Goal: Task Accomplishment & Management: Use online tool/utility

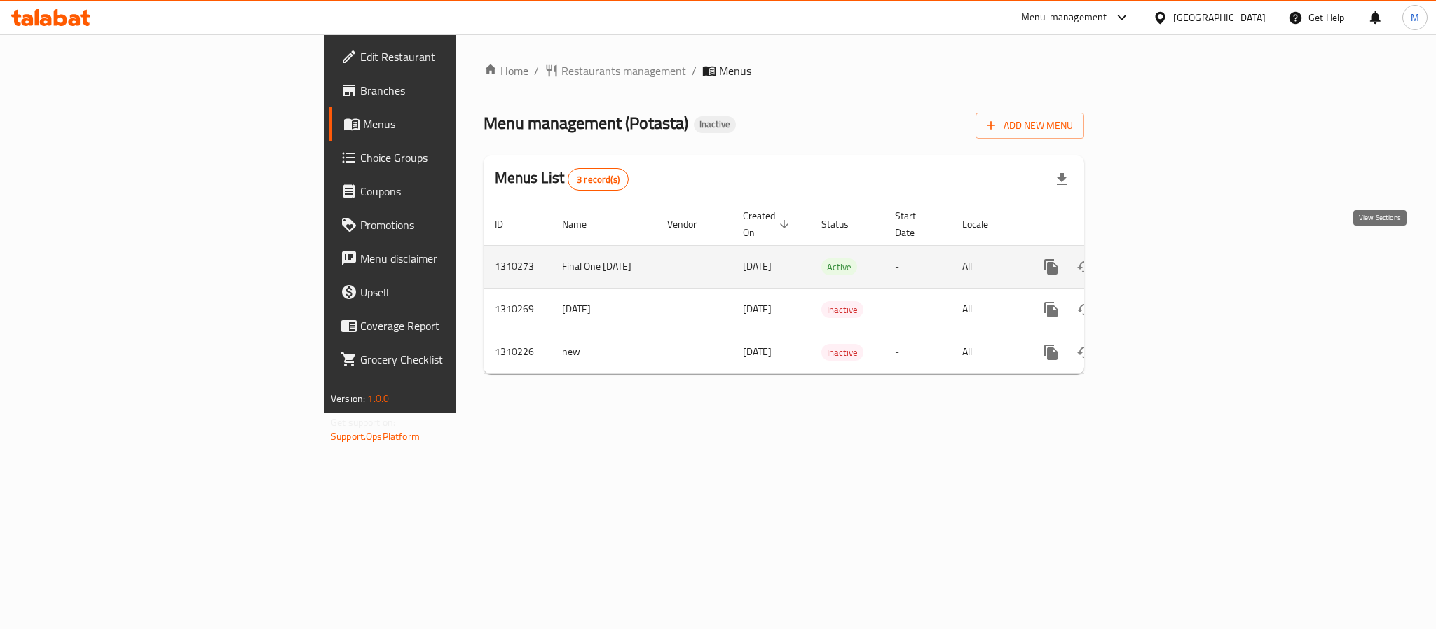
click at [1160, 259] on icon "enhanced table" at bounding box center [1152, 267] width 17 height 17
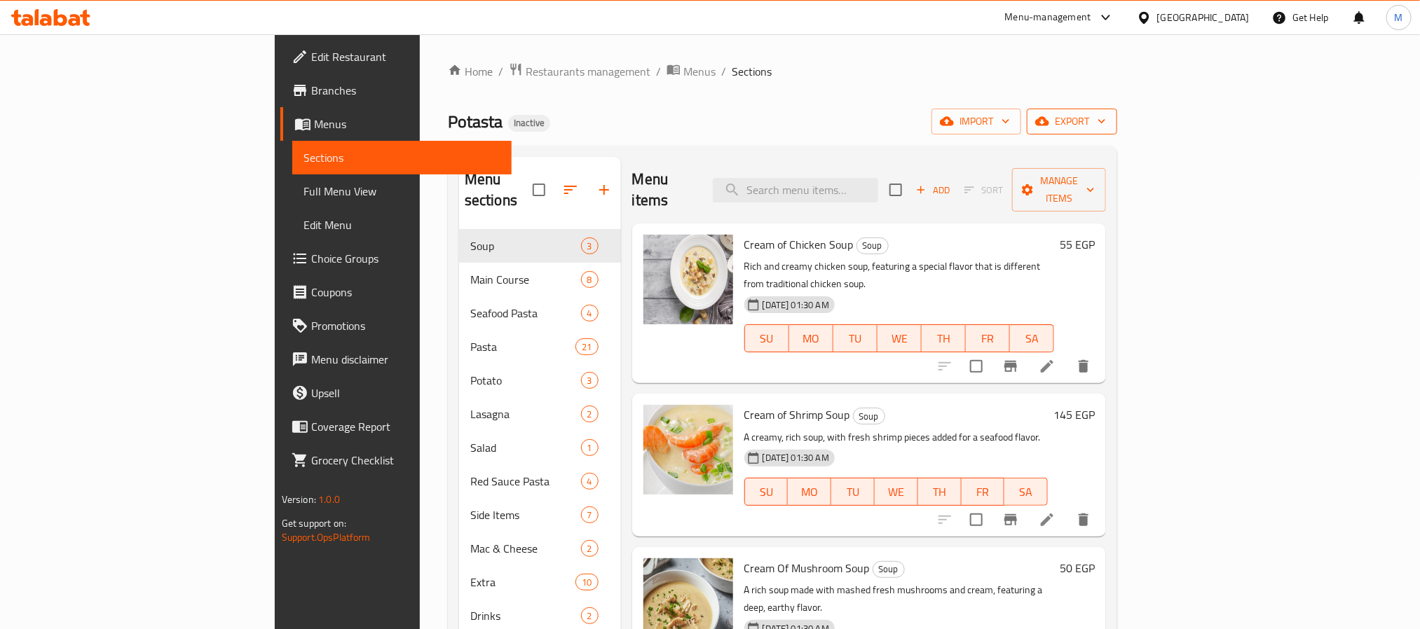
click at [1106, 124] on span "export" at bounding box center [1072, 122] width 68 height 18
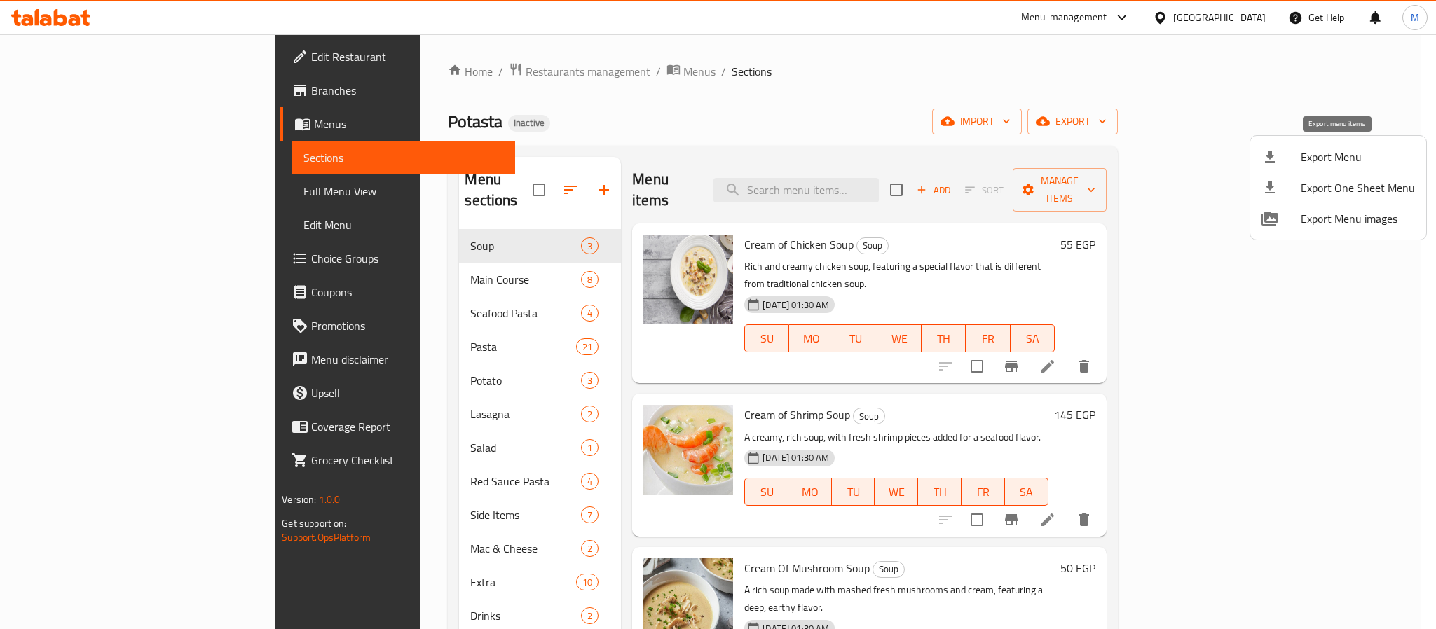
click at [1345, 156] on span "Export Menu" at bounding box center [1358, 157] width 114 height 17
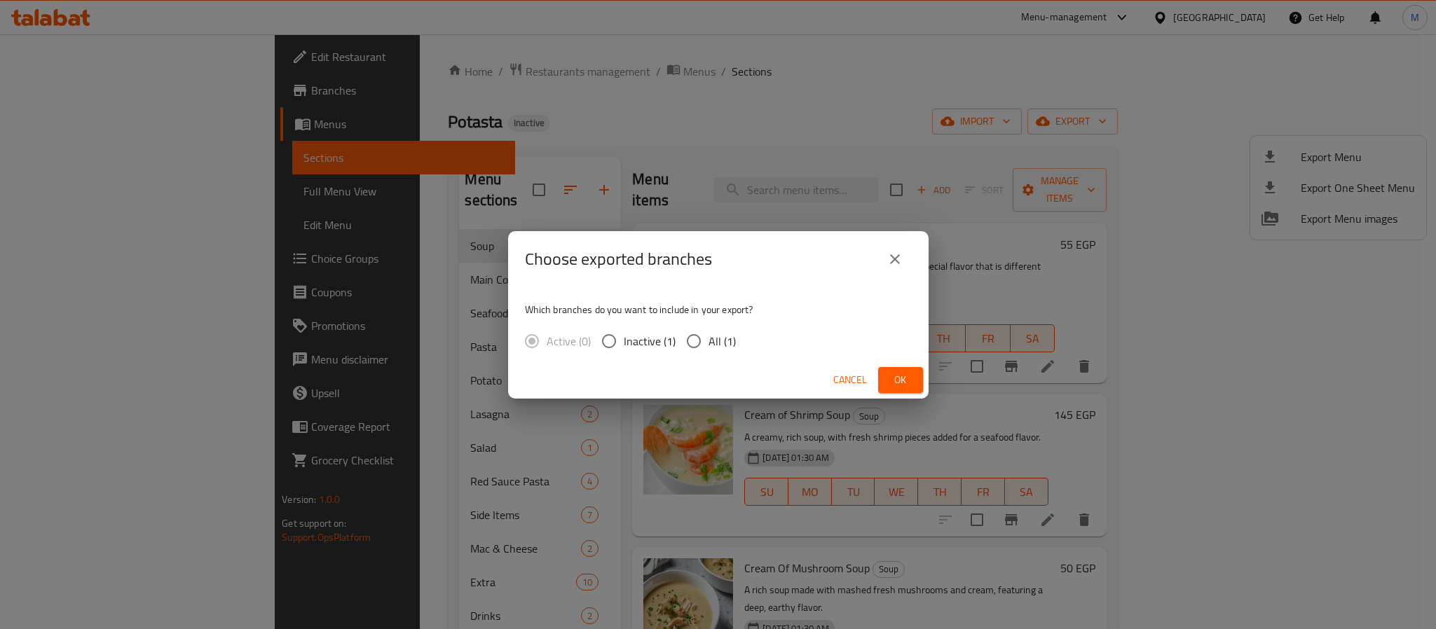
click at [734, 341] on div "Active (0) Inactive (1) All (1)" at bounding box center [636, 341] width 222 height 29
click at [720, 341] on span "All (1)" at bounding box center [721, 341] width 27 height 17
click at [708, 341] on input "All (1)" at bounding box center [693, 341] width 29 height 29
radio input "true"
click at [900, 376] on span "Ok" at bounding box center [900, 380] width 22 height 18
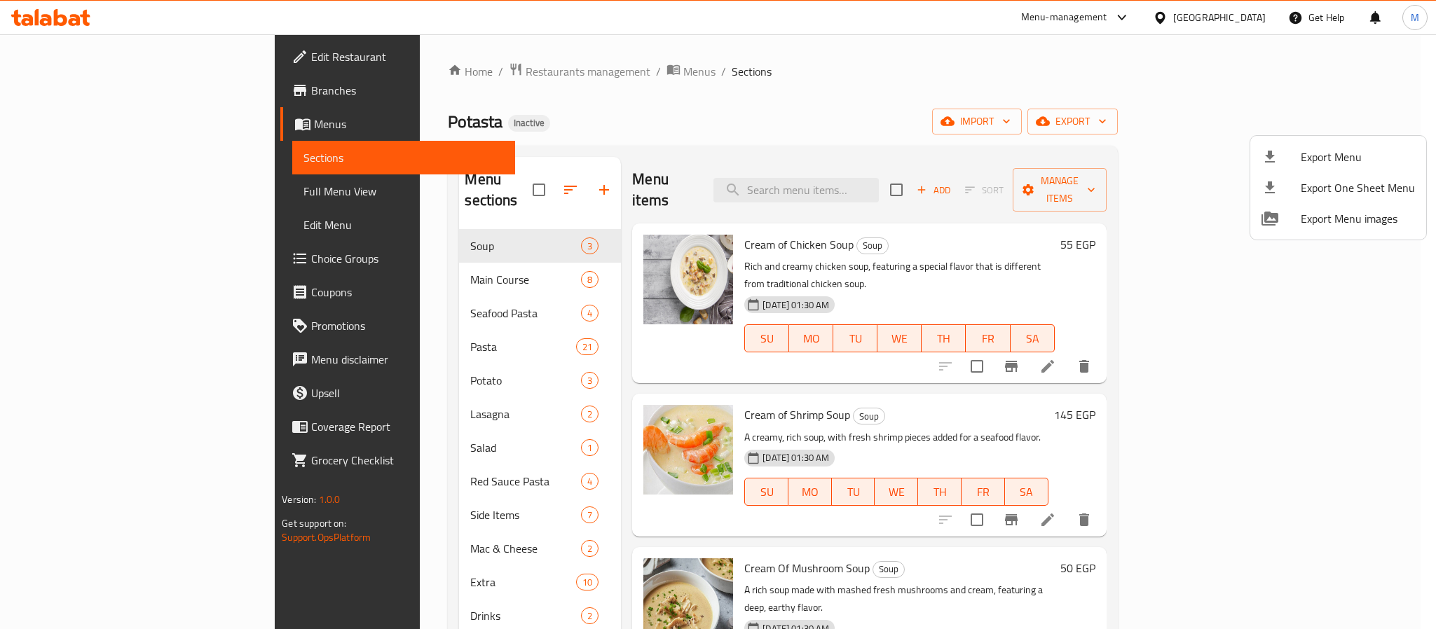
click at [46, 65] on div at bounding box center [718, 314] width 1436 height 629
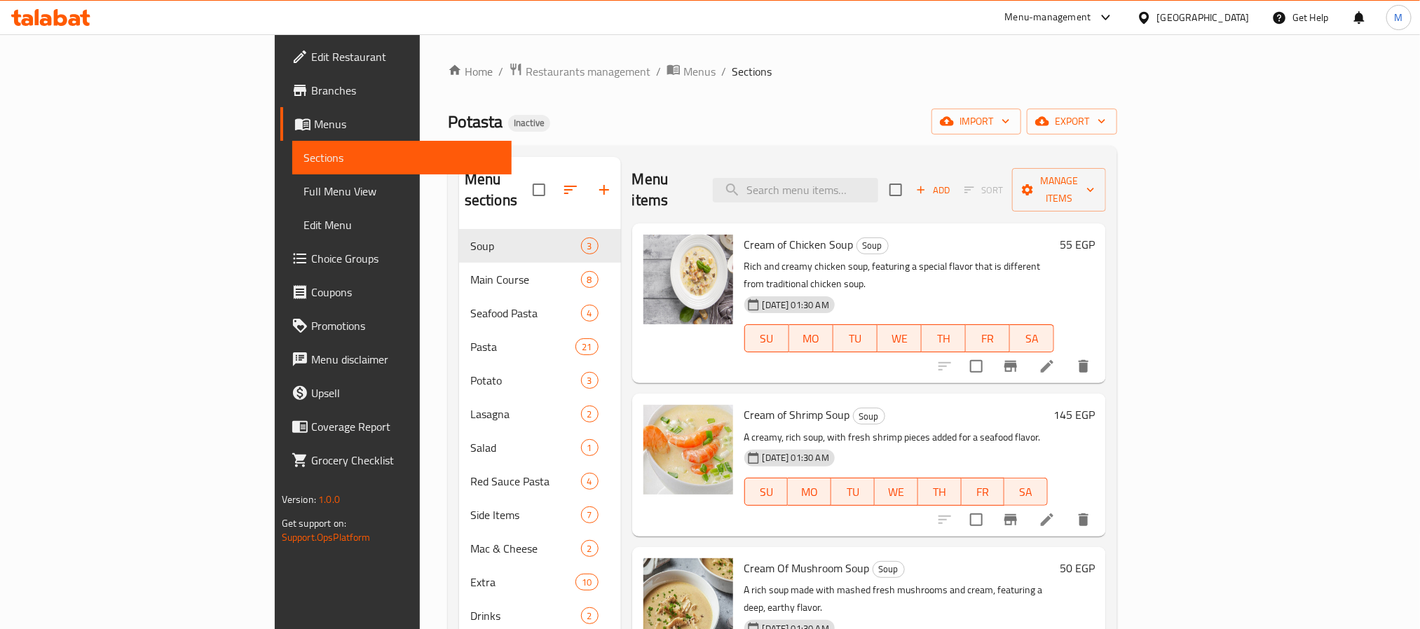
click at [1157, 11] on div at bounding box center [1147, 17] width 20 height 15
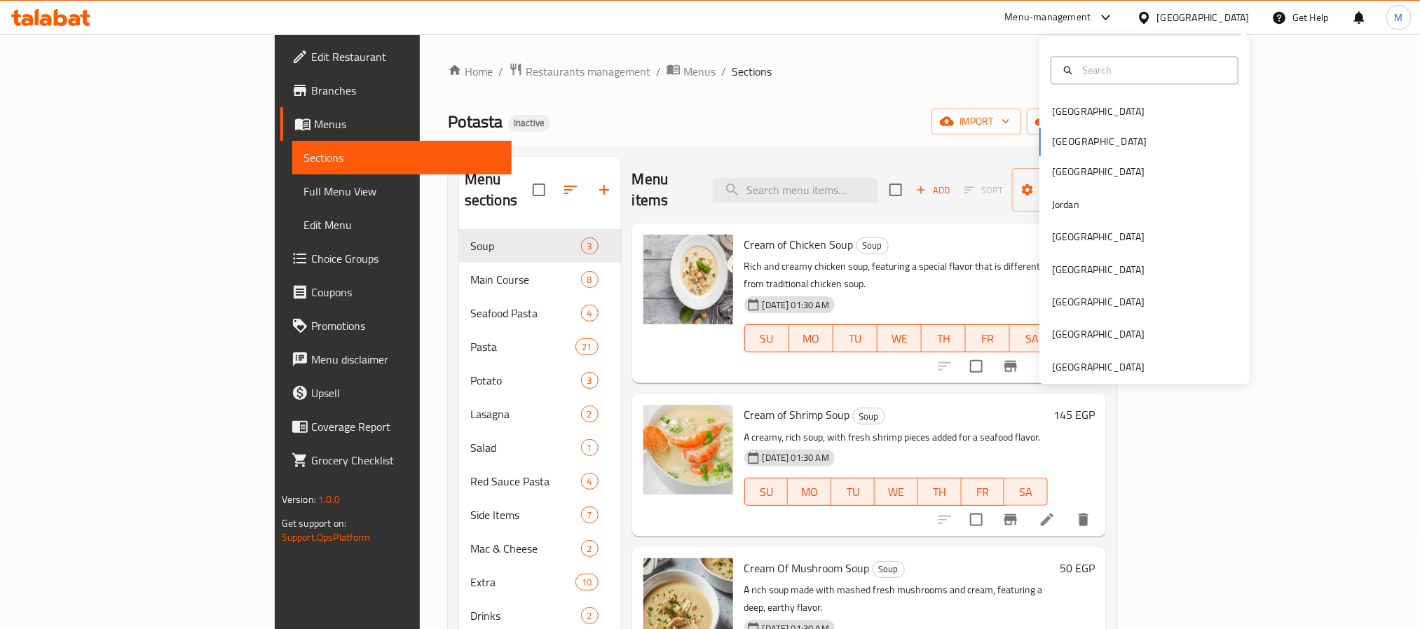
click at [448, 91] on div "Home / Restaurants management / Menus / Sections Potasta Inactive import export…" at bounding box center [782, 429] width 669 height 735
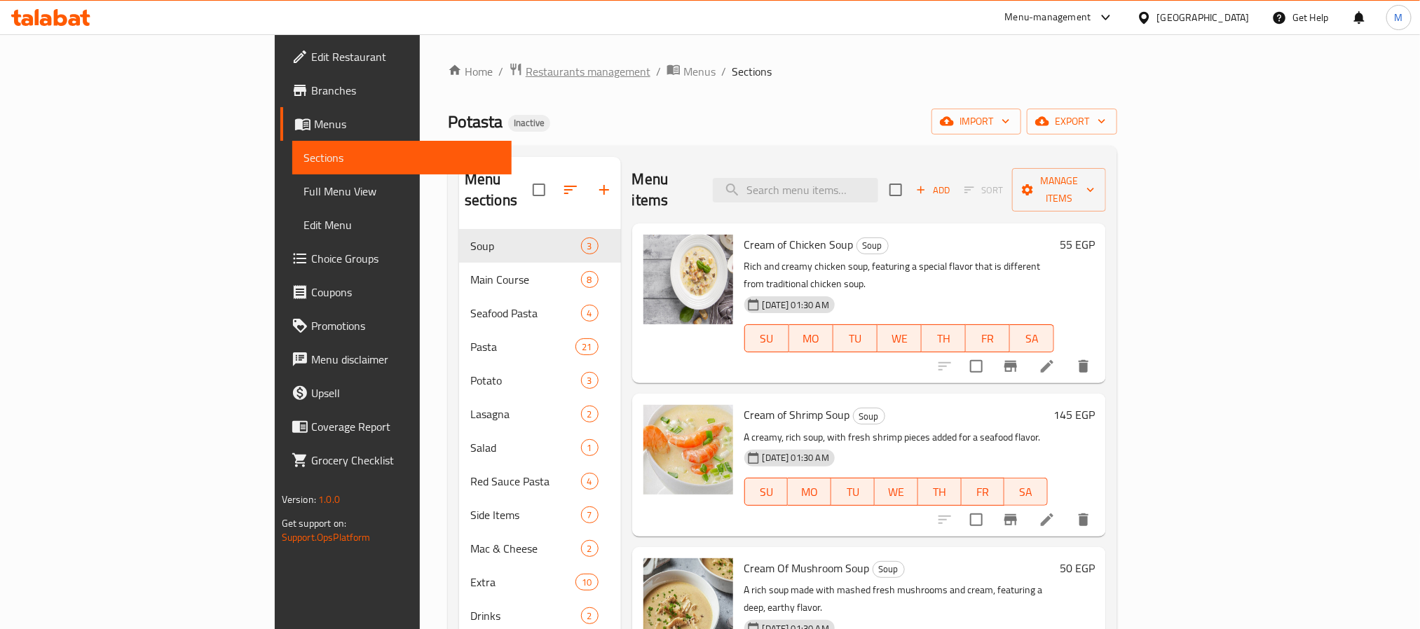
click at [526, 76] on span "Restaurants management" at bounding box center [588, 71] width 125 height 17
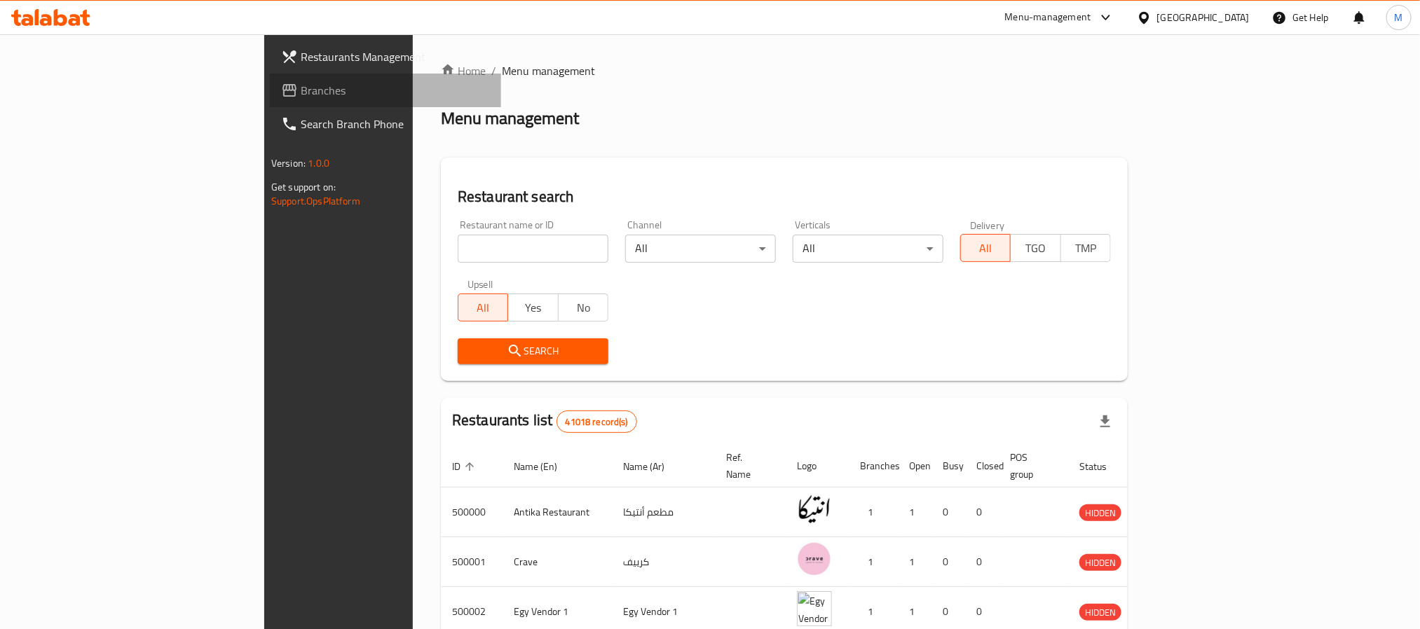
click at [301, 90] on span "Branches" at bounding box center [395, 90] width 189 height 17
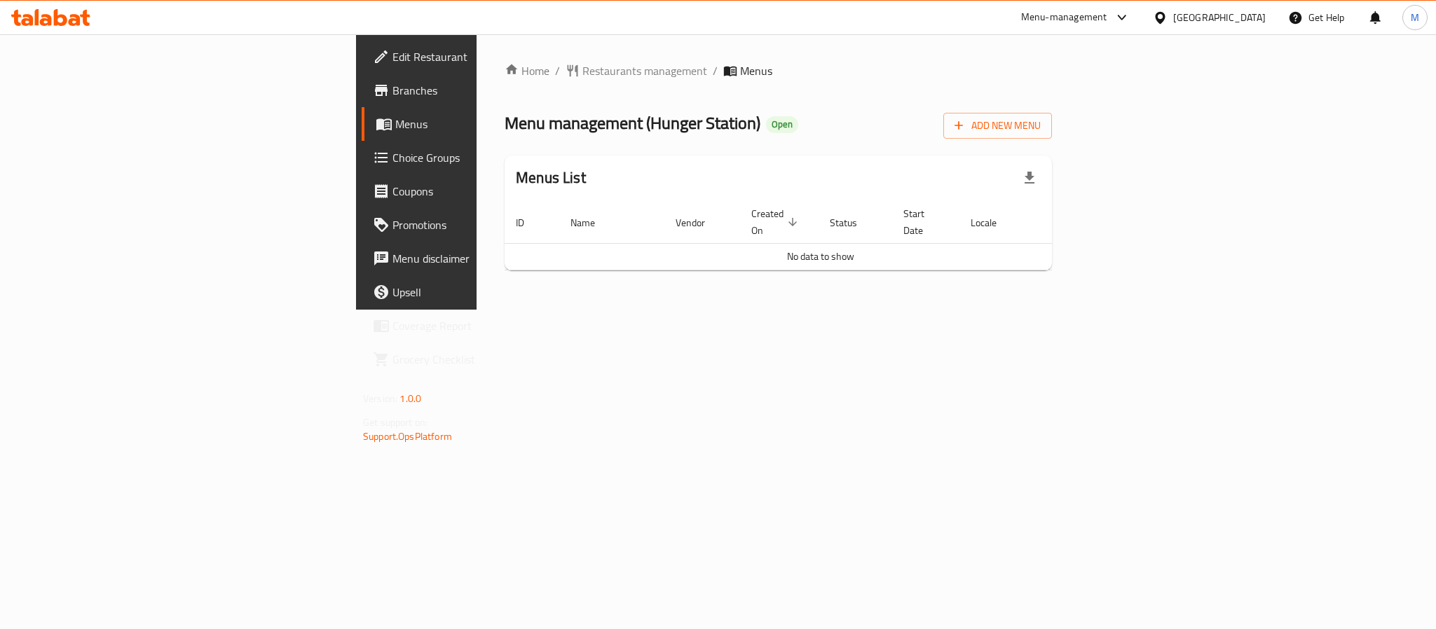
click at [392, 99] on span "Branches" at bounding box center [488, 90] width 192 height 17
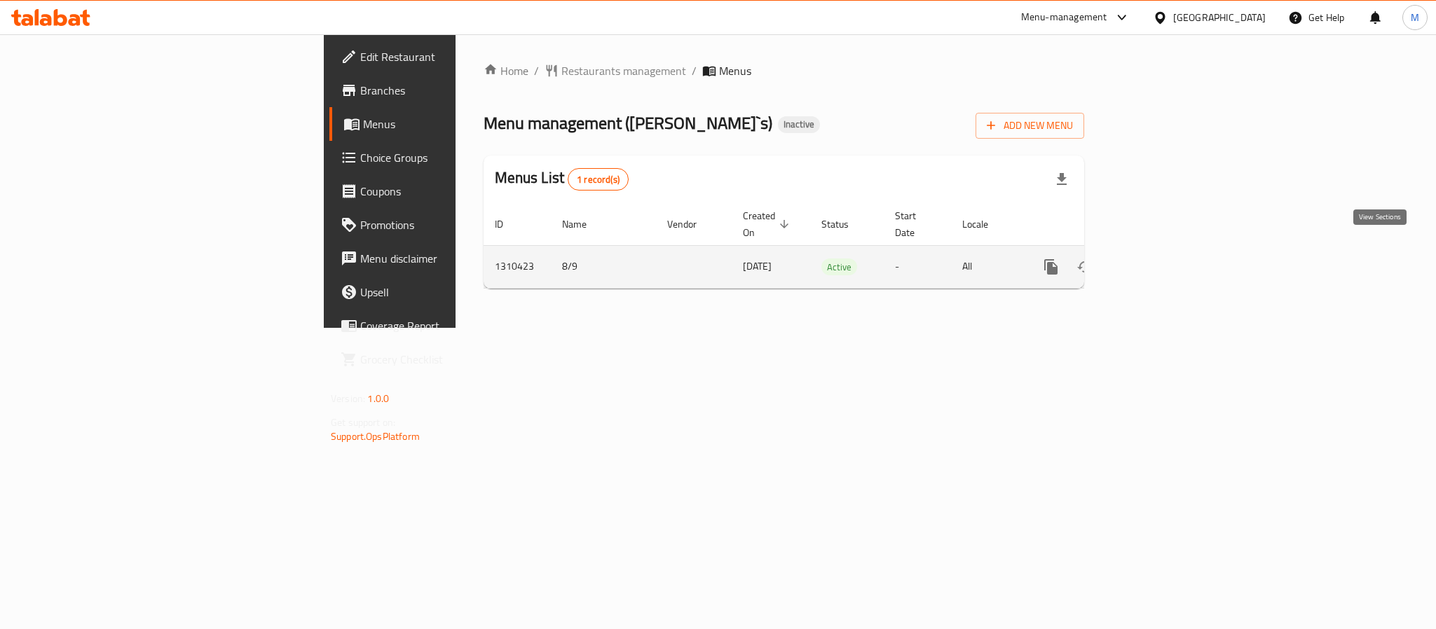
click at [1169, 263] on link "enhanced table" at bounding box center [1152, 267] width 34 height 34
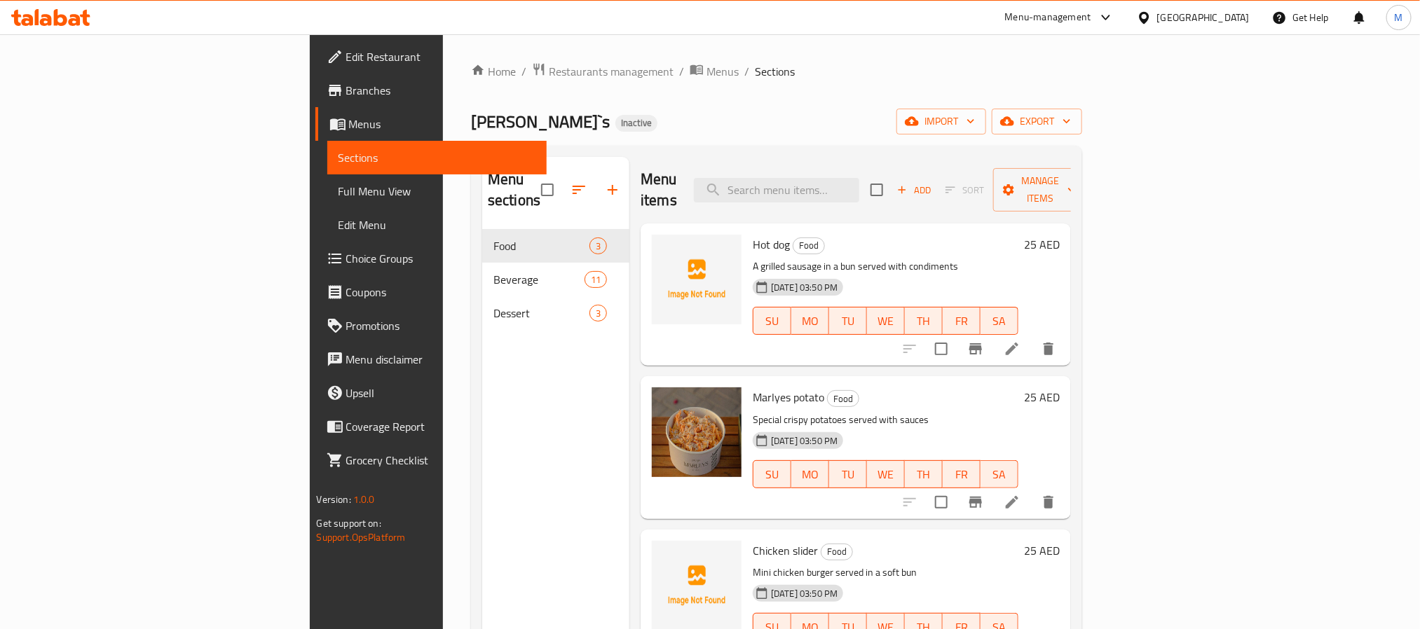
click at [1082, 100] on div "Home / Restaurants management / Menus / Sections Marley`s Inactive import expor…" at bounding box center [776, 429] width 611 height 735
click at [1071, 122] on span "export" at bounding box center [1037, 122] width 68 height 18
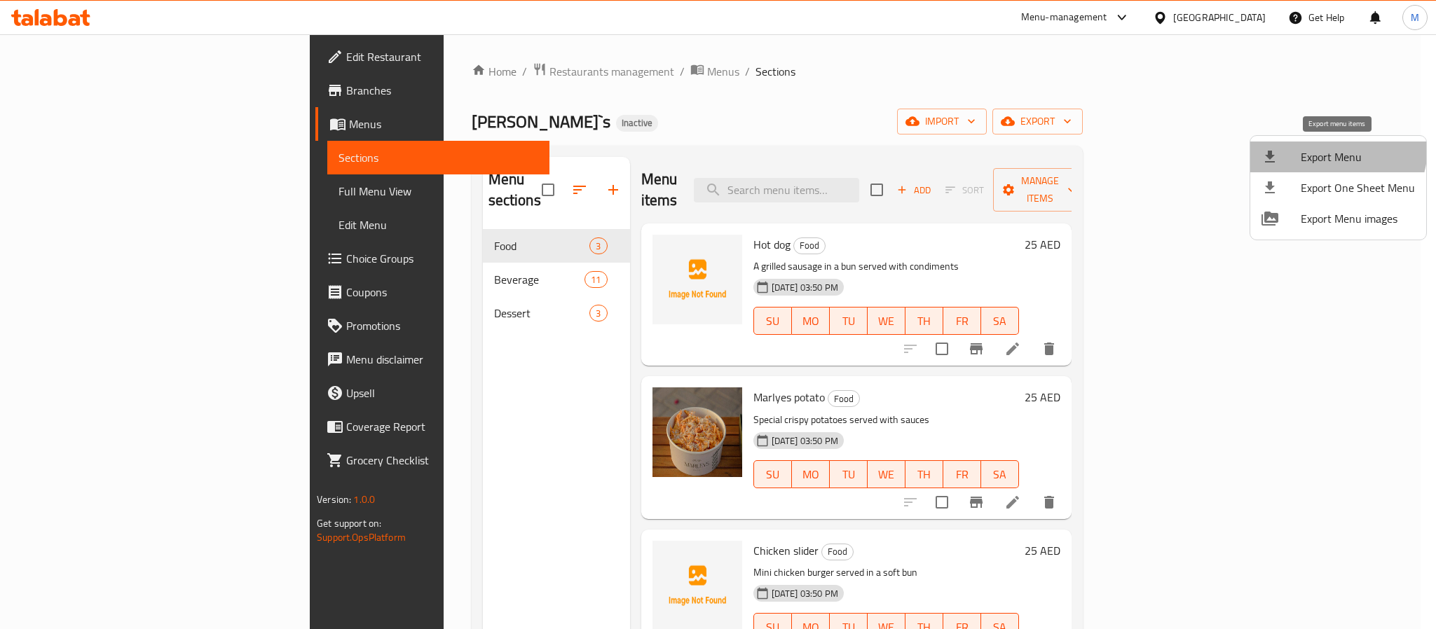
click at [1327, 149] on span "Export Menu" at bounding box center [1358, 157] width 114 height 17
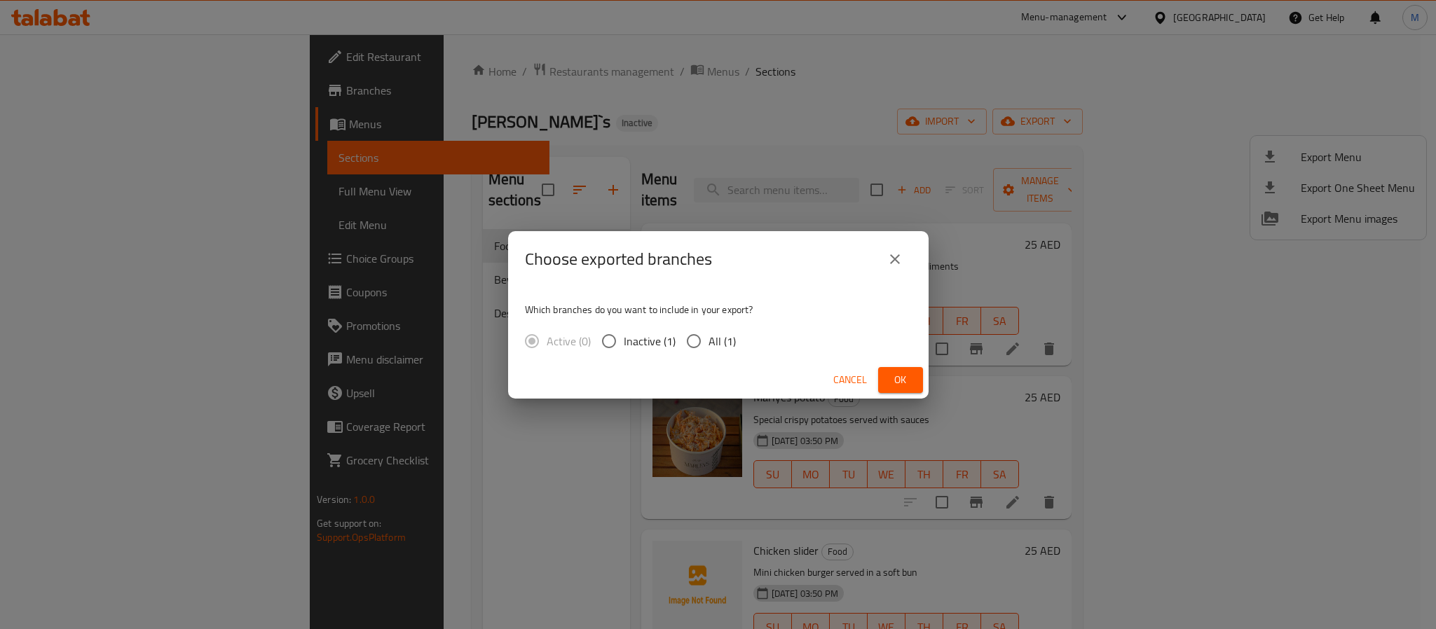
drag, startPoint x: 715, startPoint y: 345, endPoint x: 748, endPoint y: 345, distance: 33.6
click at [713, 343] on span "All (1)" at bounding box center [721, 341] width 27 height 17
click at [708, 343] on input "All (1)" at bounding box center [693, 341] width 29 height 29
radio input "true"
click at [913, 383] on button "Ok" at bounding box center [900, 380] width 45 height 26
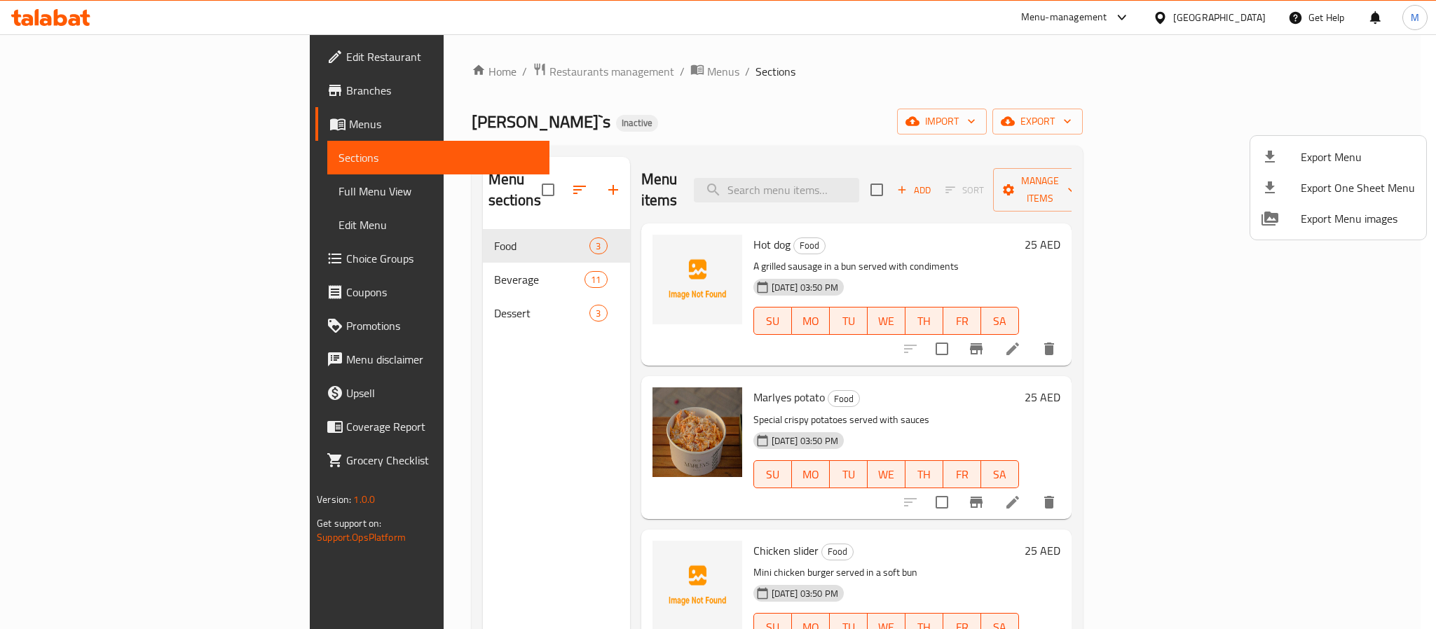
click at [1198, 13] on div at bounding box center [718, 314] width 1436 height 629
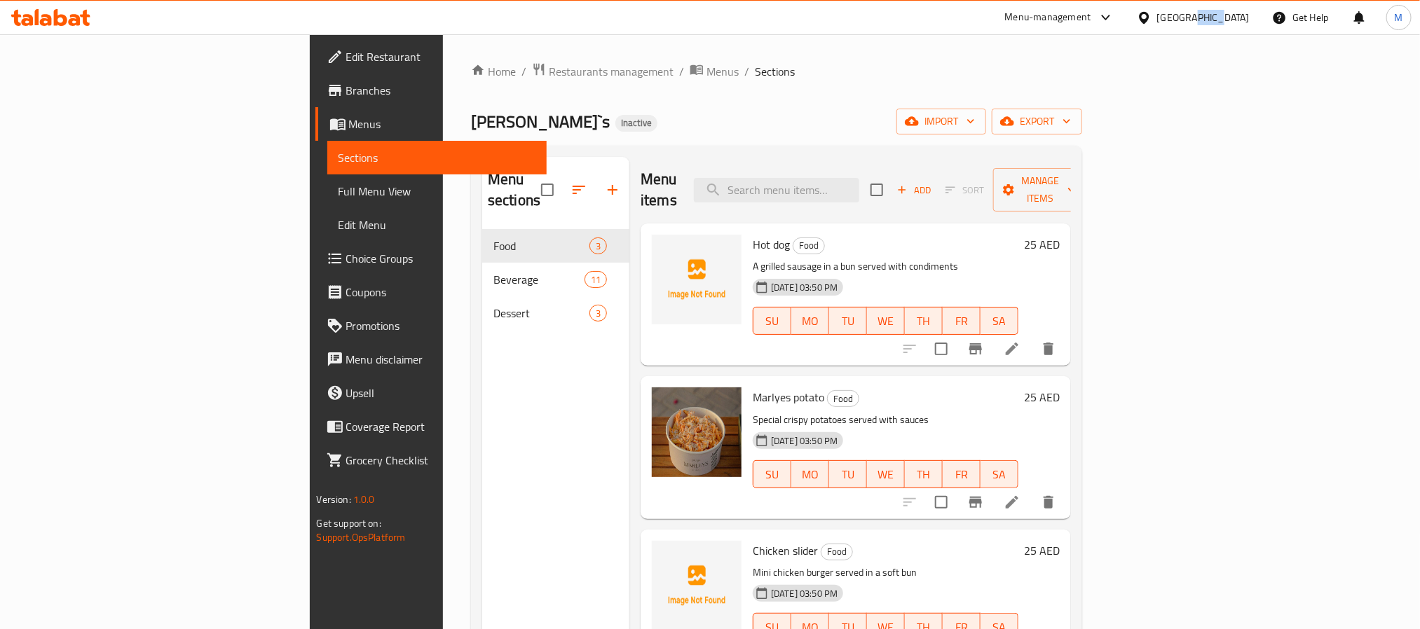
click at [1197, 11] on div "[GEOGRAPHIC_DATA]" at bounding box center [1203, 17] width 93 height 15
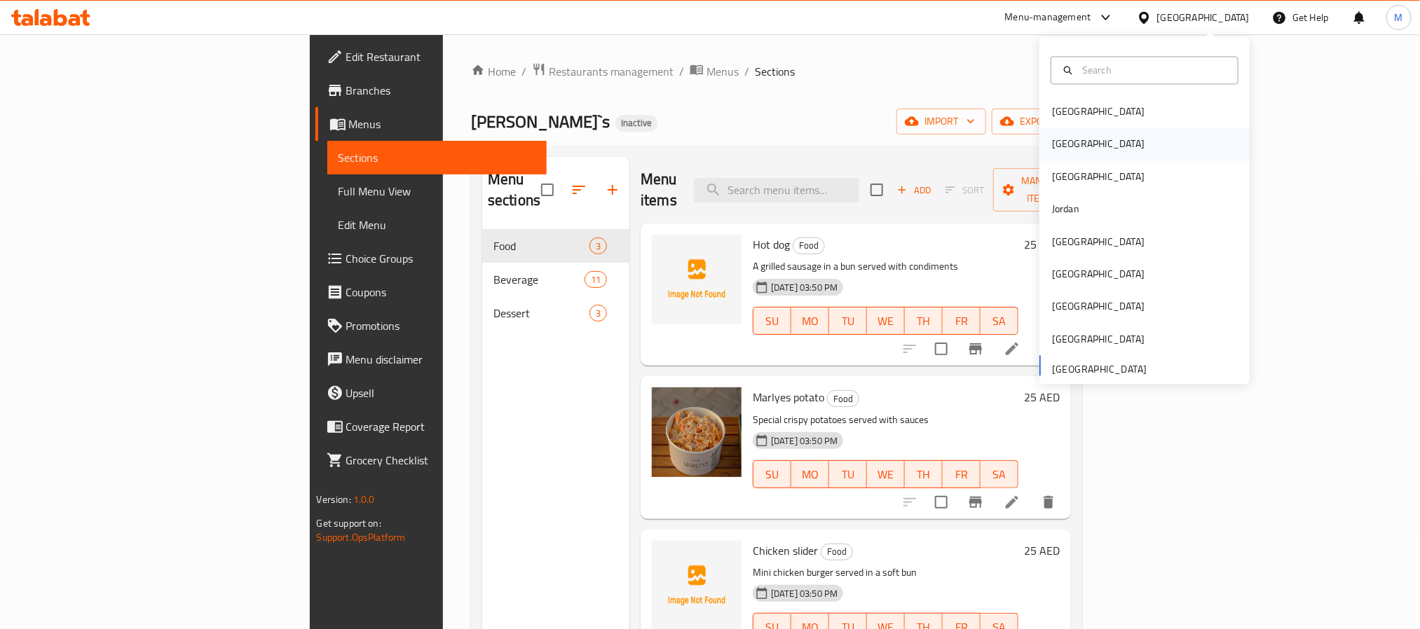
click at [1087, 142] on div "[GEOGRAPHIC_DATA]" at bounding box center [1144, 144] width 210 height 32
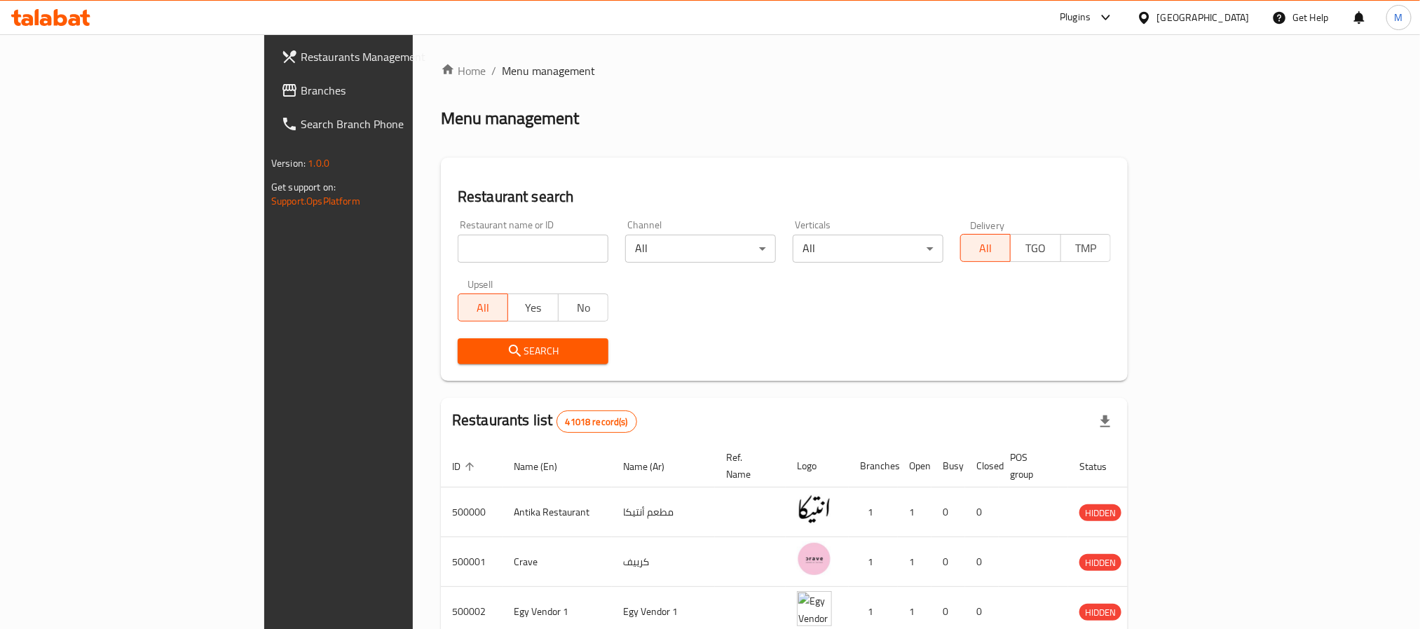
click at [301, 86] on span "Branches" at bounding box center [395, 90] width 189 height 17
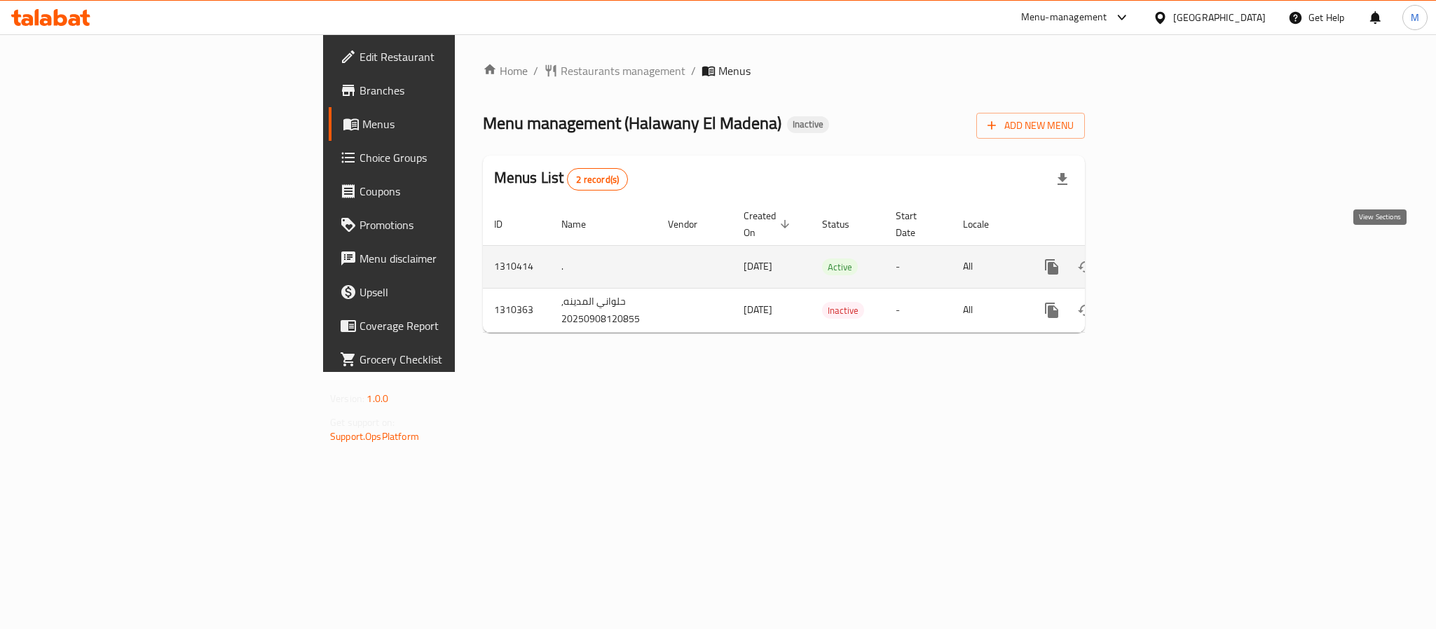
click at [1159, 261] on icon "enhanced table" at bounding box center [1152, 267] width 13 height 13
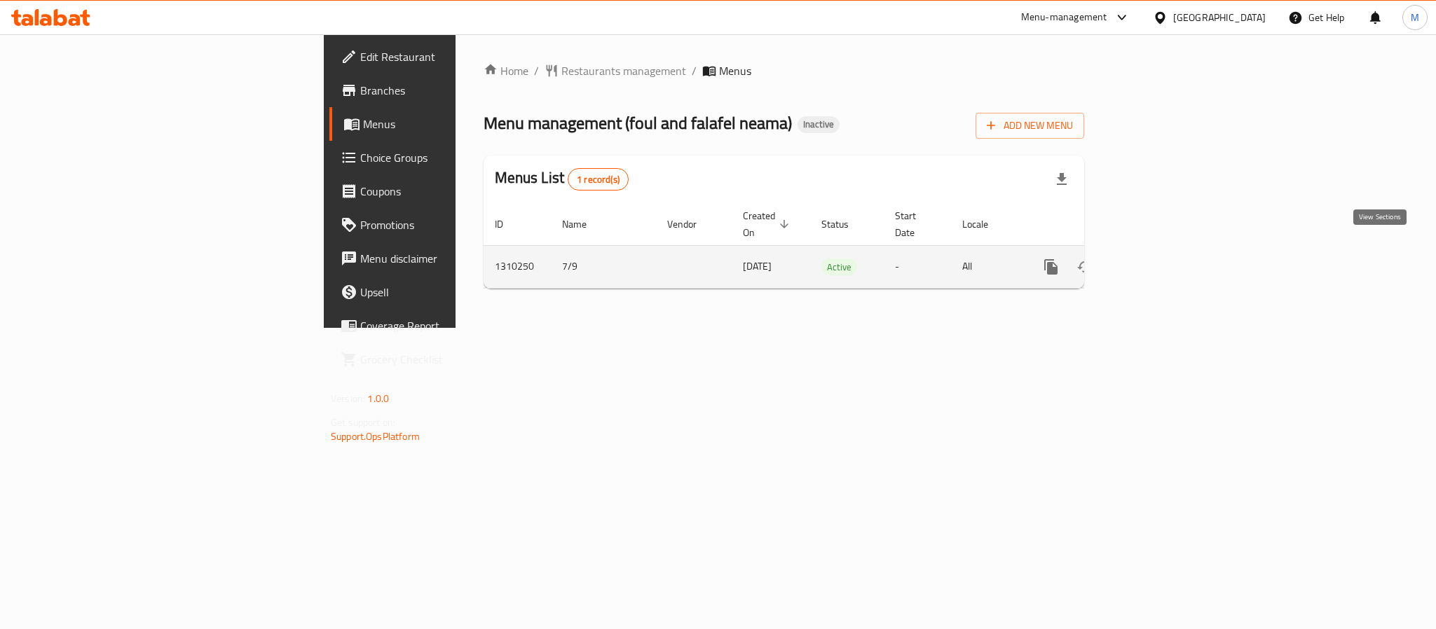
click at [1169, 250] on link "enhanced table" at bounding box center [1152, 267] width 34 height 34
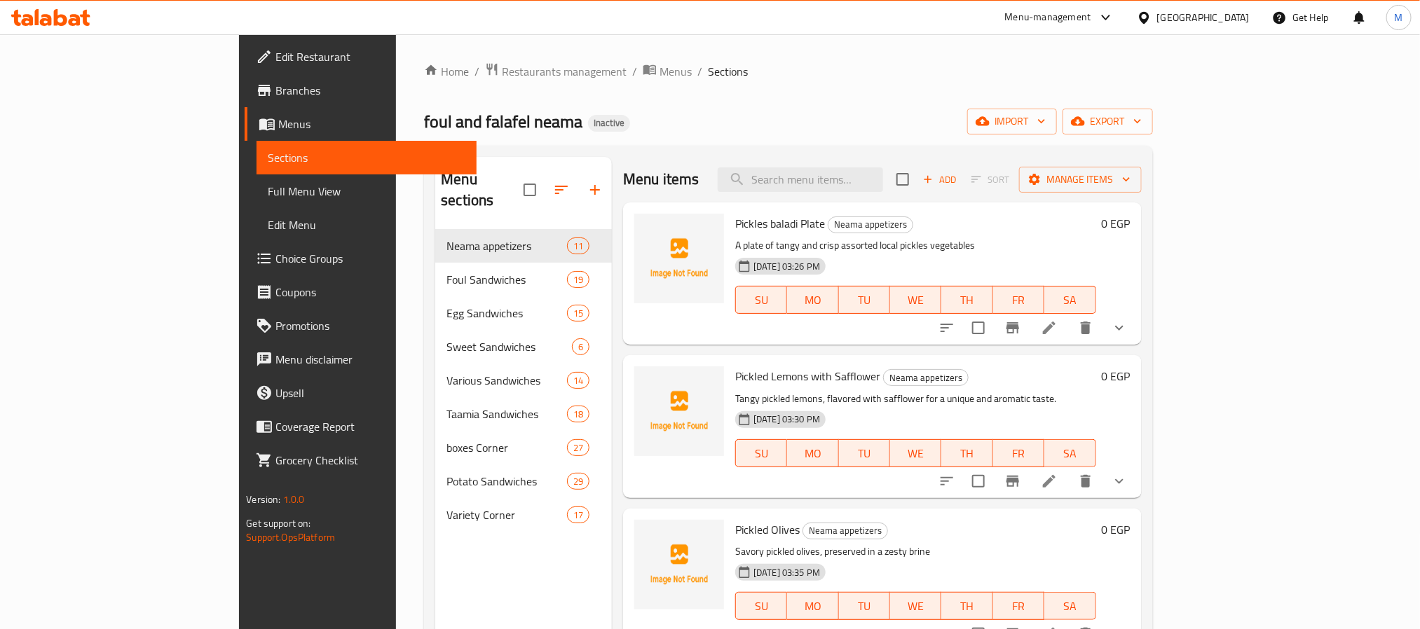
click at [1152, 105] on div "Home / Restaurants management / Menus / Sections foul and falafel neama Inactiv…" at bounding box center [788, 429] width 728 height 735
click at [1142, 114] on span "export" at bounding box center [1108, 122] width 68 height 18
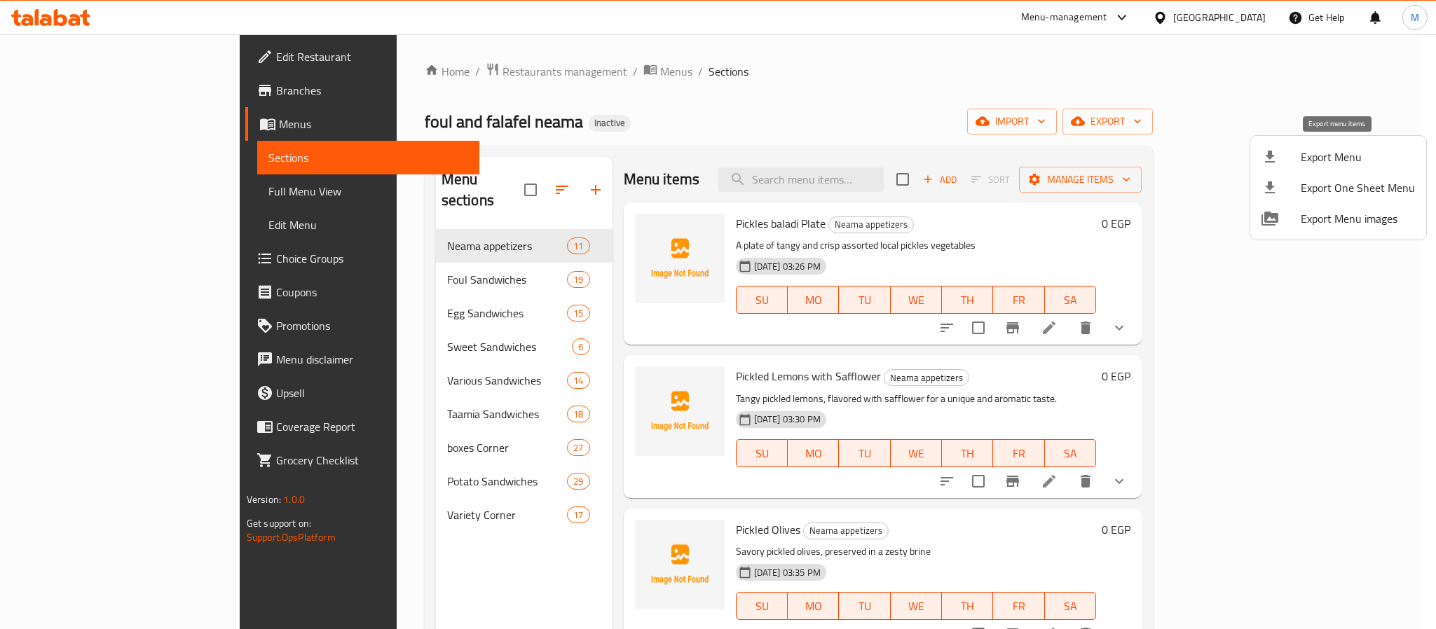
click at [1322, 151] on span "Export Menu" at bounding box center [1358, 157] width 114 height 17
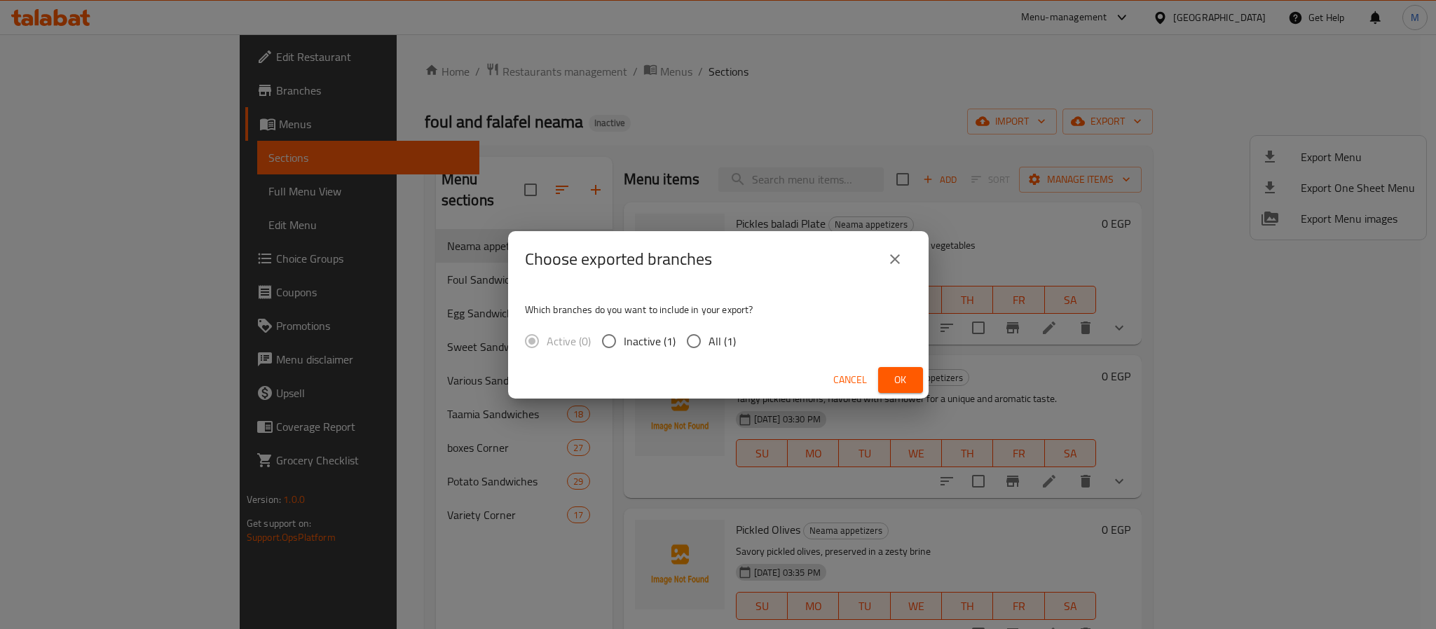
click at [715, 336] on span "All (1)" at bounding box center [721, 341] width 27 height 17
click at [708, 336] on input "All (1)" at bounding box center [693, 341] width 29 height 29
radio input "true"
click at [912, 388] on button "Ok" at bounding box center [900, 380] width 45 height 26
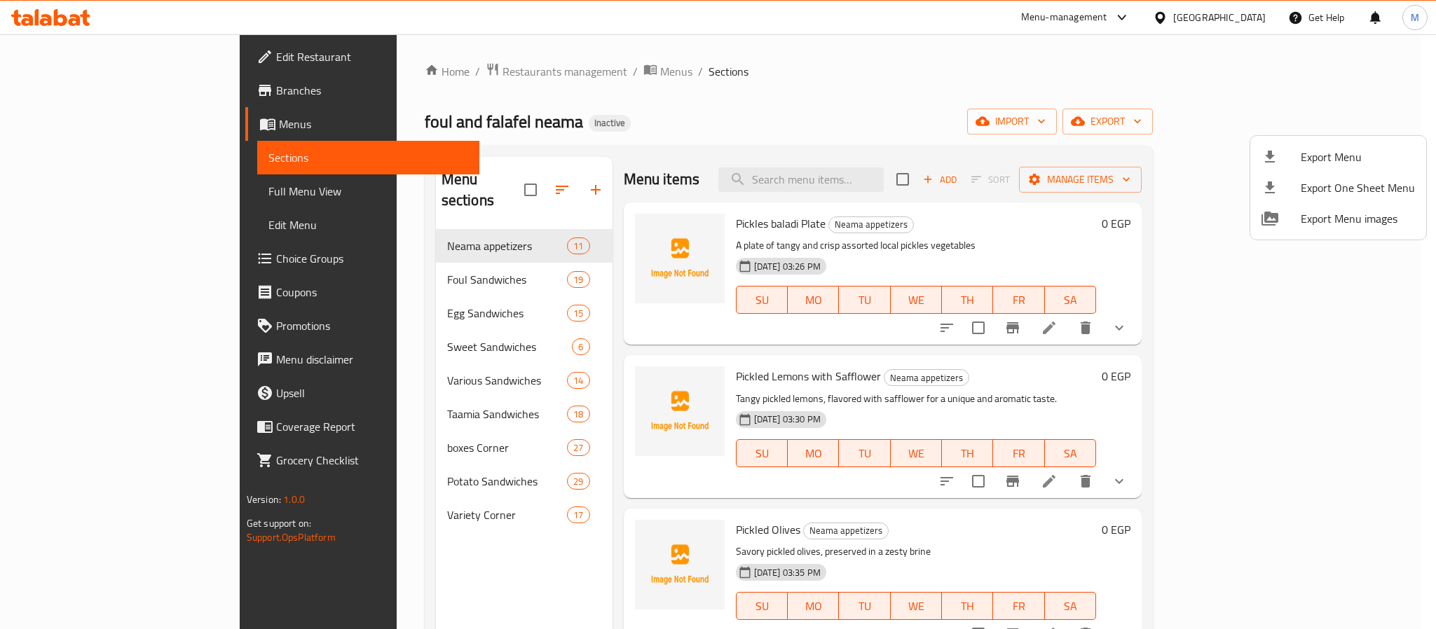
click at [1238, 21] on div at bounding box center [718, 314] width 1436 height 629
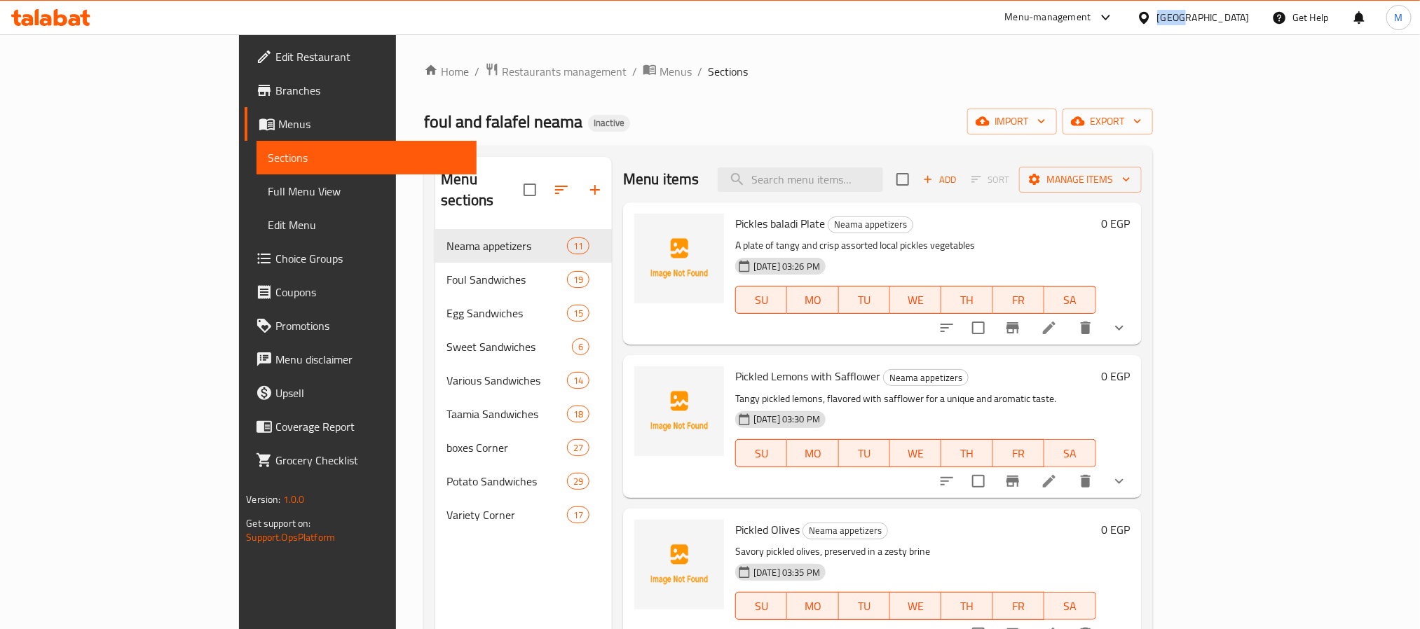
click at [1238, 21] on div "[GEOGRAPHIC_DATA]" at bounding box center [1203, 17] width 93 height 15
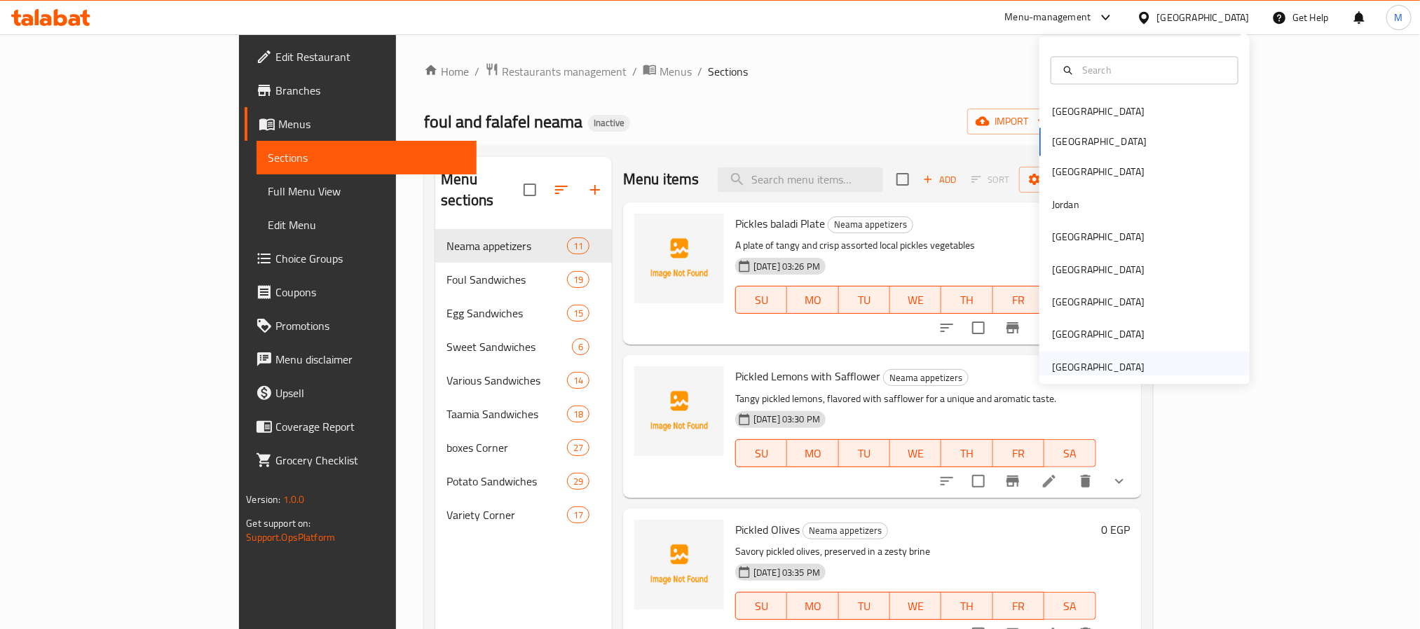
click at [1106, 362] on div "[GEOGRAPHIC_DATA]" at bounding box center [1098, 366] width 93 height 15
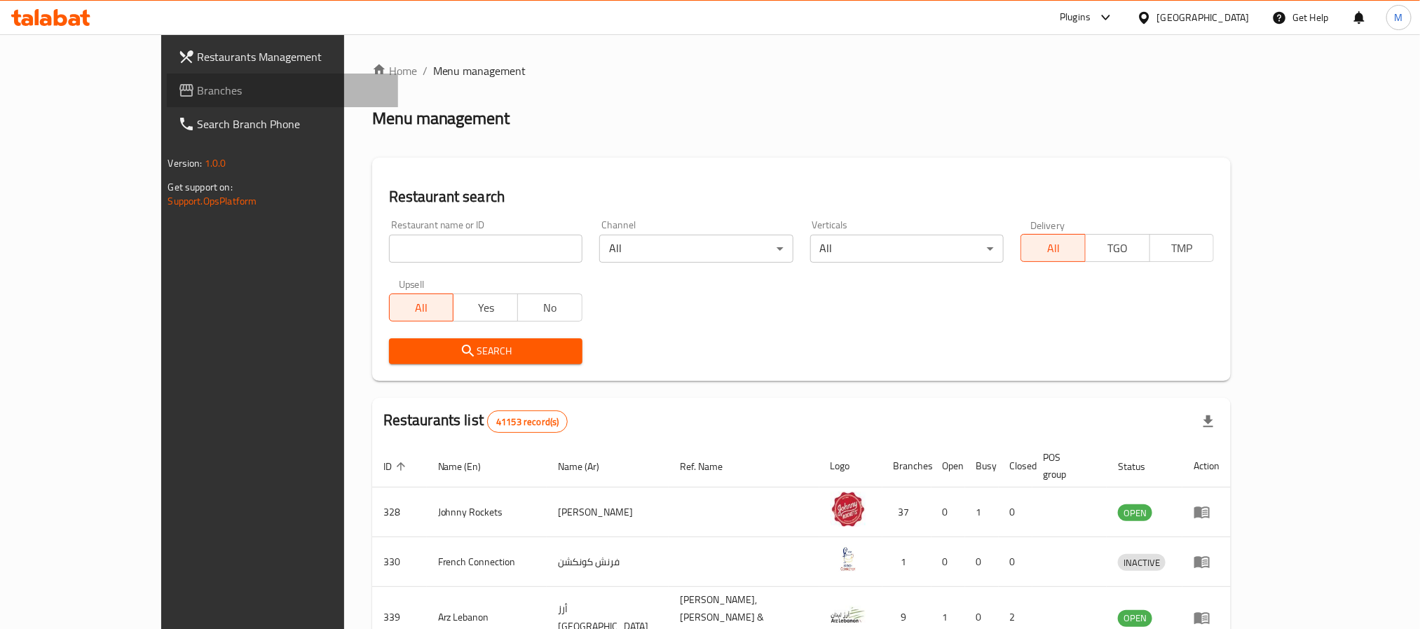
click at [198, 91] on span "Branches" at bounding box center [292, 90] width 189 height 17
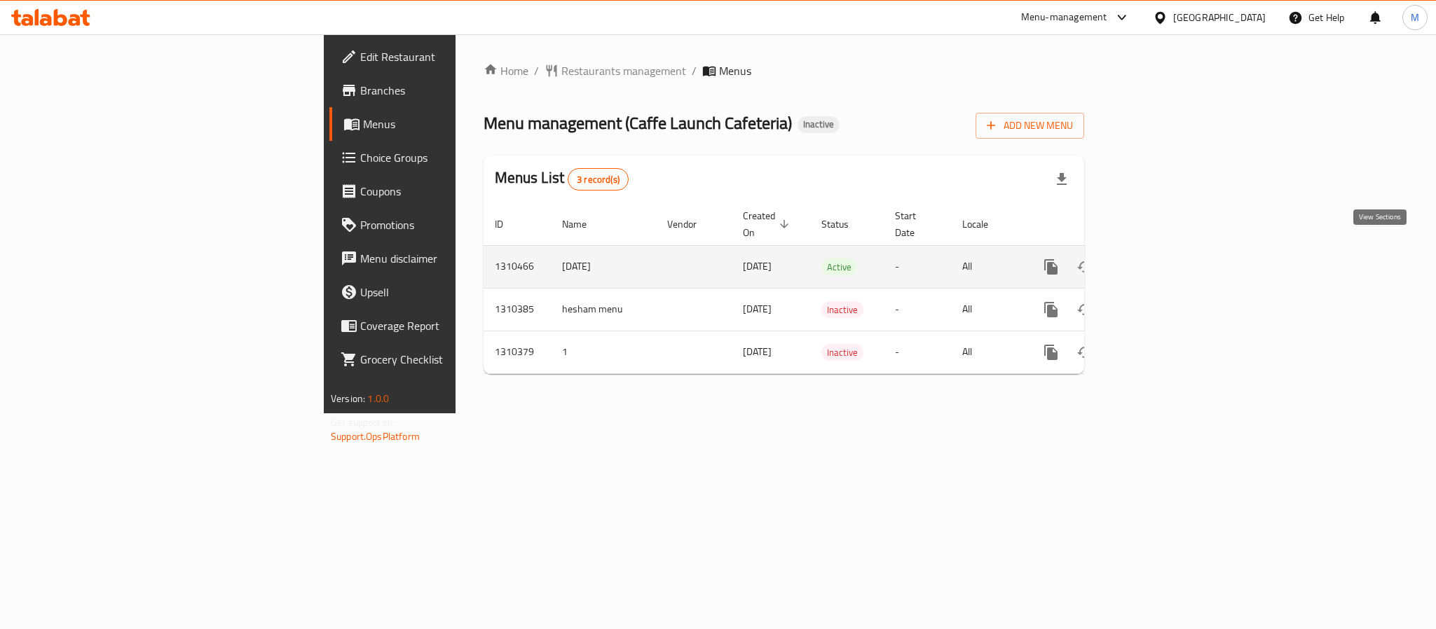
click at [1169, 255] on link "enhanced table" at bounding box center [1152, 267] width 34 height 34
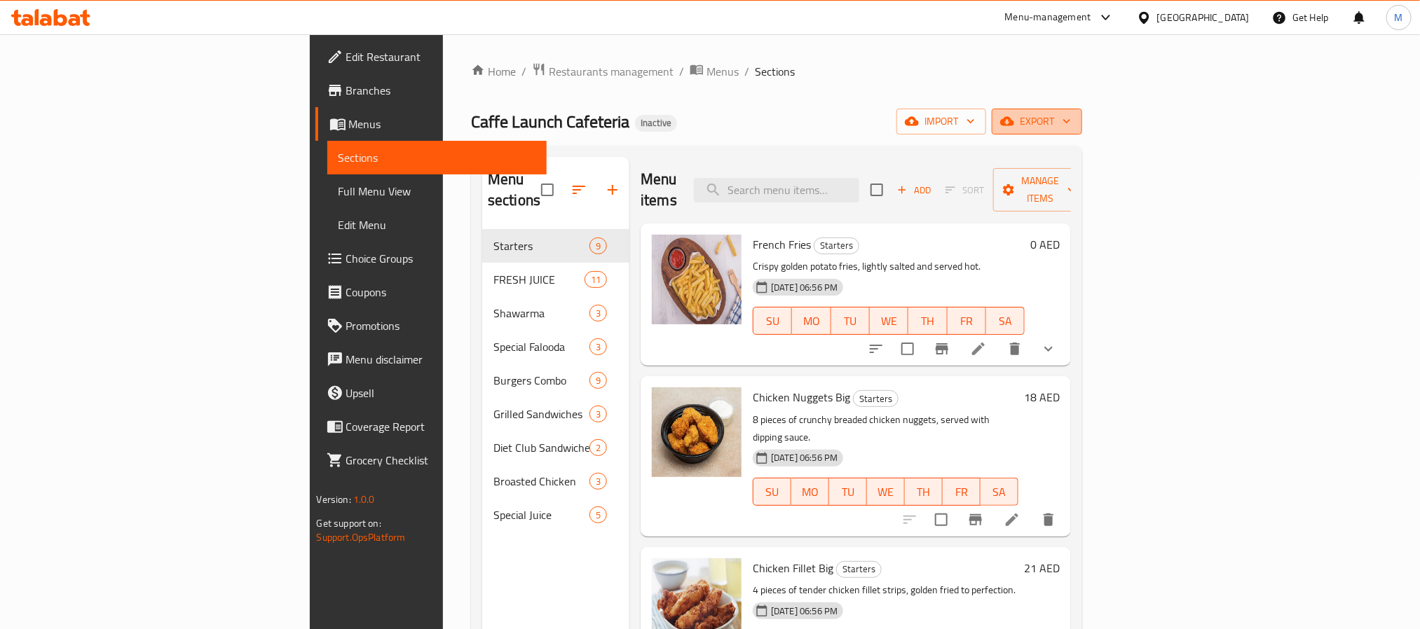
click at [1082, 132] on button "export" at bounding box center [1037, 122] width 90 height 26
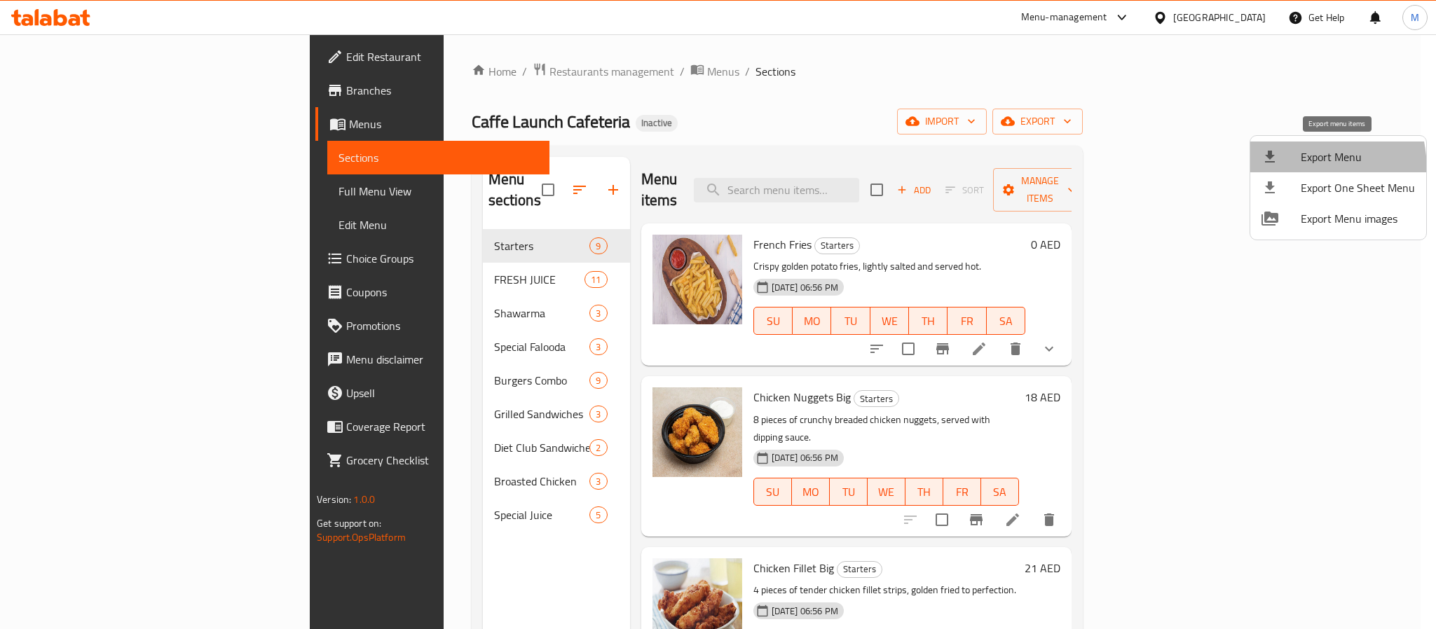
click at [1277, 170] on li "Export Menu" at bounding box center [1338, 157] width 176 height 31
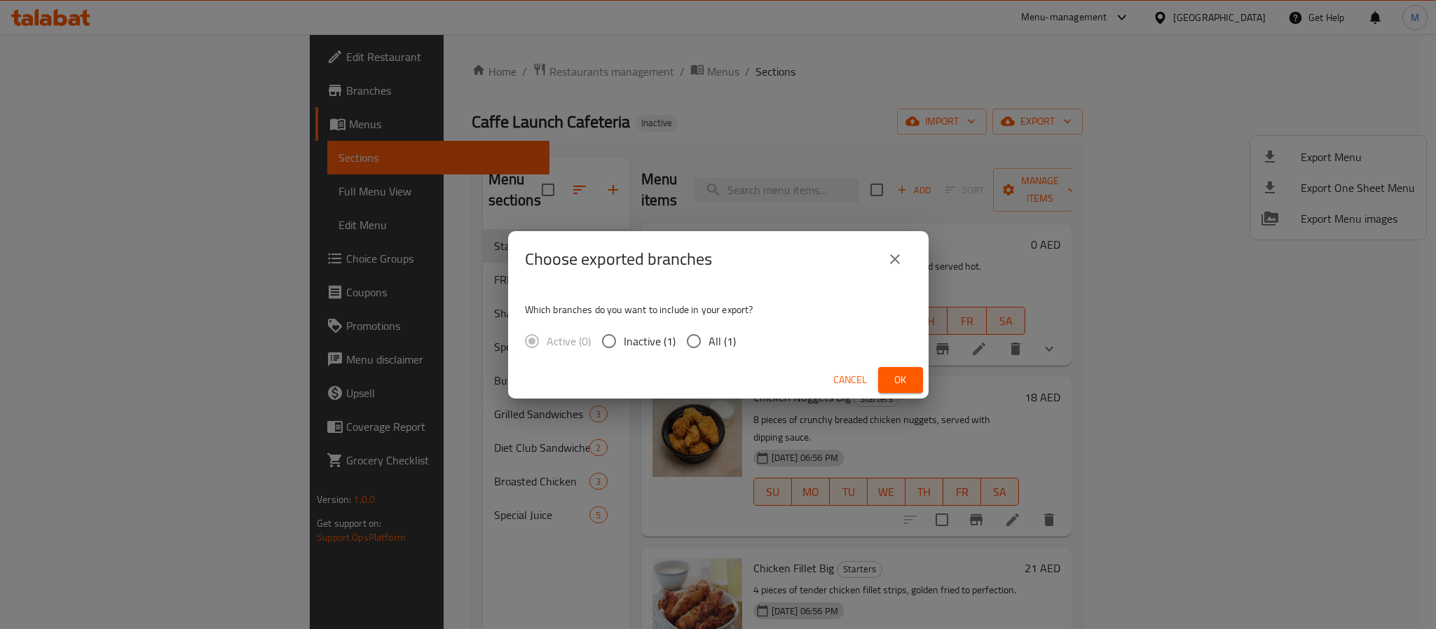
click at [720, 337] on span "All (1)" at bounding box center [721, 341] width 27 height 17
click at [708, 337] on input "All (1)" at bounding box center [693, 341] width 29 height 29
radio input "true"
click at [917, 378] on button "Ok" at bounding box center [900, 380] width 45 height 26
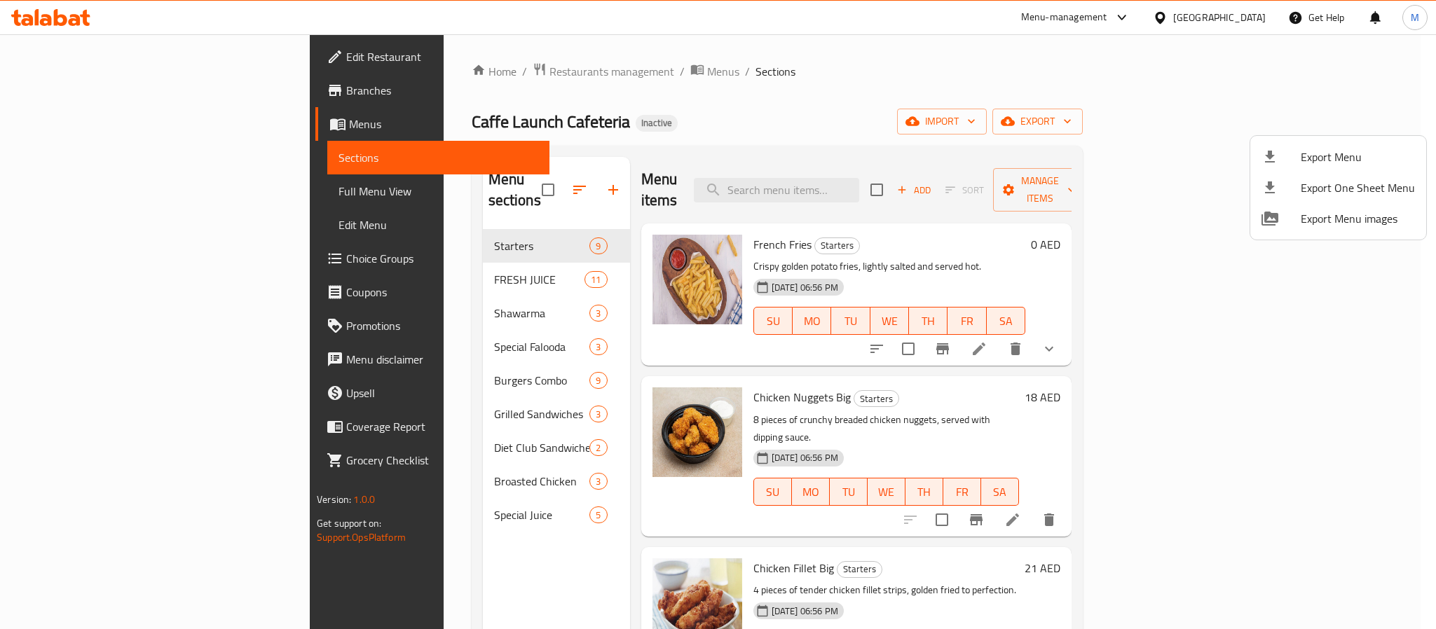
click at [1172, 18] on div at bounding box center [718, 314] width 1436 height 629
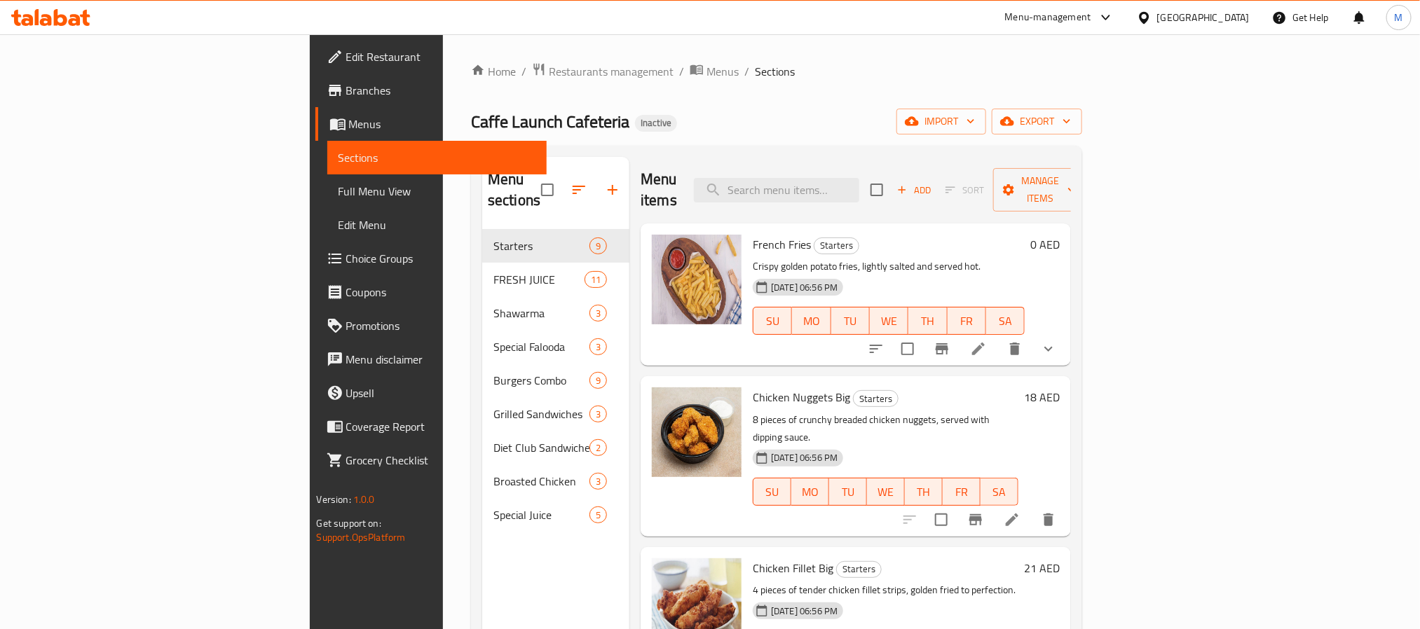
click at [1180, 11] on div "[GEOGRAPHIC_DATA]" at bounding box center [1203, 17] width 93 height 15
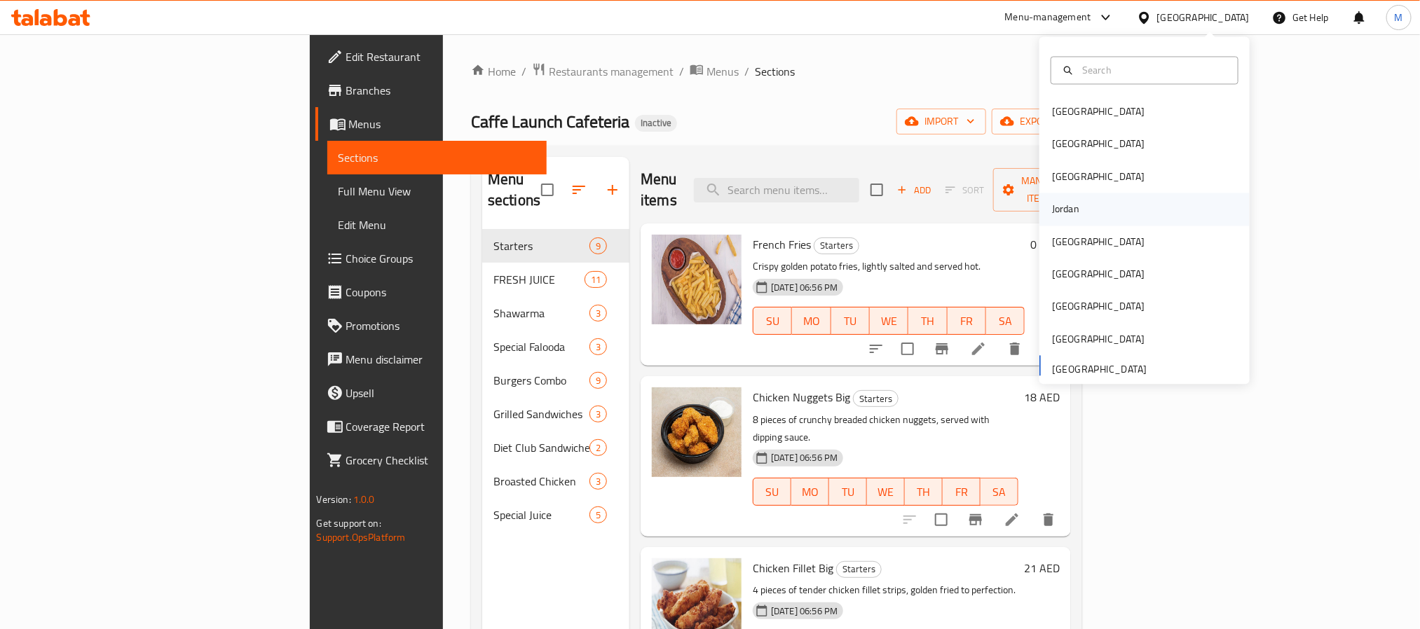
click at [1069, 204] on div "Jordan" at bounding box center [1066, 209] width 50 height 32
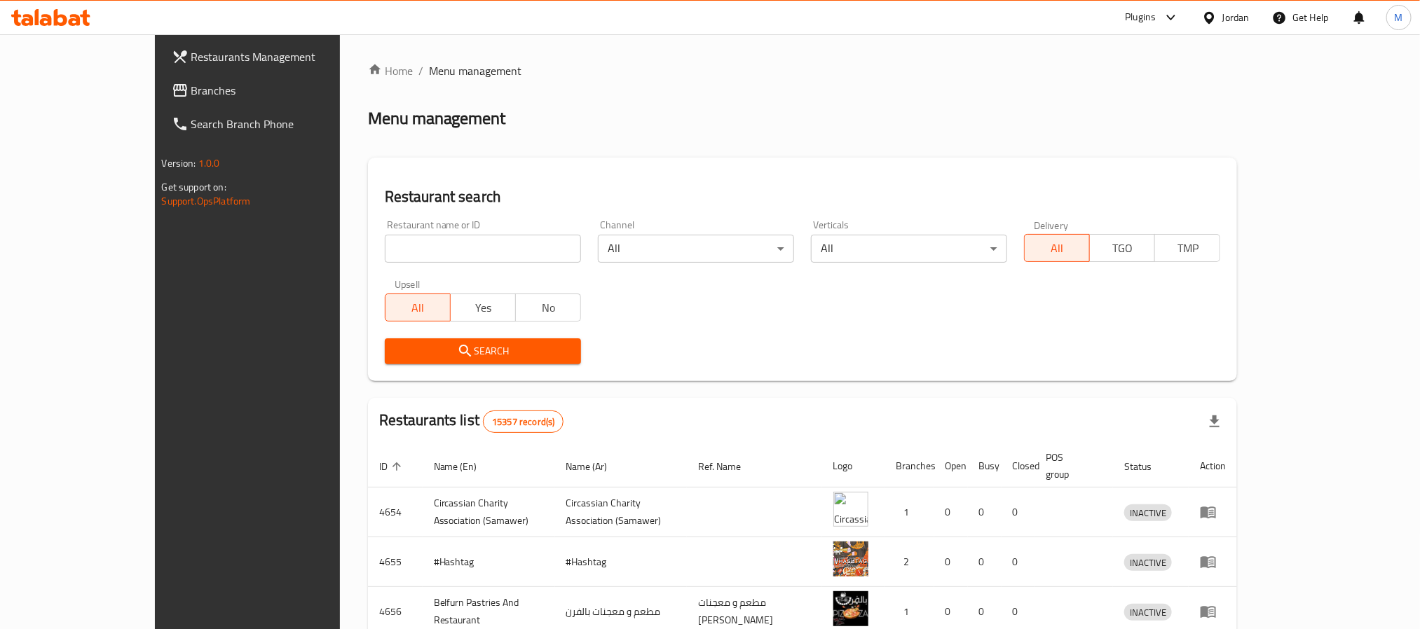
click at [191, 85] on span "Branches" at bounding box center [285, 90] width 189 height 17
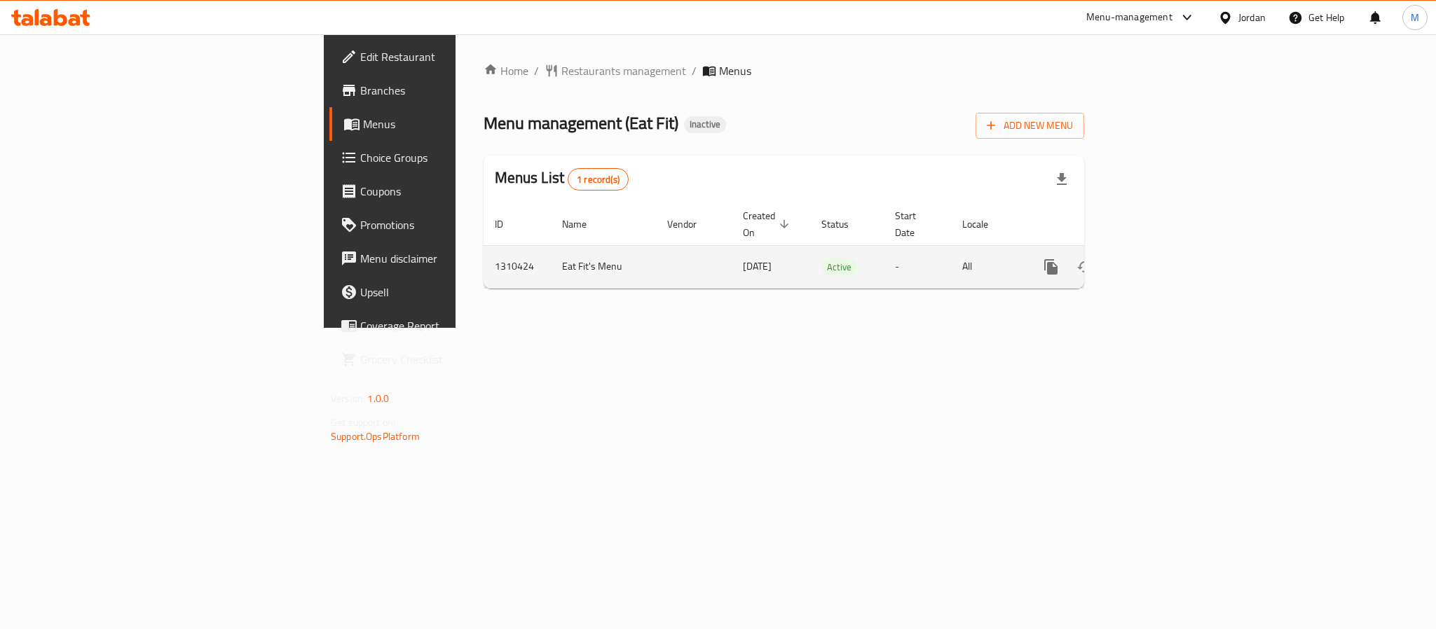
click at [1158, 261] on icon "enhanced table" at bounding box center [1152, 267] width 13 height 13
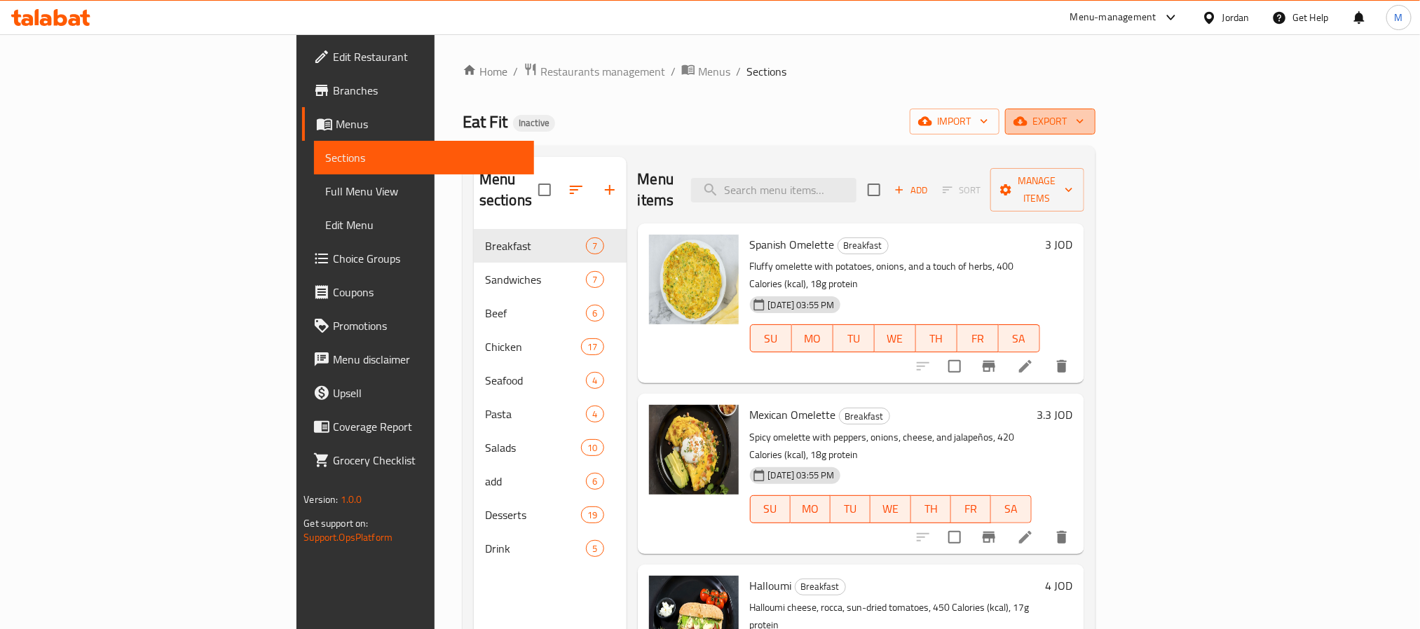
click at [1087, 120] on icon "button" at bounding box center [1080, 121] width 14 height 14
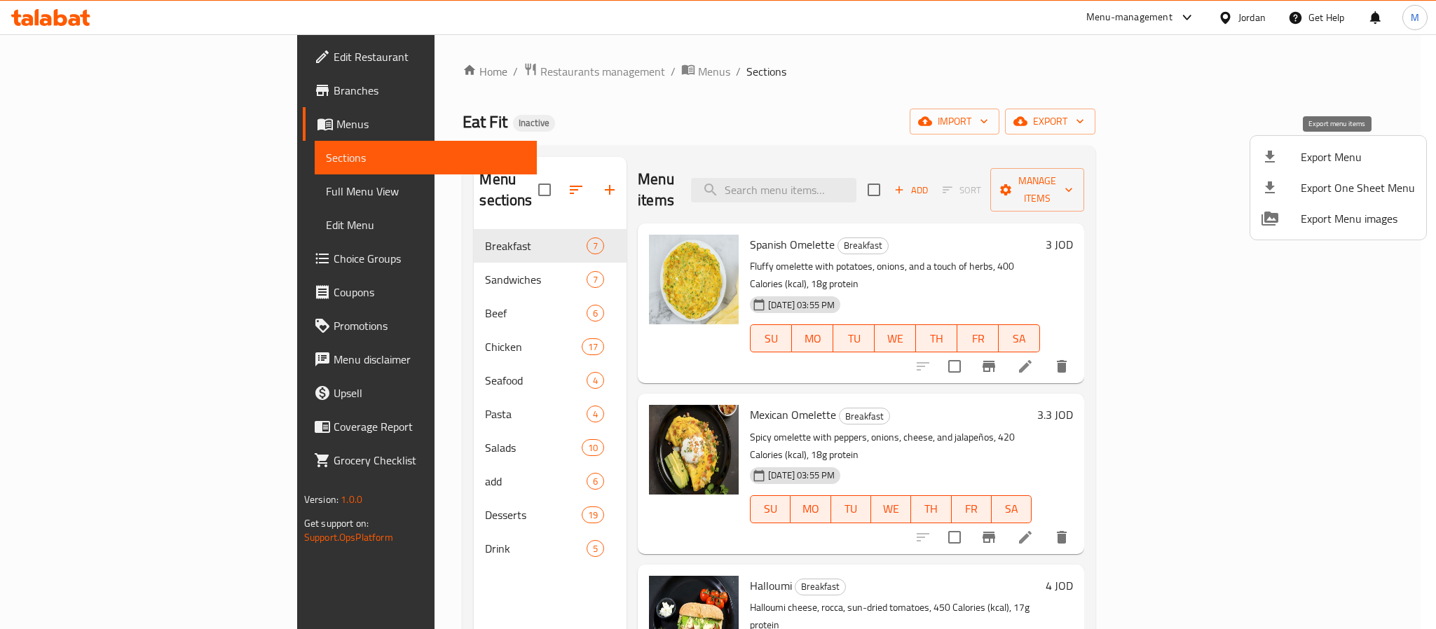
click at [1301, 151] on span "Export Menu" at bounding box center [1358, 157] width 114 height 17
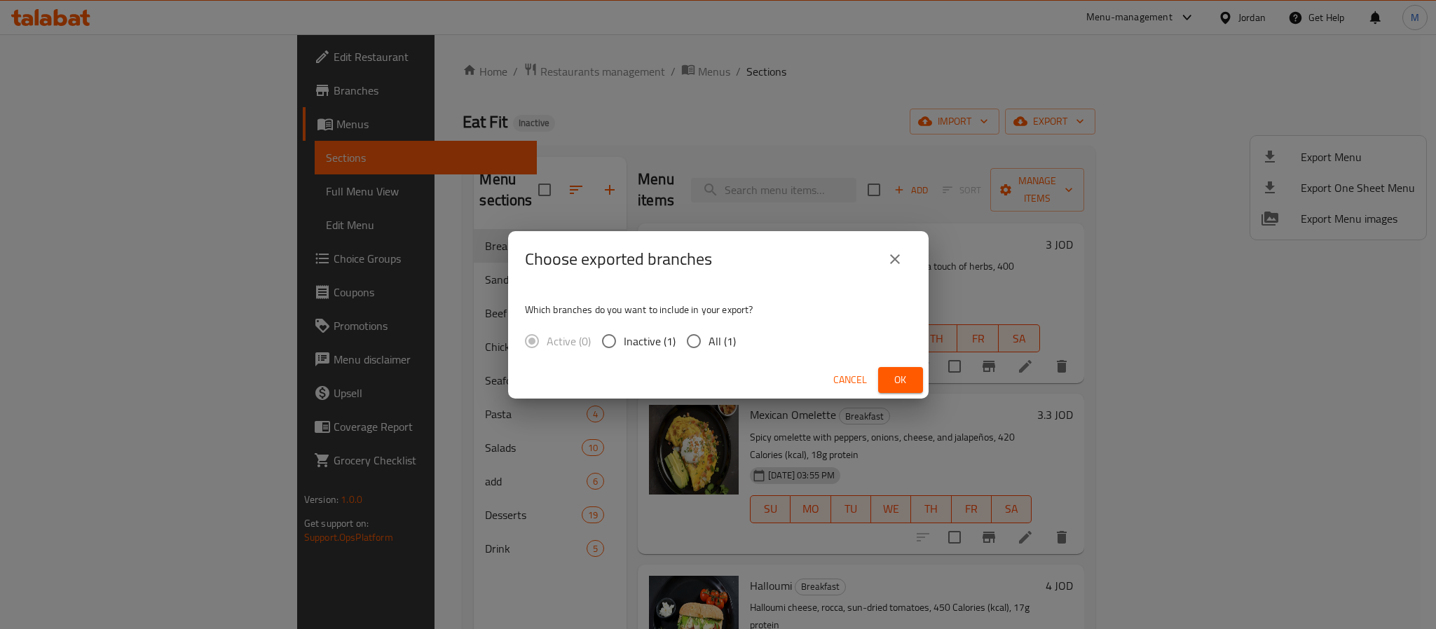
click at [715, 350] on span "All (1)" at bounding box center [721, 341] width 27 height 17
click at [708, 350] on input "All (1)" at bounding box center [693, 341] width 29 height 29
radio input "true"
click at [936, 378] on div "Choose exported branches Which branches do you want to include in your export? …" at bounding box center [718, 314] width 1436 height 629
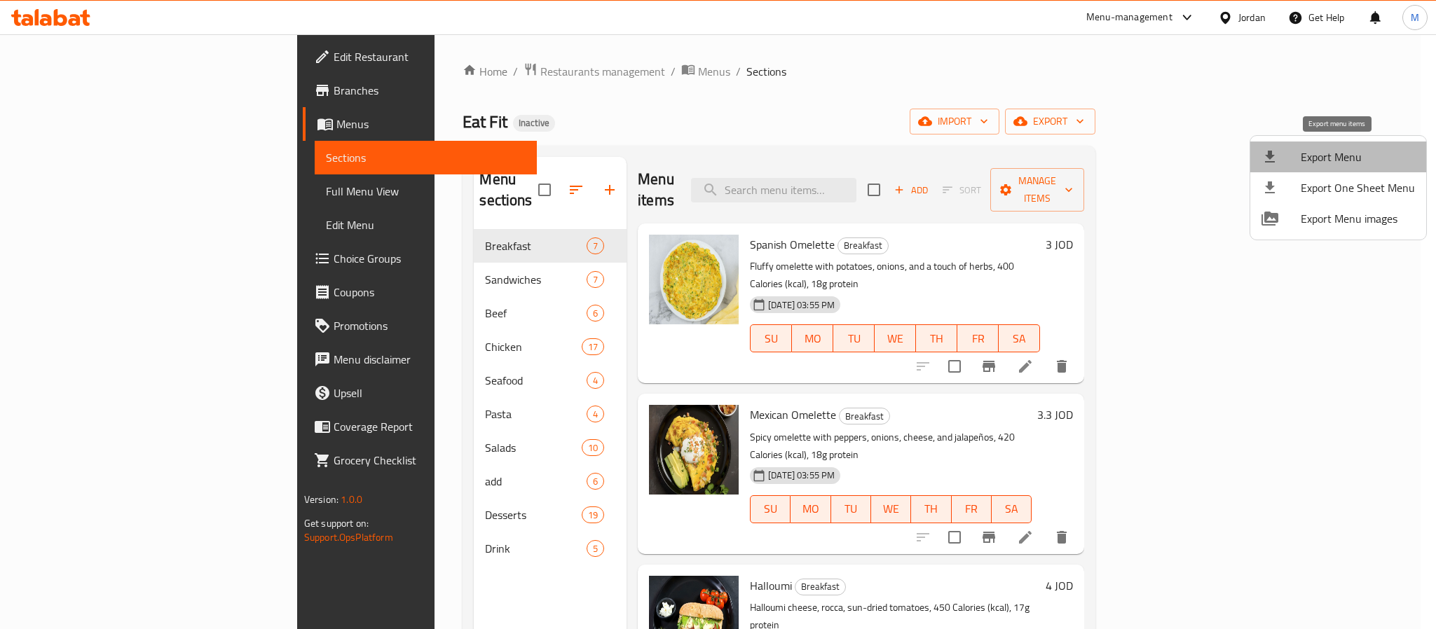
click at [1350, 154] on span "Export Menu" at bounding box center [1358, 157] width 114 height 17
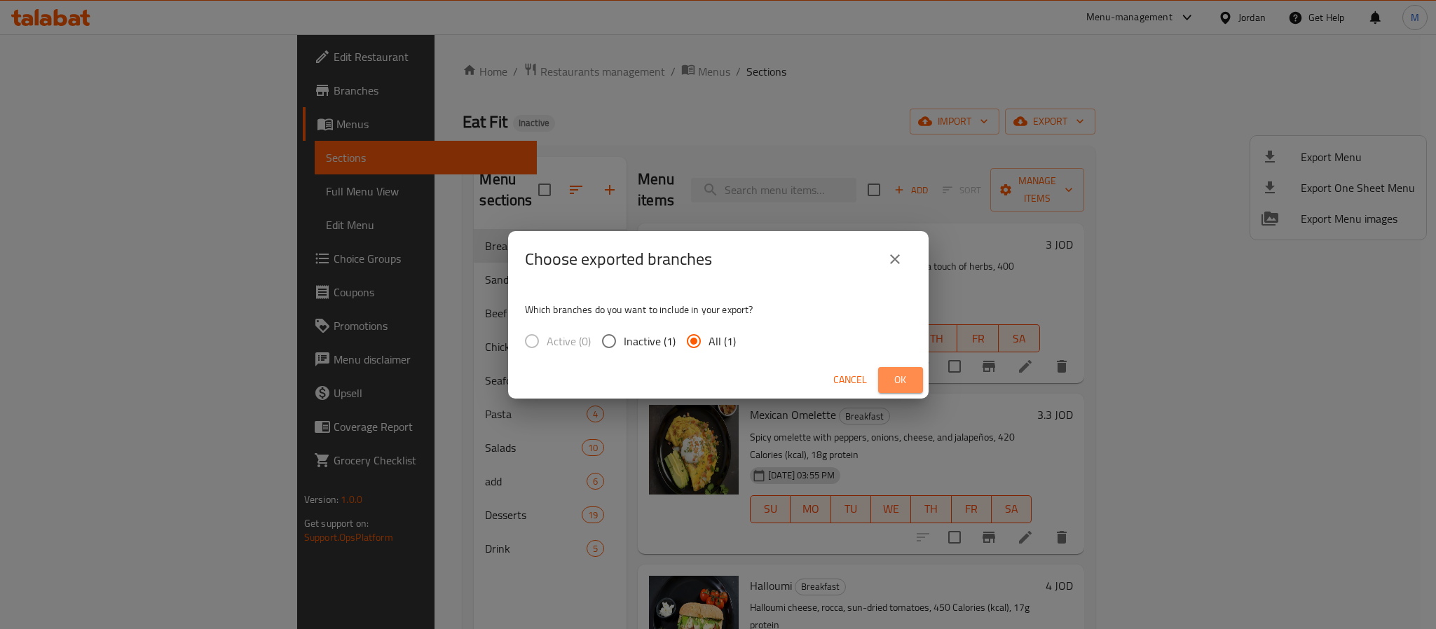
click at [900, 376] on span "Ok" at bounding box center [900, 380] width 22 height 18
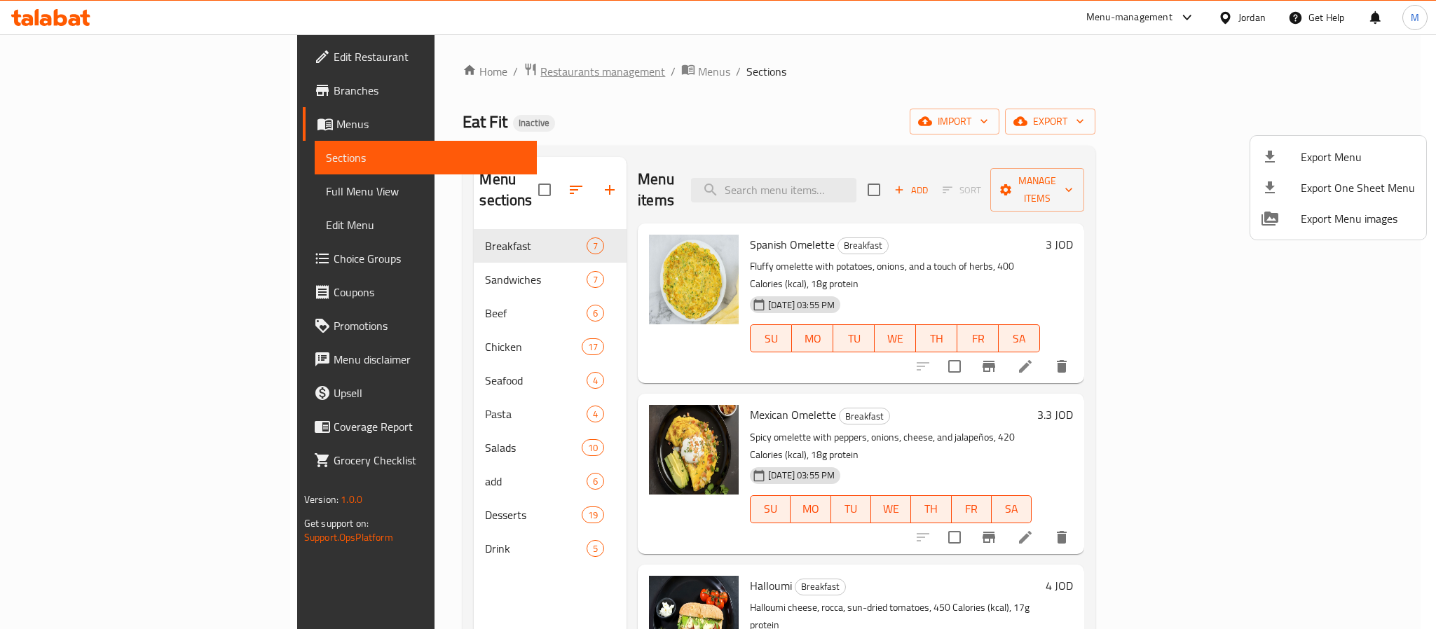
click at [413, 71] on div at bounding box center [718, 314] width 1436 height 629
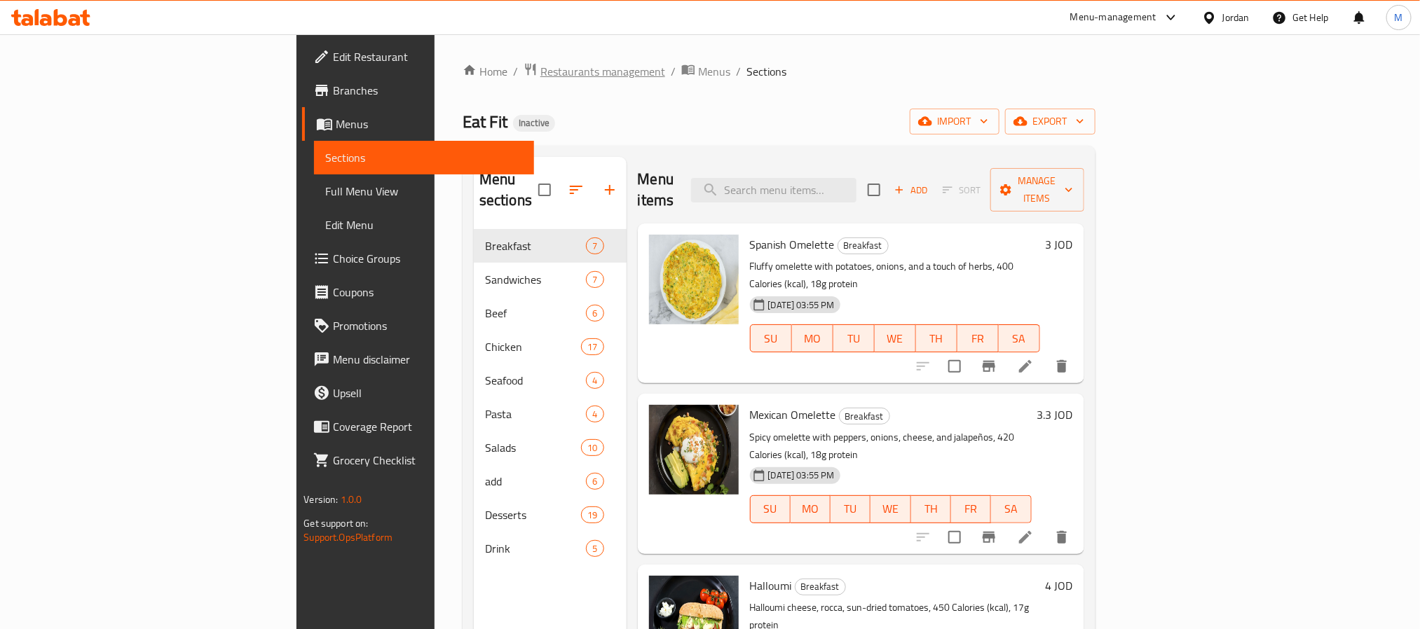
click at [540, 74] on span "Restaurants management" at bounding box center [602, 71] width 125 height 17
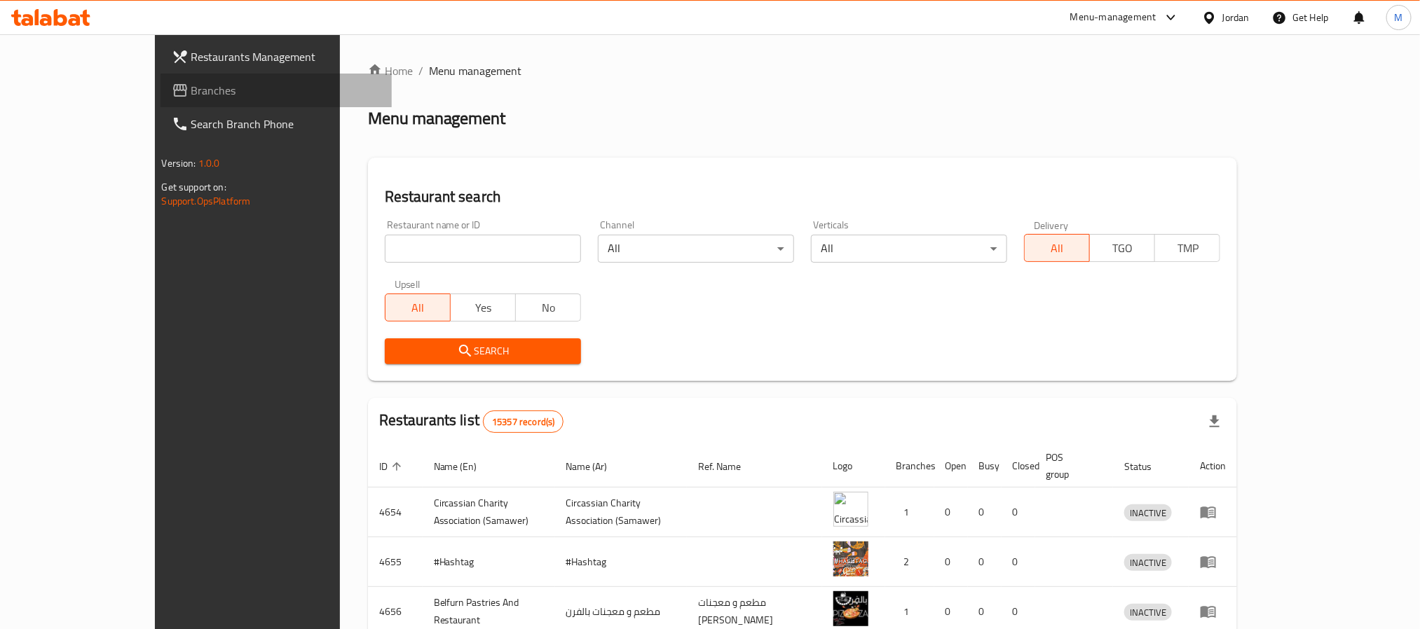
click at [191, 97] on span "Branches" at bounding box center [285, 90] width 189 height 17
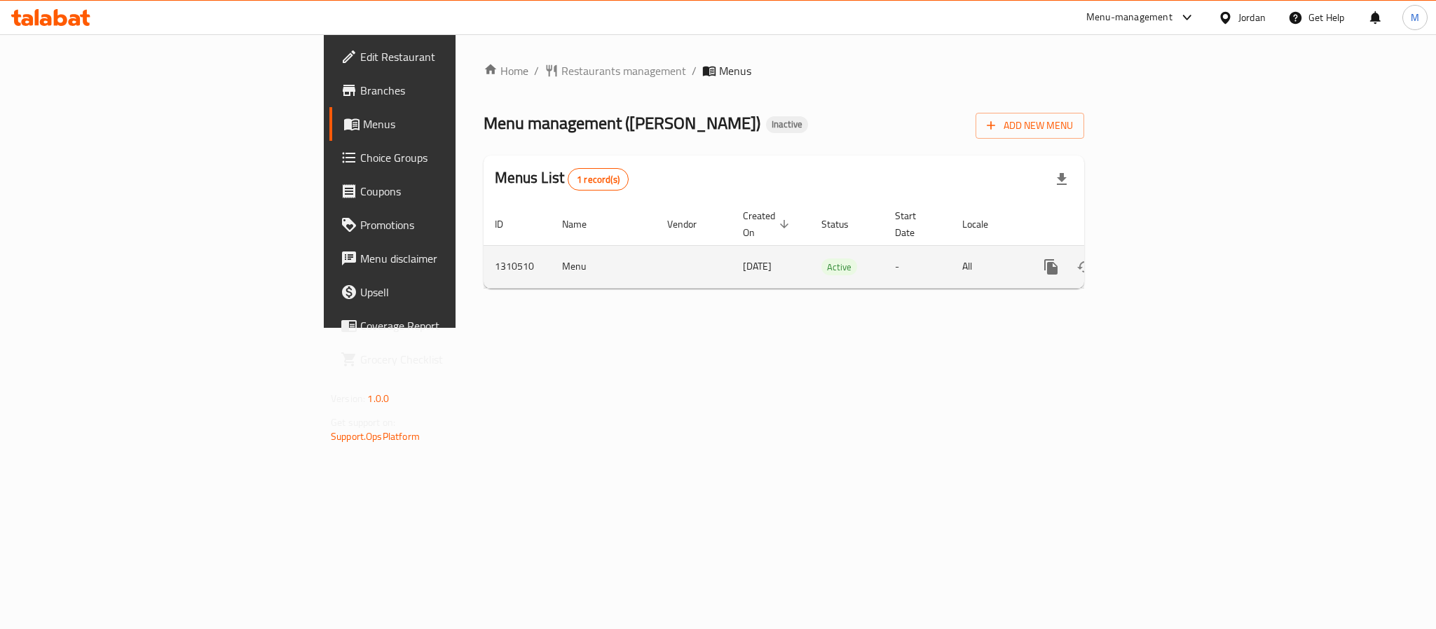
click at [1160, 259] on icon "enhanced table" at bounding box center [1152, 267] width 17 height 17
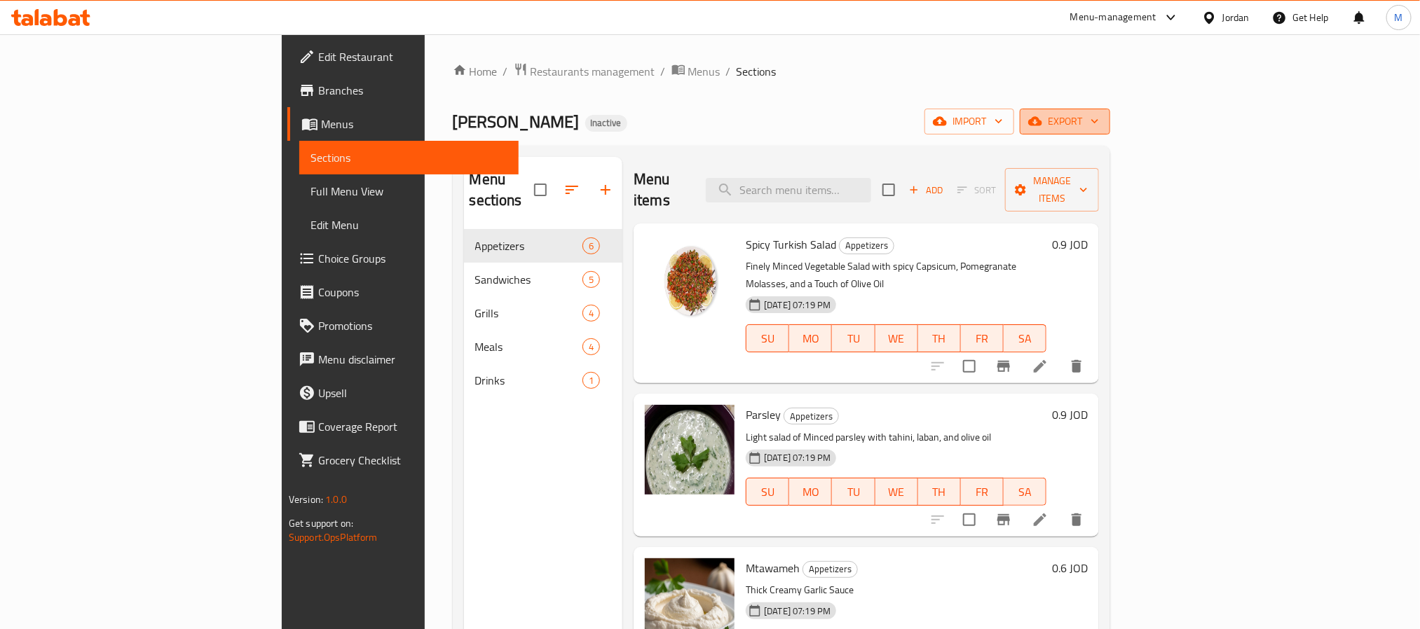
click at [1099, 130] on span "export" at bounding box center [1065, 122] width 68 height 18
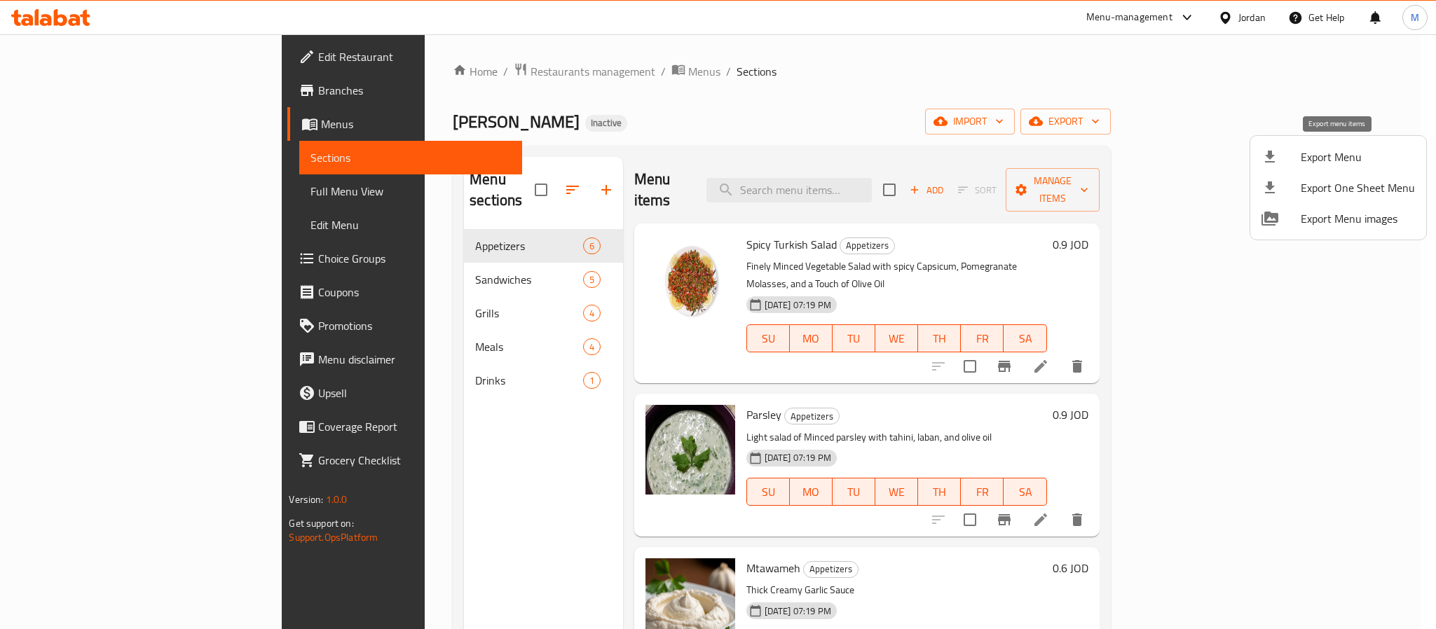
click at [1327, 158] on span "Export Menu" at bounding box center [1358, 157] width 114 height 17
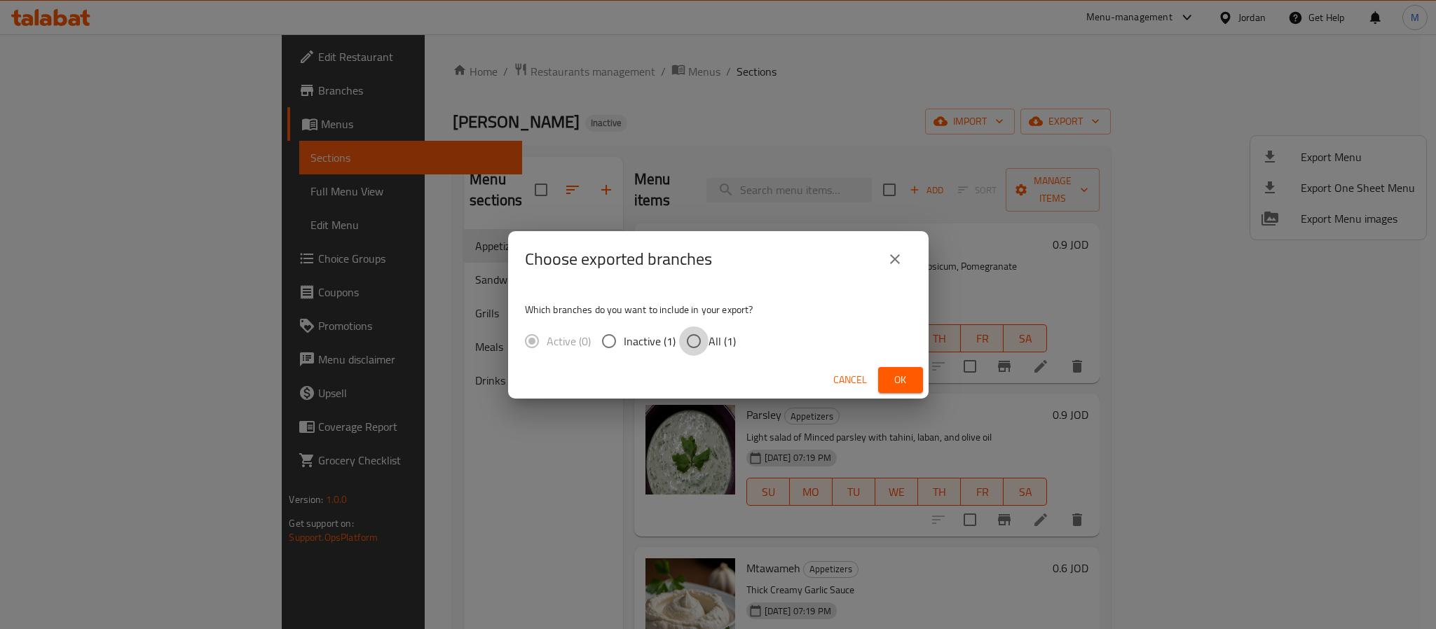
click at [698, 349] on input "All (1)" at bounding box center [693, 341] width 29 height 29
radio input "true"
drag, startPoint x: 905, startPoint y: 374, endPoint x: 666, endPoint y: 44, distance: 407.1
click at [905, 373] on span "Ok" at bounding box center [900, 380] width 22 height 18
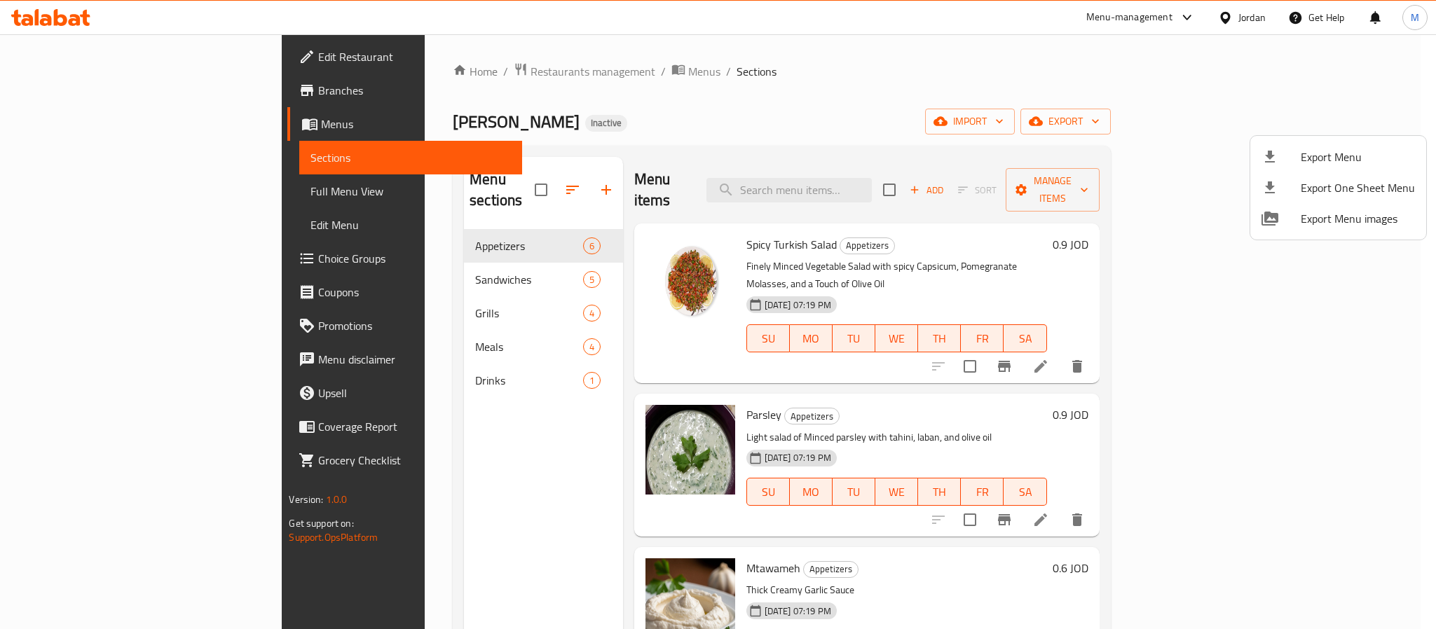
click at [1239, 21] on div at bounding box center [718, 314] width 1436 height 629
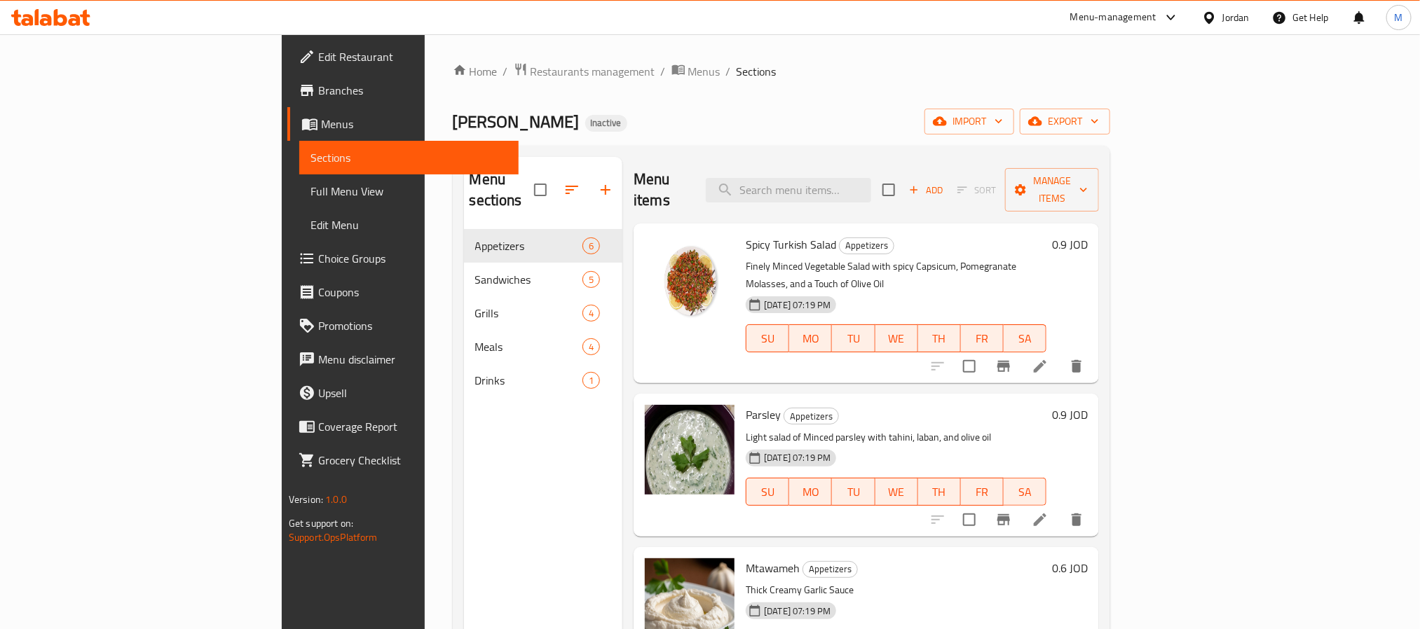
click at [1239, 21] on div "Jordan" at bounding box center [1235, 17] width 27 height 15
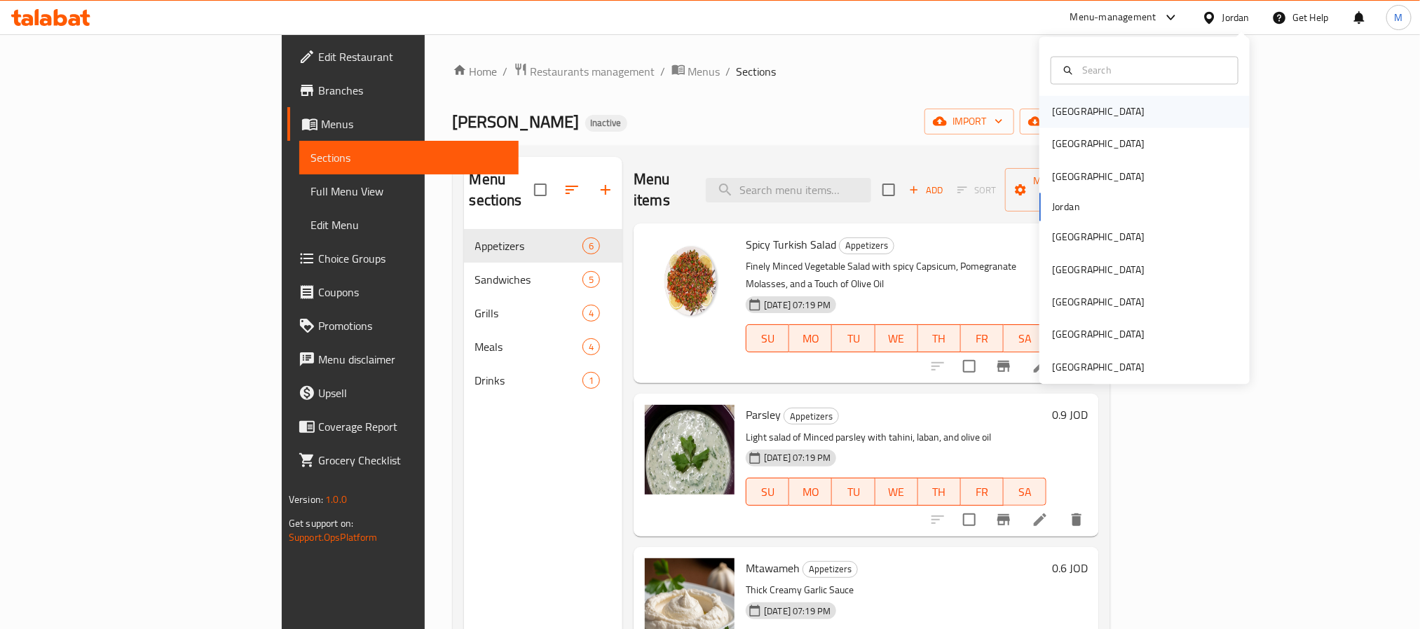
click at [1062, 118] on div "[GEOGRAPHIC_DATA]" at bounding box center [1098, 111] width 93 height 15
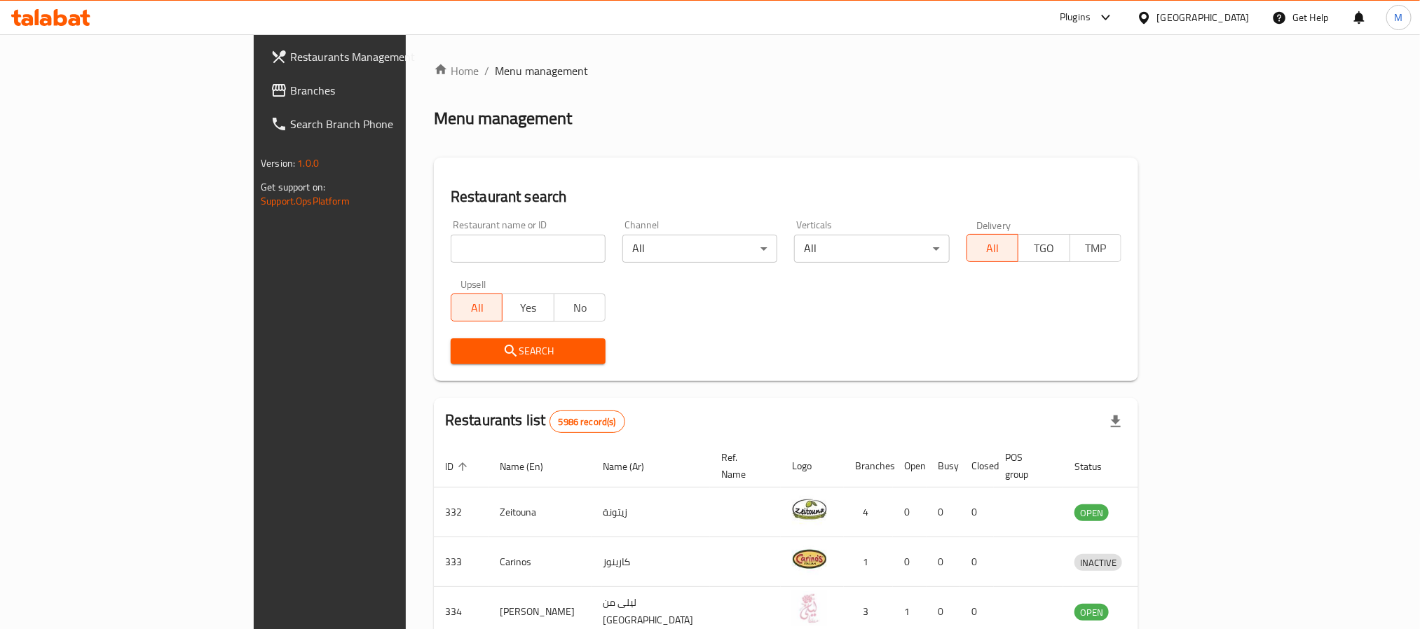
click at [290, 89] on span "Branches" at bounding box center [384, 90] width 189 height 17
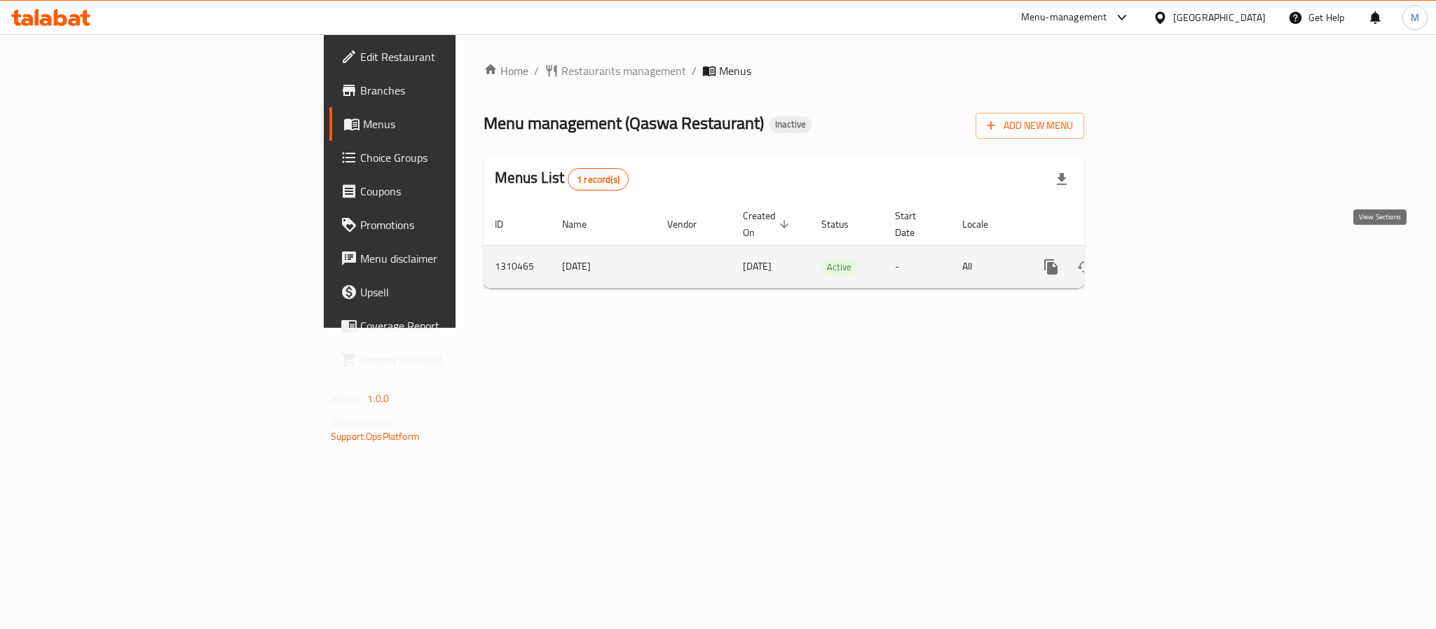
click at [1169, 261] on link "enhanced table" at bounding box center [1152, 267] width 34 height 34
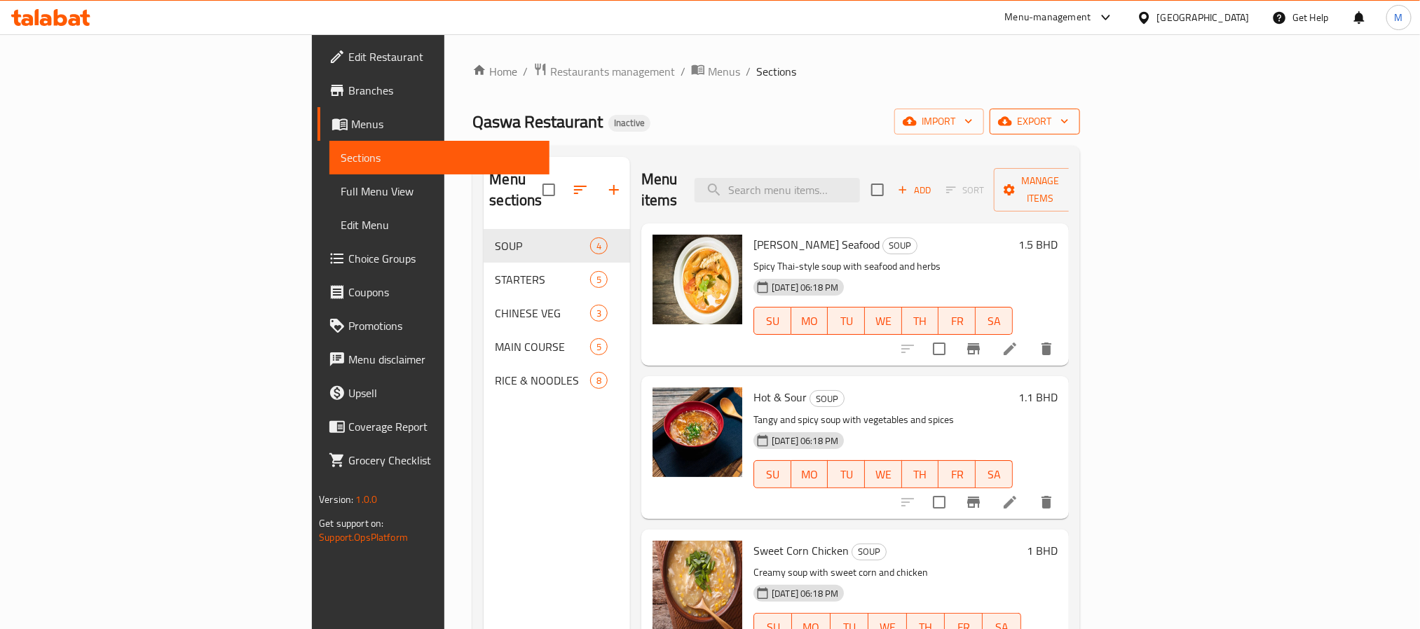
click at [1069, 126] on span "export" at bounding box center [1035, 122] width 68 height 18
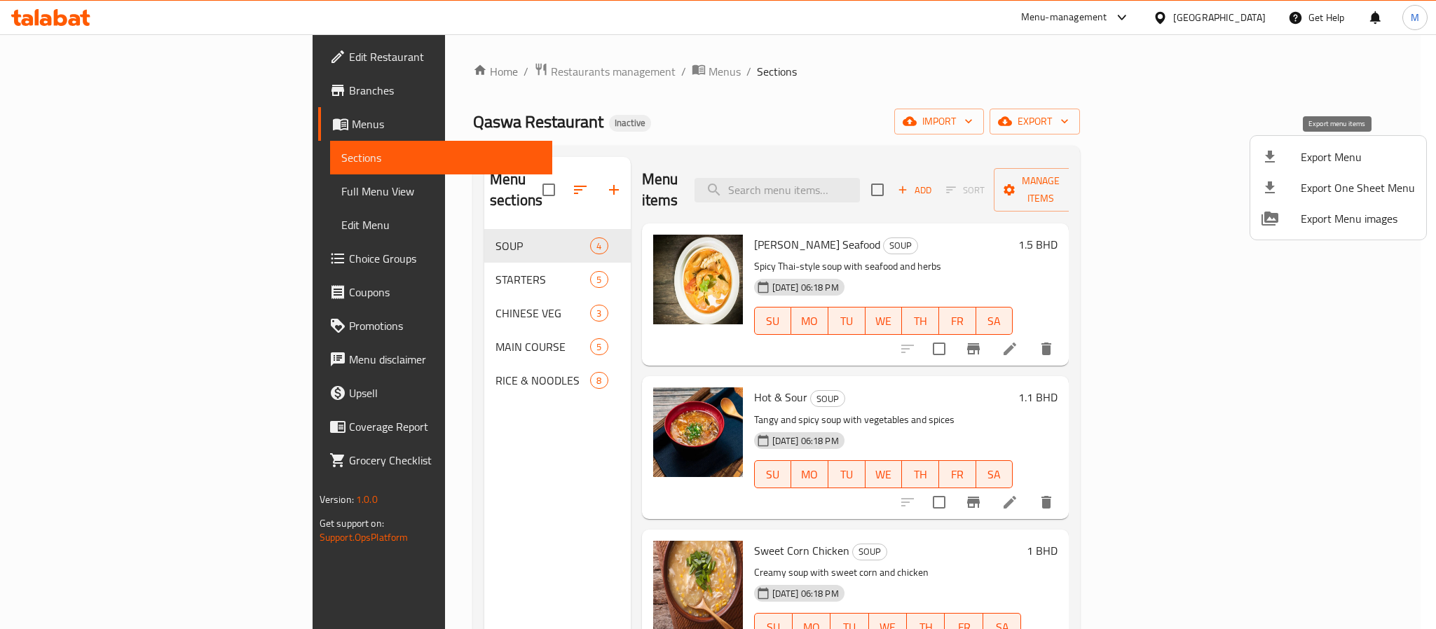
click at [1319, 154] on span "Export Menu" at bounding box center [1358, 157] width 114 height 17
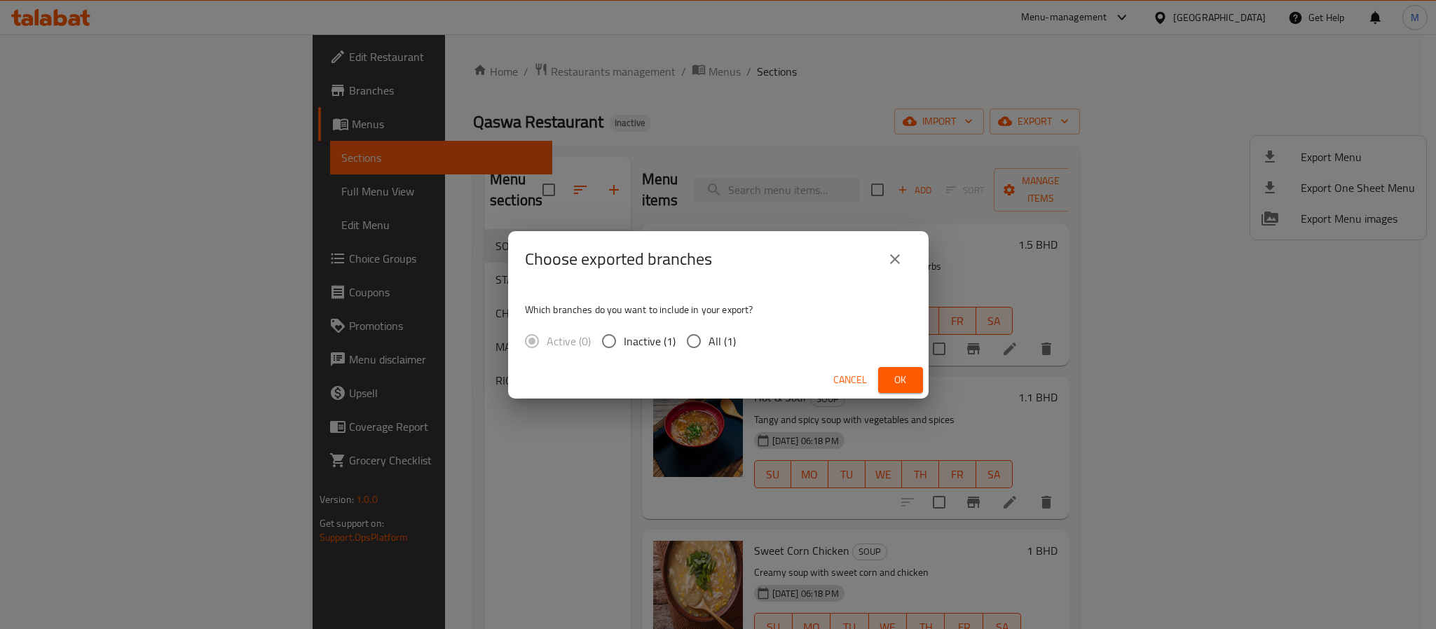
click at [709, 324] on div "Which branches do you want to include in your export? Active (0) Inactive (1) A…" at bounding box center [718, 324] width 420 height 74
click at [709, 327] on label "All (1)" at bounding box center [707, 341] width 57 height 29
click at [708, 327] on input "All (1)" at bounding box center [693, 341] width 29 height 29
radio input "true"
click at [891, 372] on span "Ok" at bounding box center [900, 380] width 22 height 18
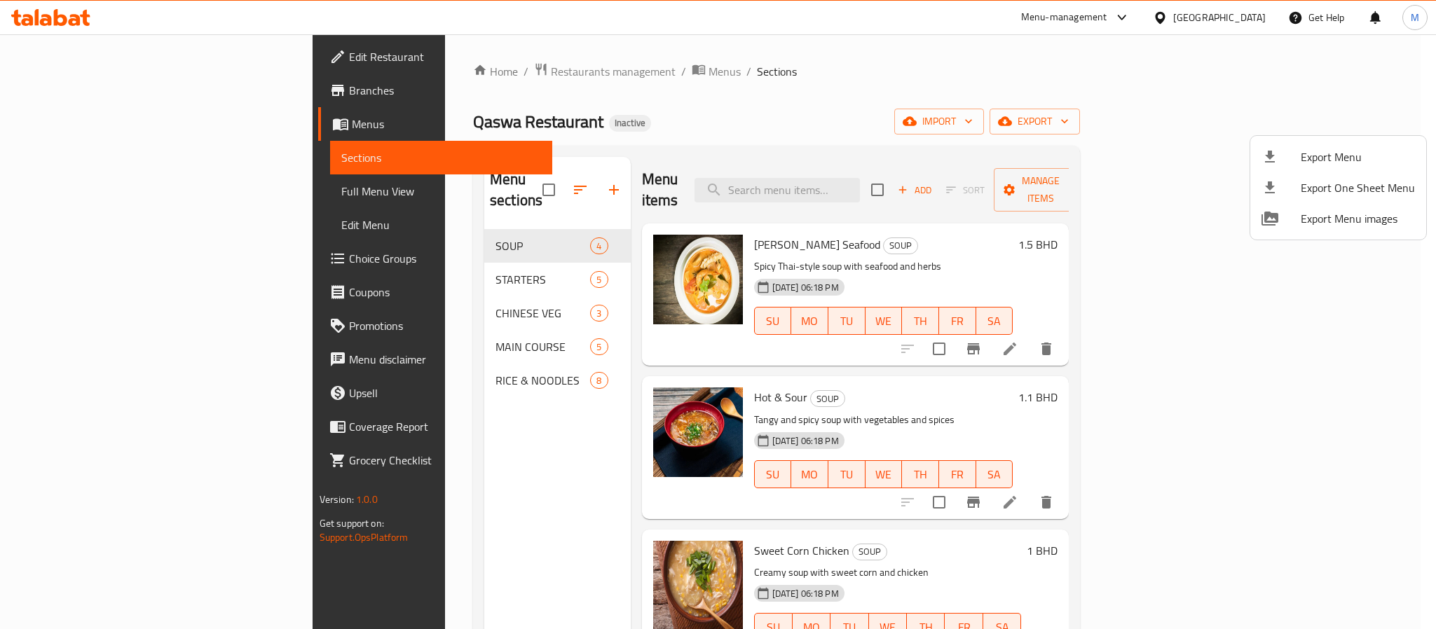
click at [1201, 11] on div at bounding box center [718, 314] width 1436 height 629
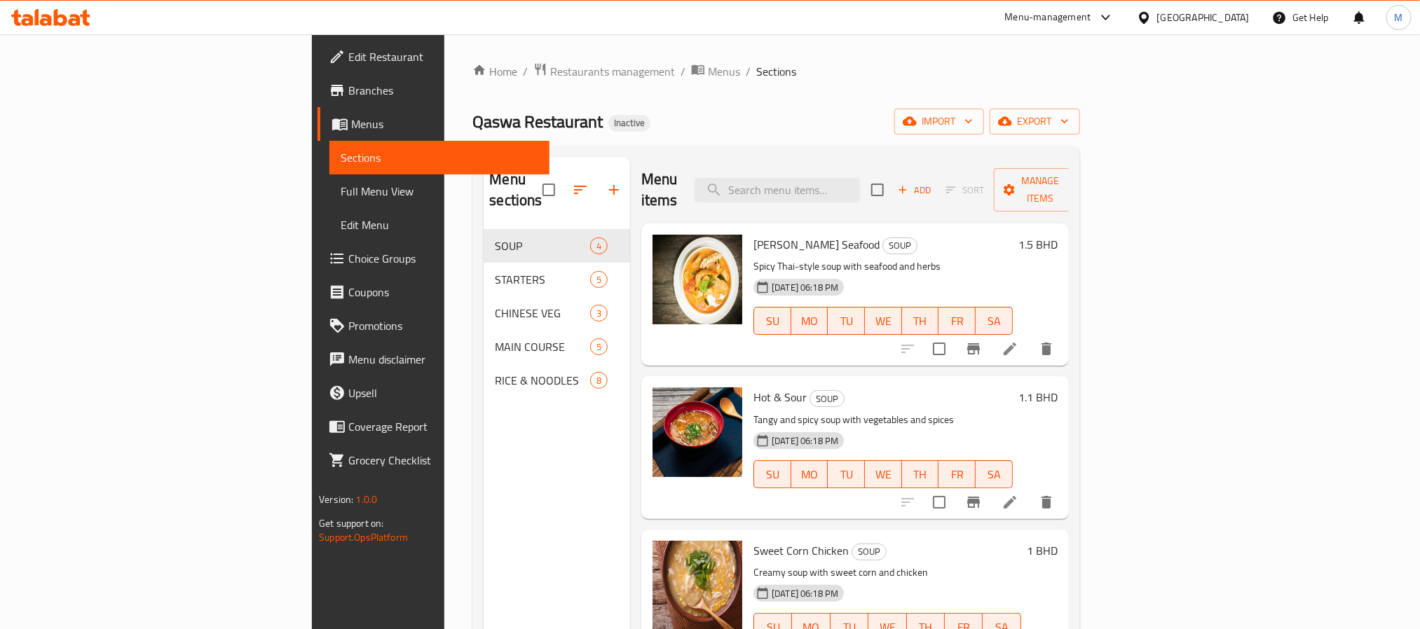
click at [1157, 13] on div at bounding box center [1147, 17] width 20 height 15
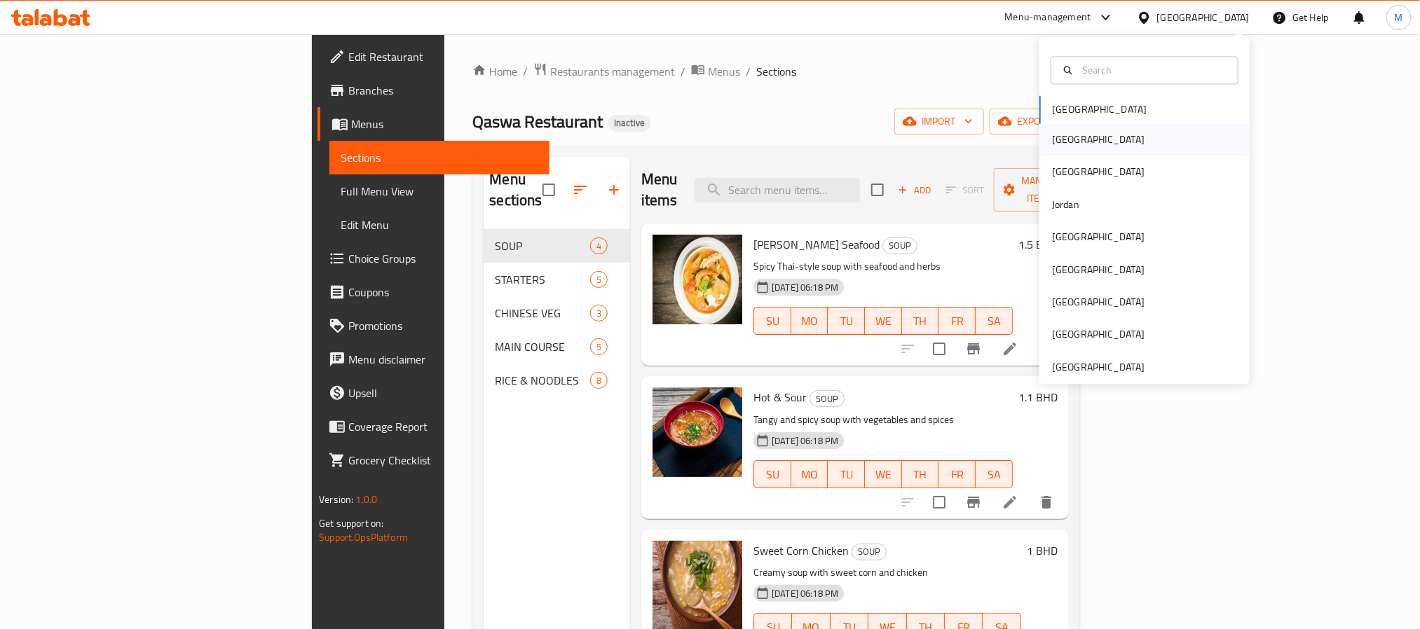
click at [1089, 137] on div "[GEOGRAPHIC_DATA]" at bounding box center [1144, 140] width 210 height 32
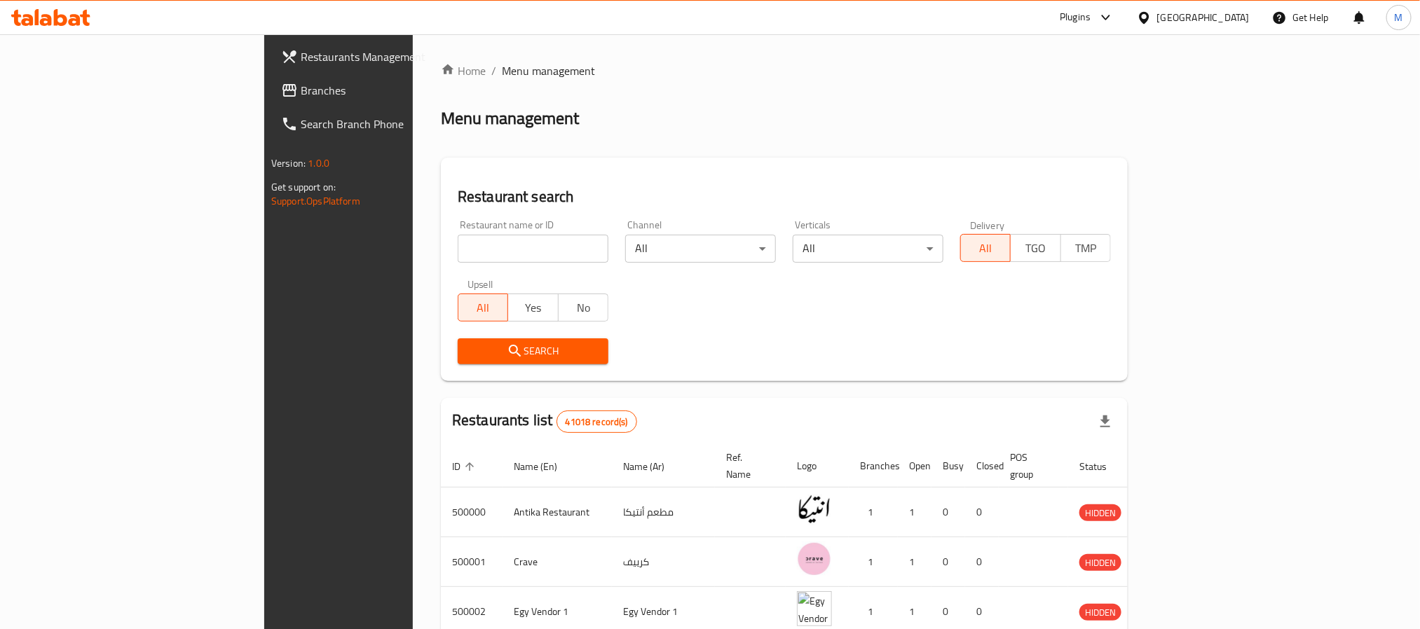
click at [301, 88] on span "Branches" at bounding box center [395, 90] width 189 height 17
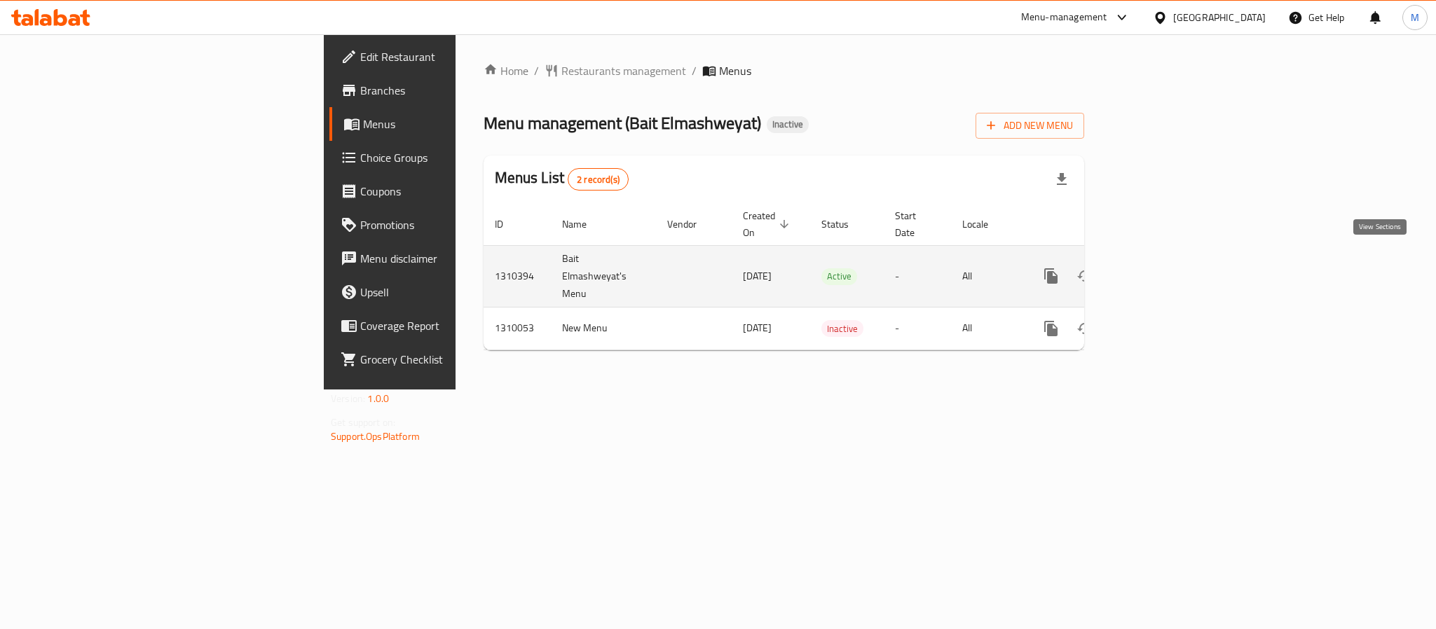
click at [1160, 268] on icon "enhanced table" at bounding box center [1152, 276] width 17 height 17
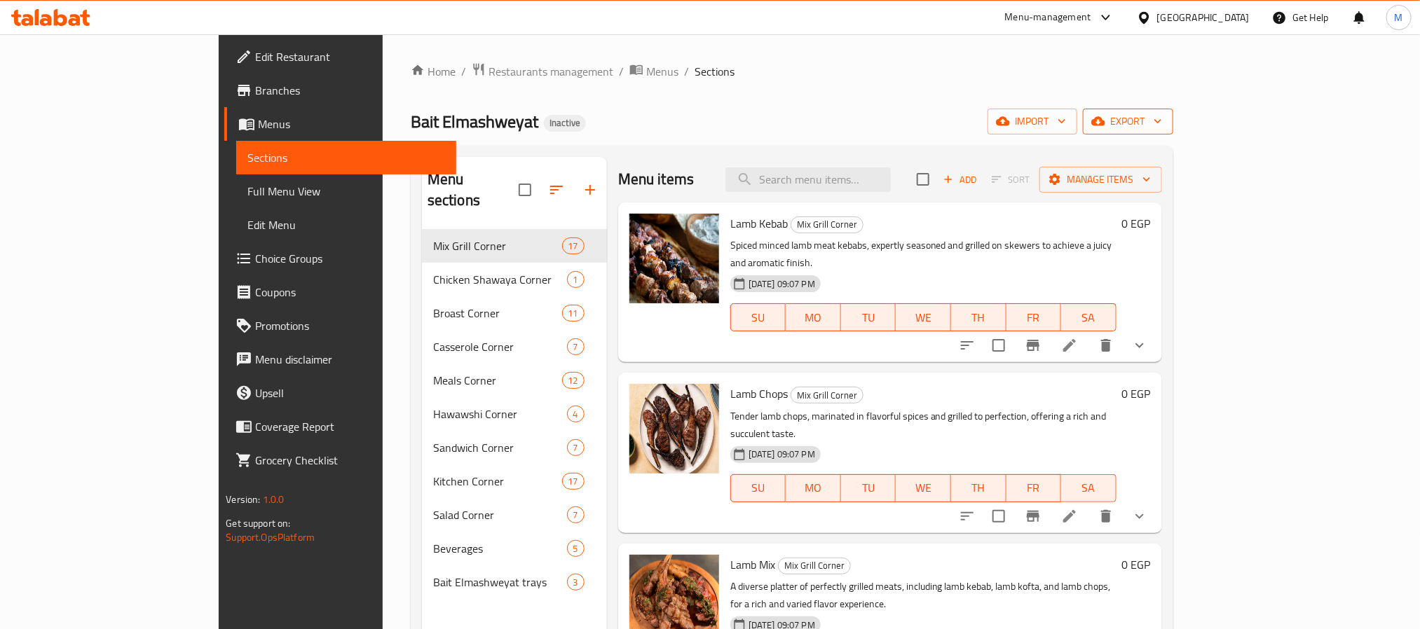
click at [1165, 125] on icon "button" at bounding box center [1158, 121] width 14 height 14
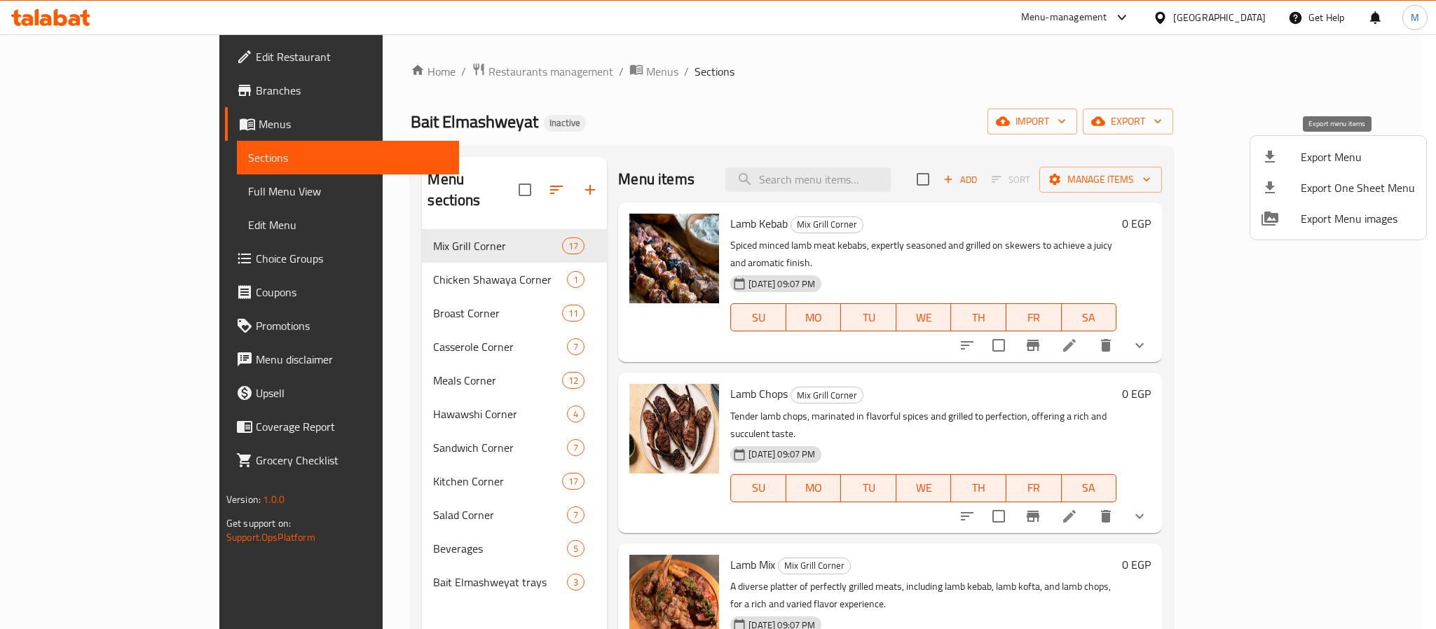
click at [1320, 160] on span "Export Menu" at bounding box center [1358, 157] width 114 height 17
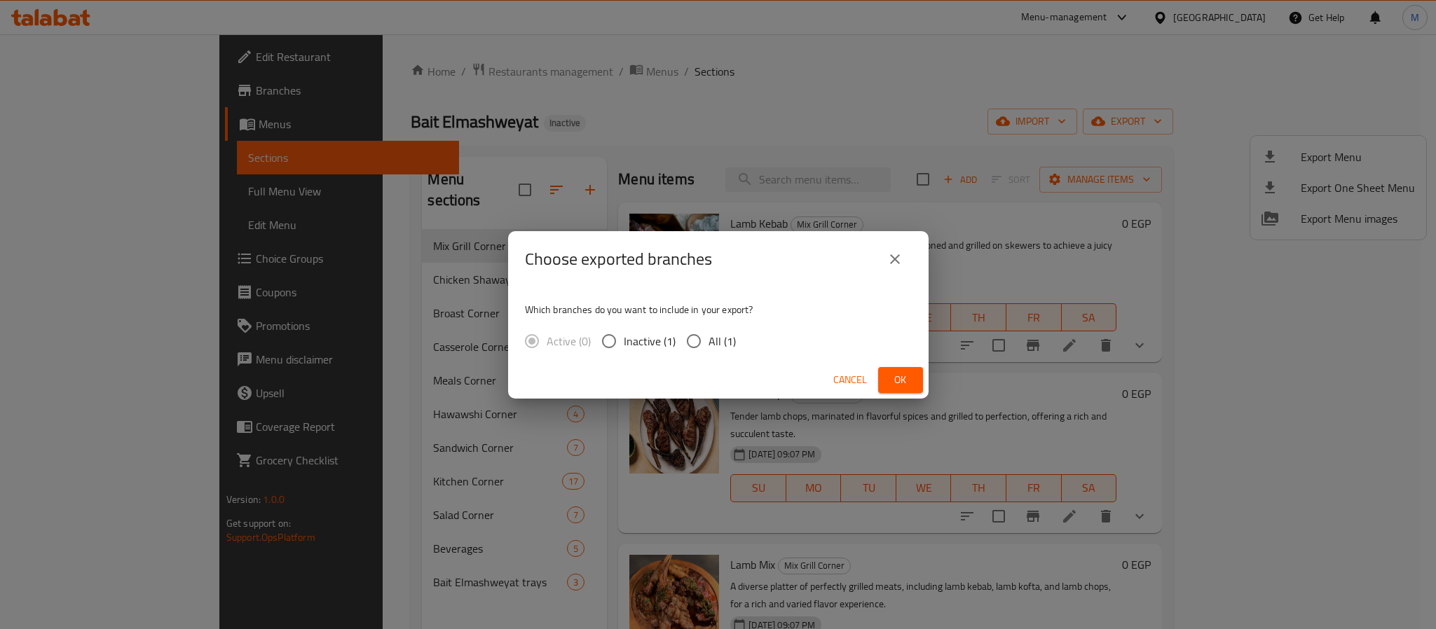
click at [700, 339] on input "All (1)" at bounding box center [693, 341] width 29 height 29
radio input "true"
click at [903, 374] on span "Ok" at bounding box center [900, 380] width 22 height 18
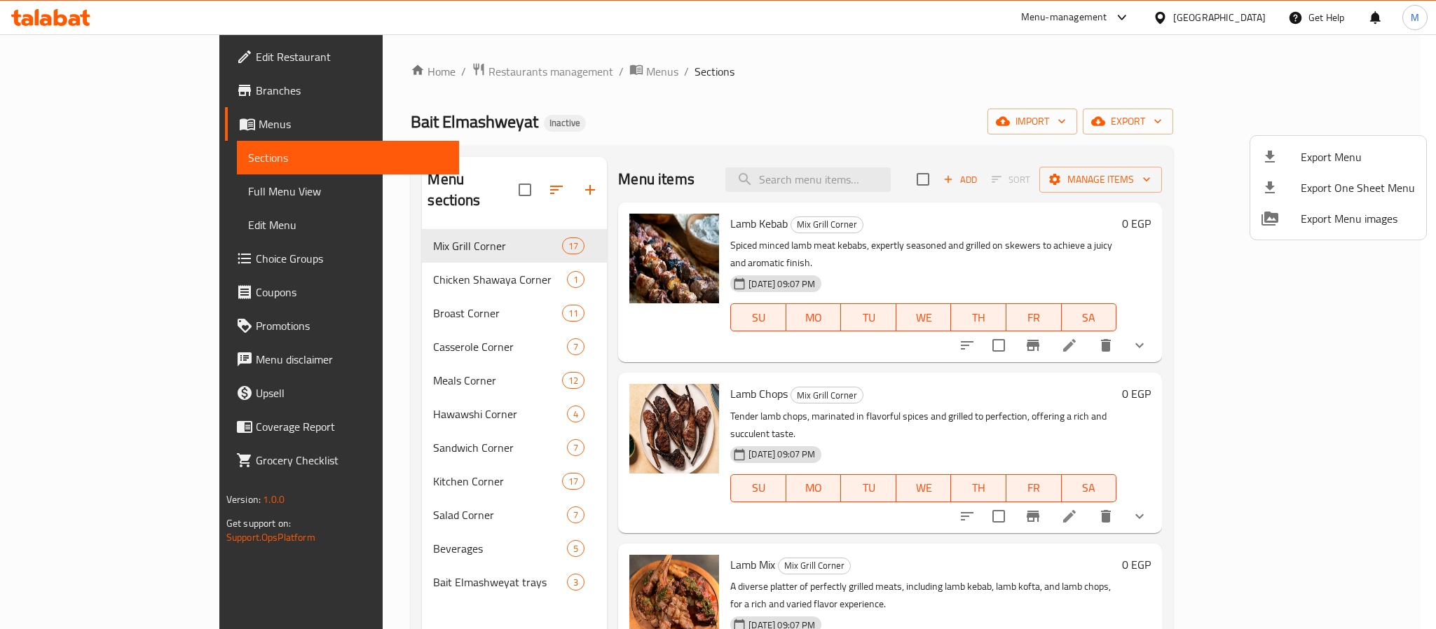
click at [1054, 74] on div at bounding box center [718, 314] width 1436 height 629
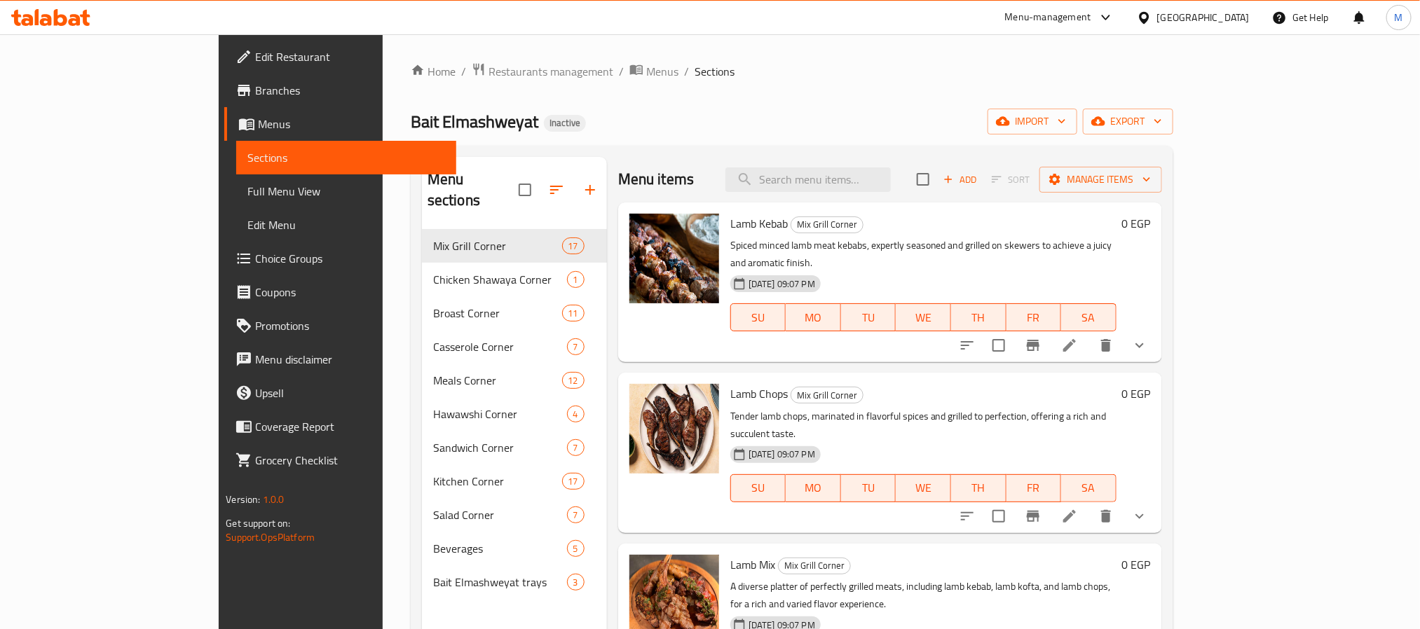
click at [1157, 20] on div at bounding box center [1147, 17] width 20 height 15
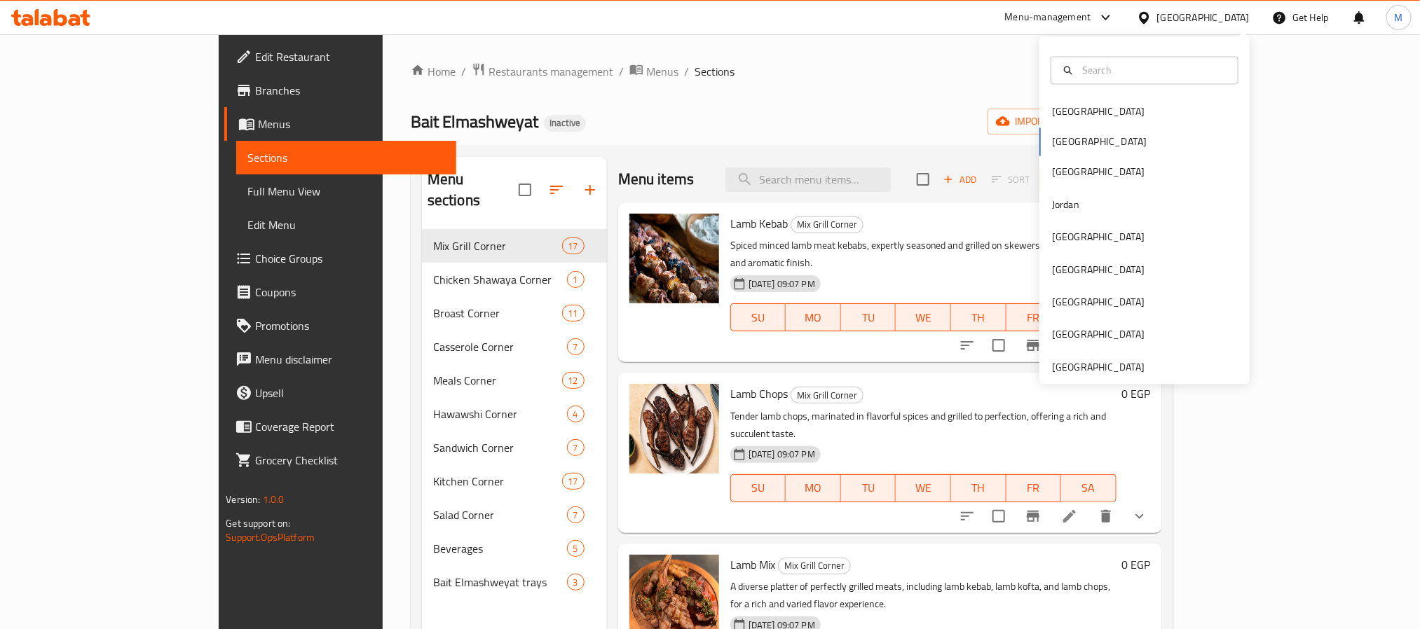
click at [1100, 381] on div "Bahrain Egypt Iraq Jordan Kuwait Oman Qatar Saudi Arabia United Arab Emirates" at bounding box center [1144, 211] width 210 height 348
click at [1096, 375] on div "[GEOGRAPHIC_DATA]" at bounding box center [1098, 366] width 93 height 15
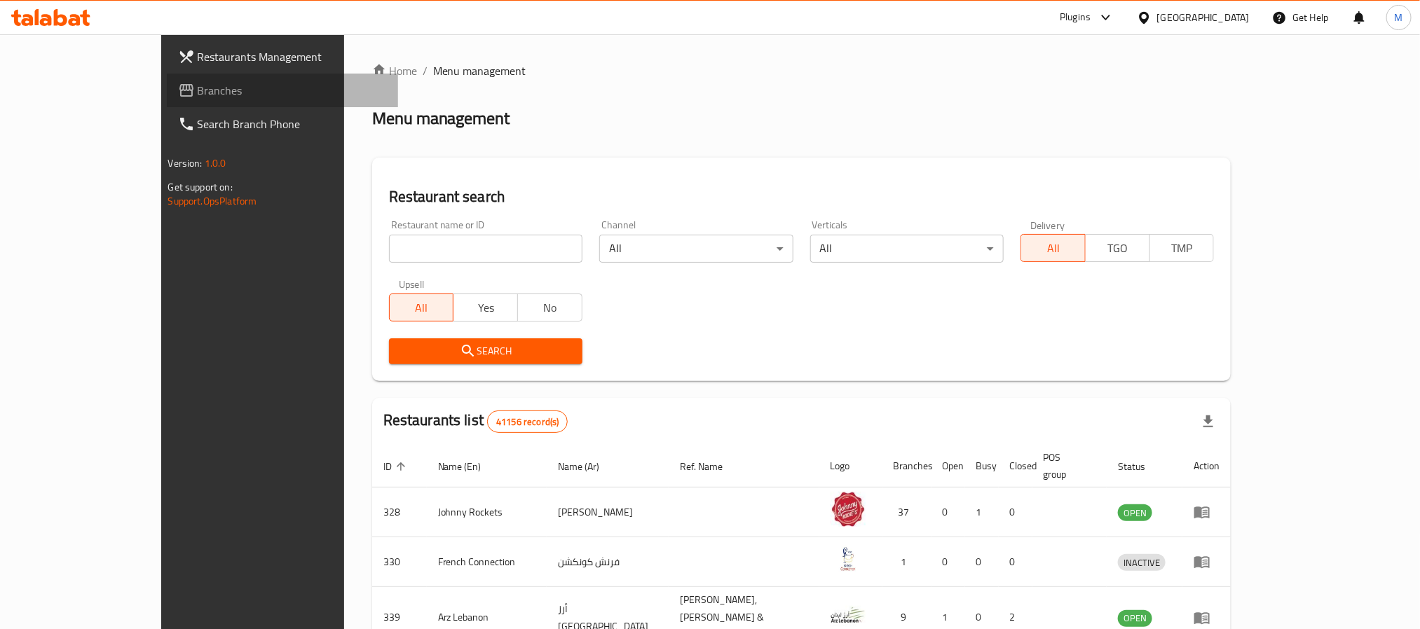
click at [167, 74] on link "Branches" at bounding box center [282, 91] width 231 height 34
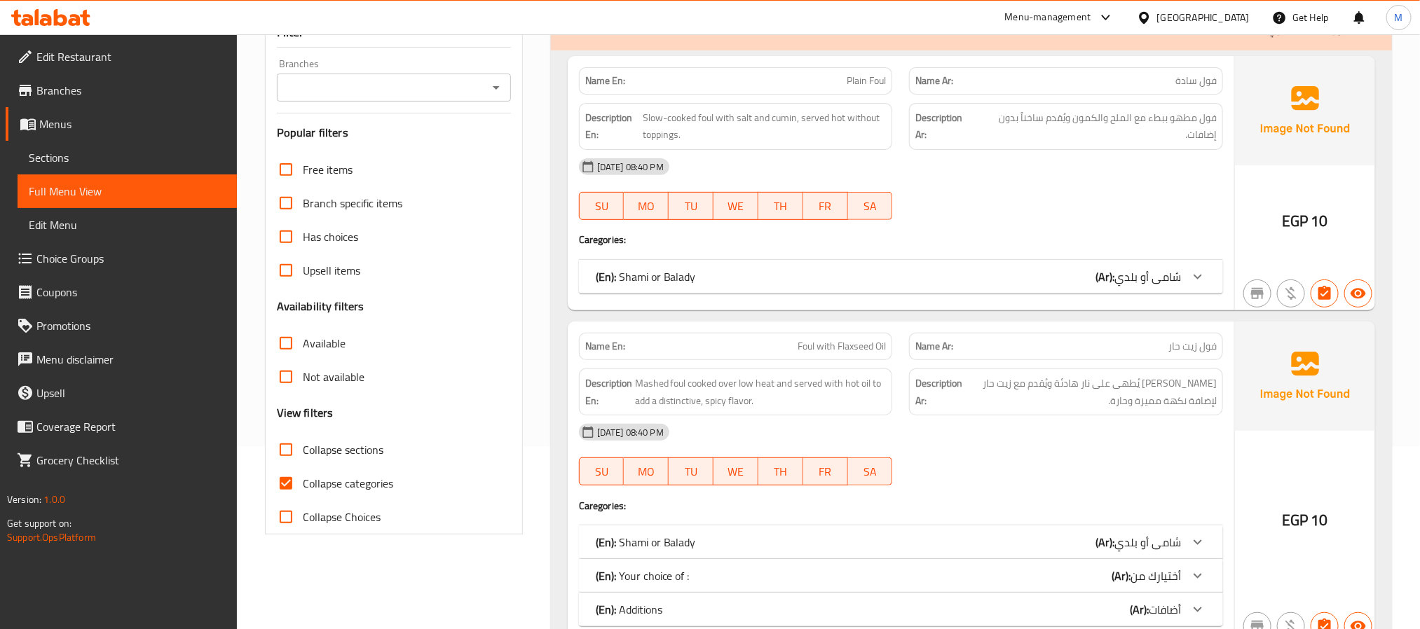
scroll to position [210, 0]
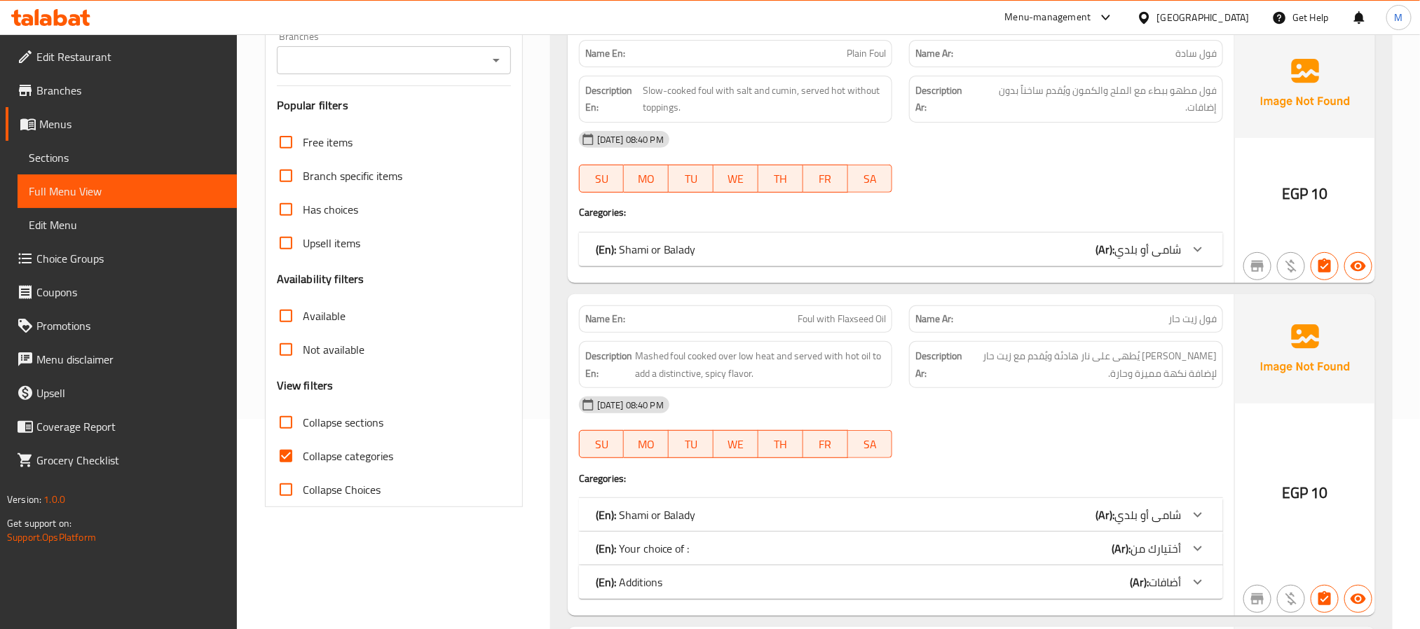
click at [318, 431] on span "Collapse sections" at bounding box center [343, 422] width 81 height 17
click at [303, 431] on input "Collapse sections" at bounding box center [286, 423] width 34 height 34
checkbox input "true"
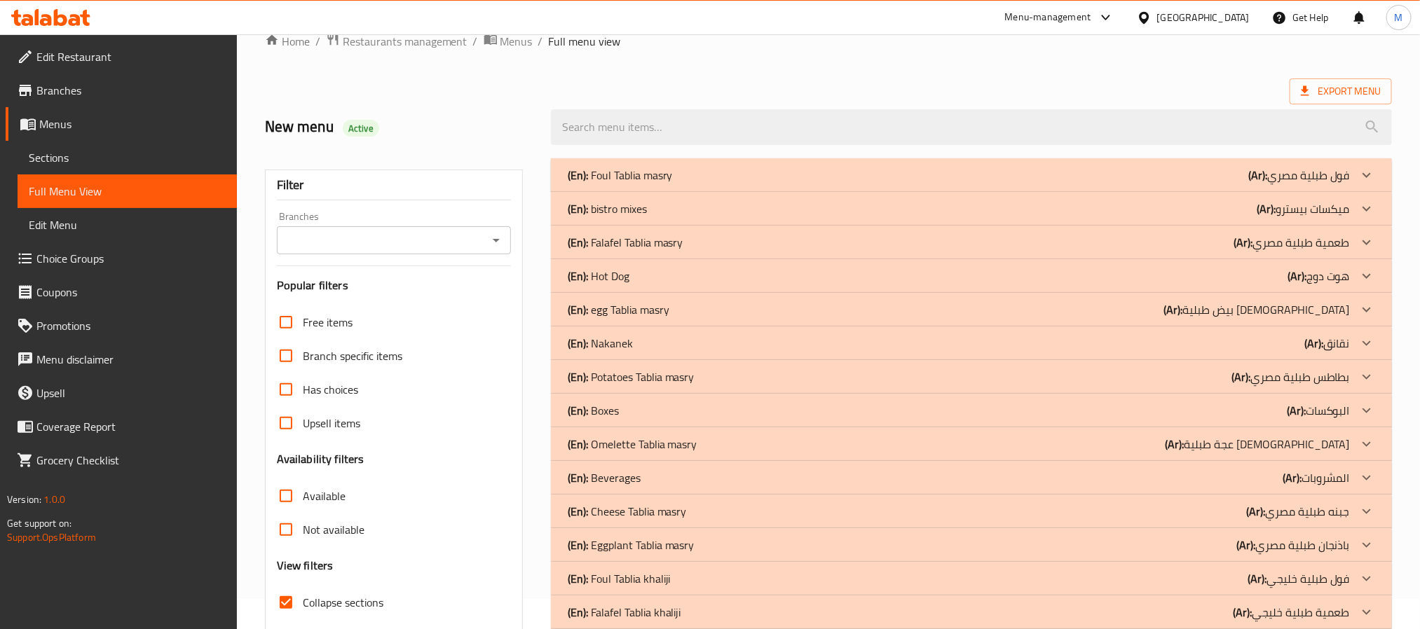
scroll to position [0, 0]
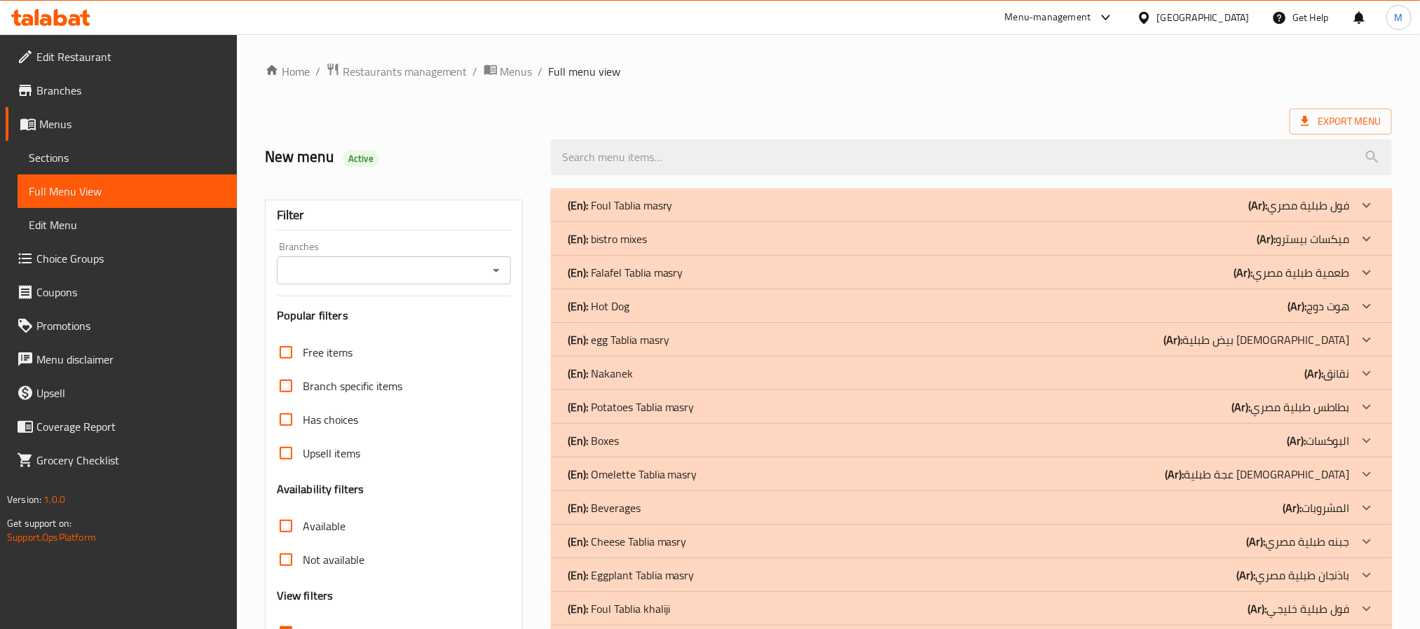
click at [707, 202] on div "(En): Foul Tablia masry (Ar): فول طبلية [DEMOGRAPHIC_DATA]" at bounding box center [959, 205] width 782 height 17
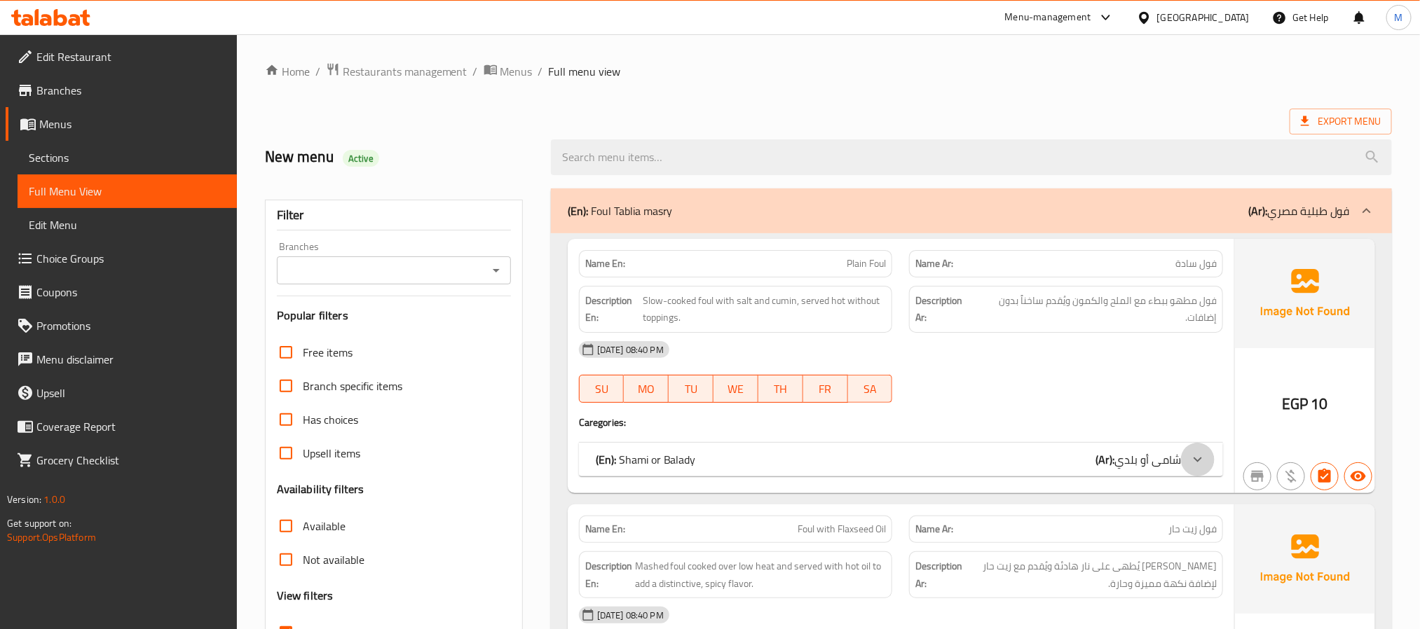
click at [1186, 453] on div at bounding box center [1198, 460] width 34 height 34
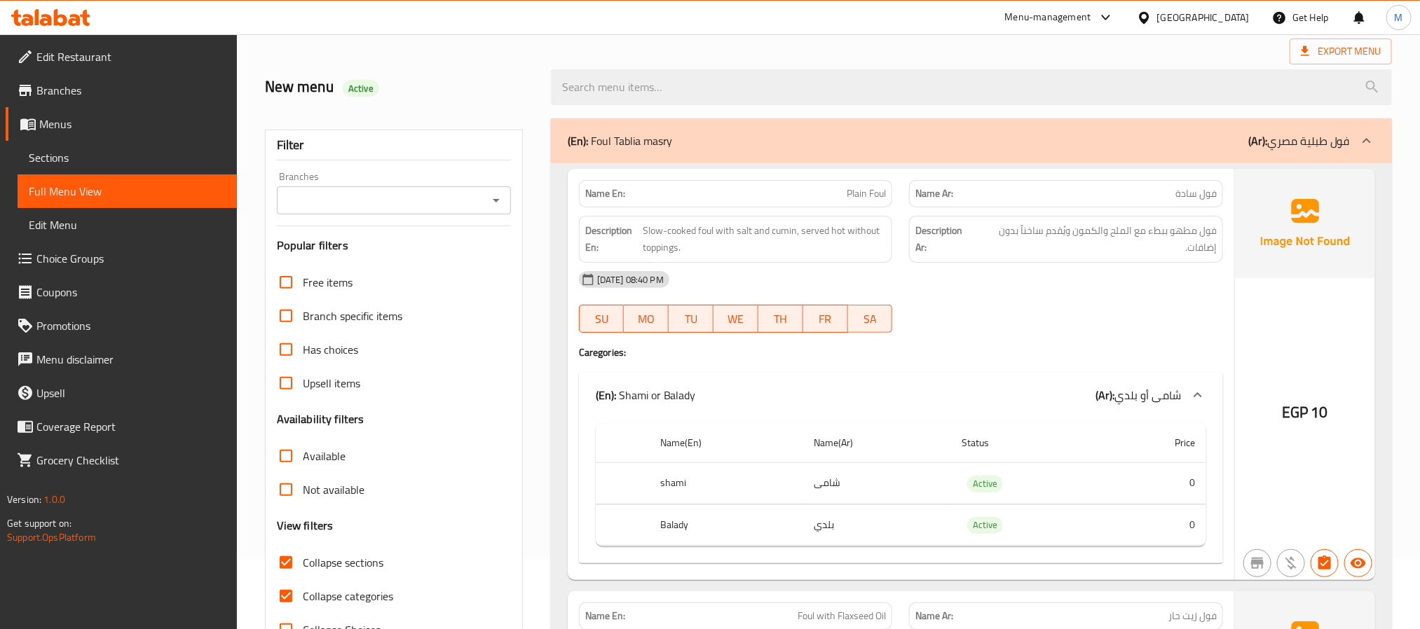
scroll to position [105, 0]
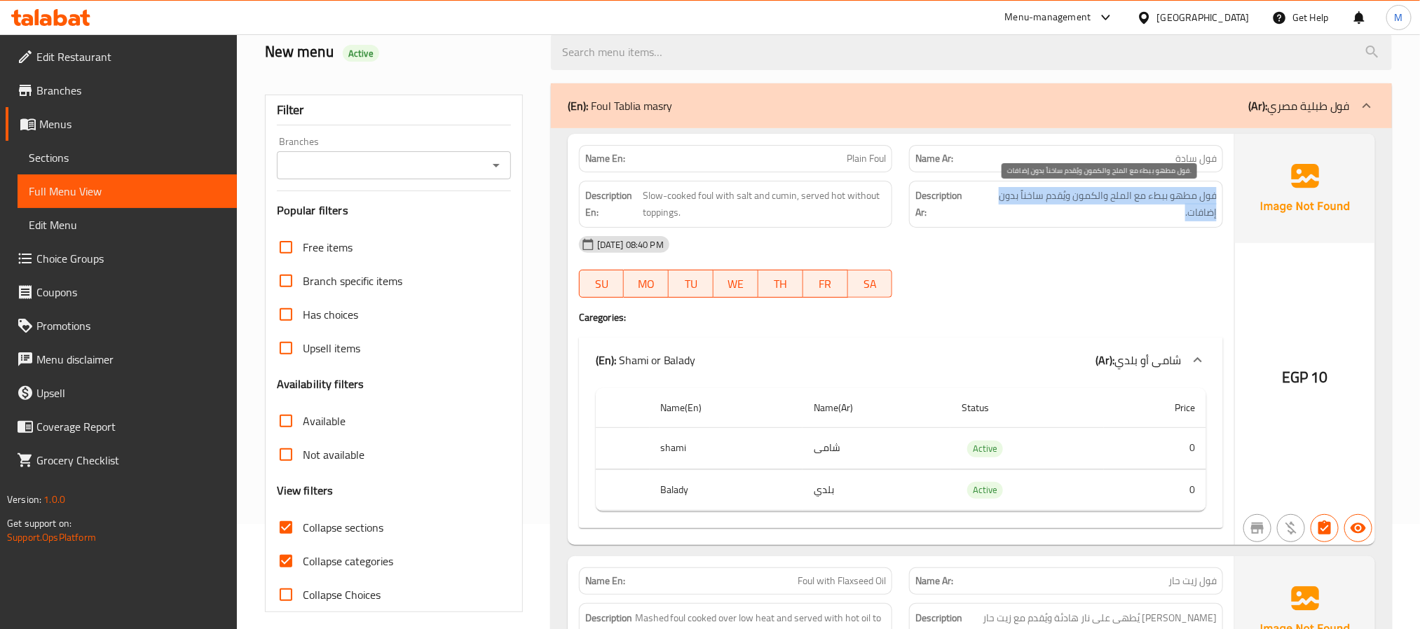
drag, startPoint x: 1214, startPoint y: 198, endPoint x: 988, endPoint y: 217, distance: 226.4
click at [988, 217] on span "فول مطهو ببطء مع الملح والكمون ويُقدم ساخناً بدون إضافات." at bounding box center [1096, 204] width 240 height 34
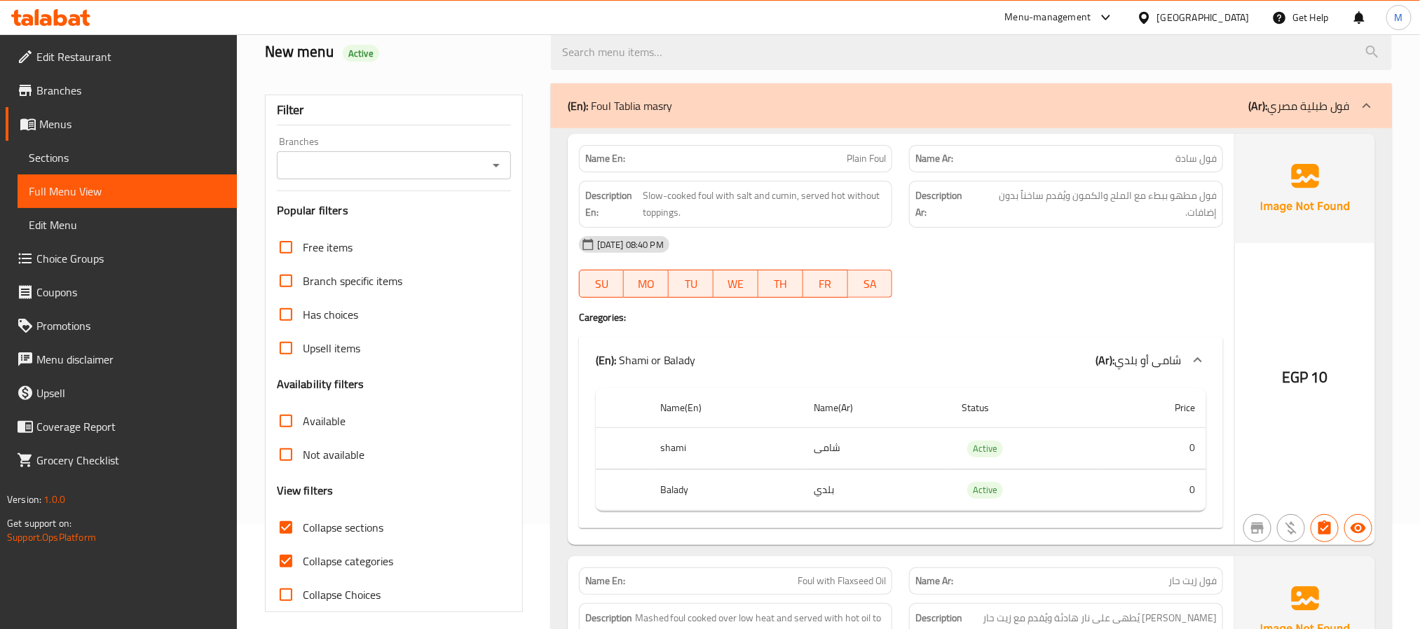
click at [1239, 93] on div "(En): Foul Tablia masry (Ar): فول طبلية [DEMOGRAPHIC_DATA]" at bounding box center [971, 105] width 841 height 45
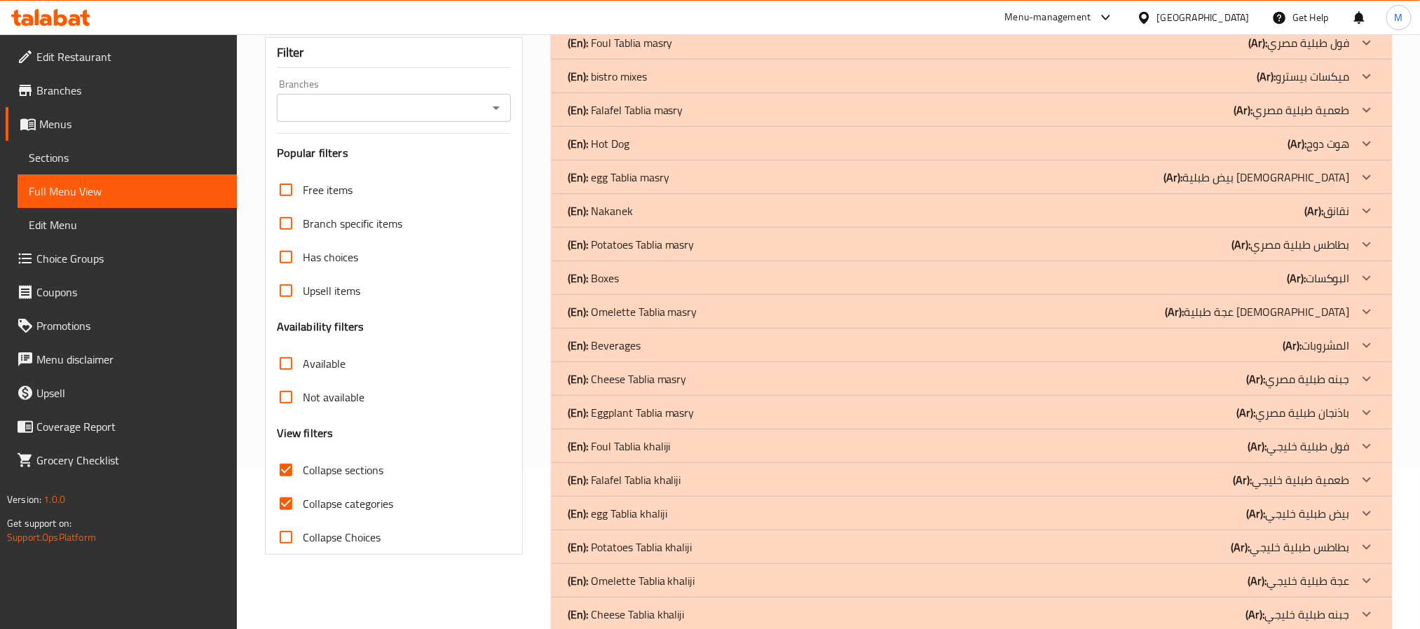
scroll to position [210, 0]
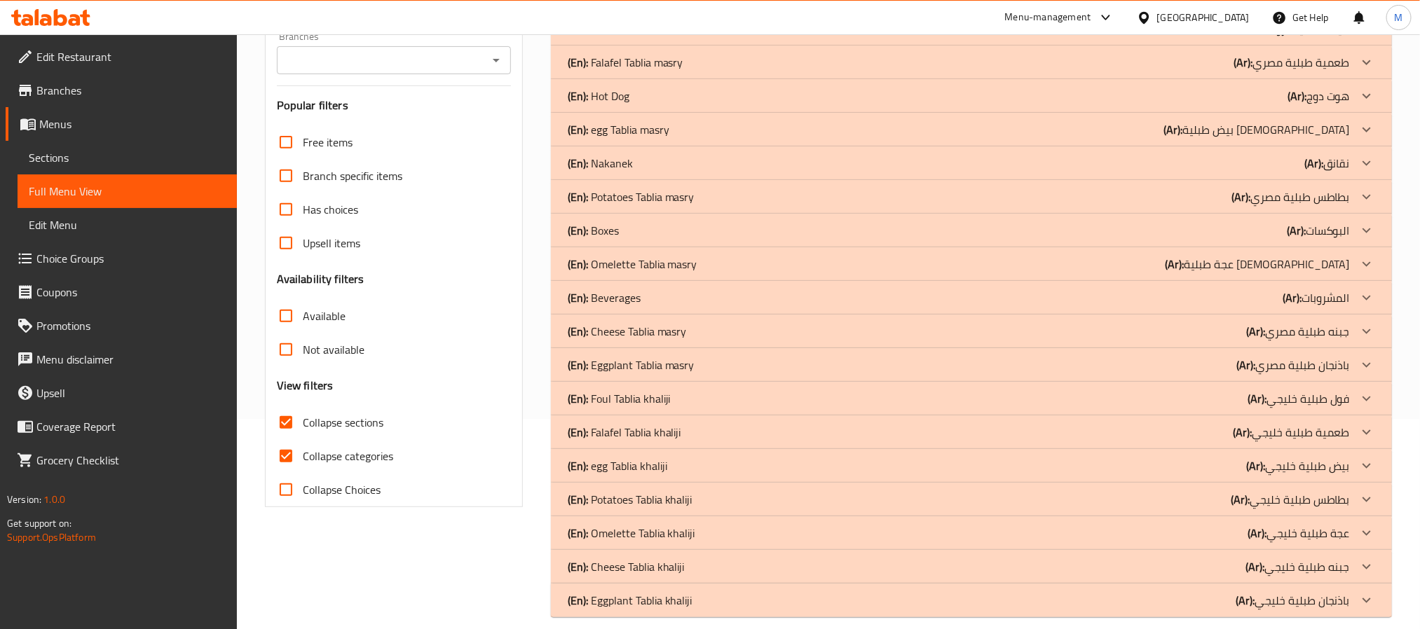
click at [719, 410] on div "(En): Foul Tablia khaliji (Ar): فول طبلية خليجي" at bounding box center [971, 399] width 841 height 34
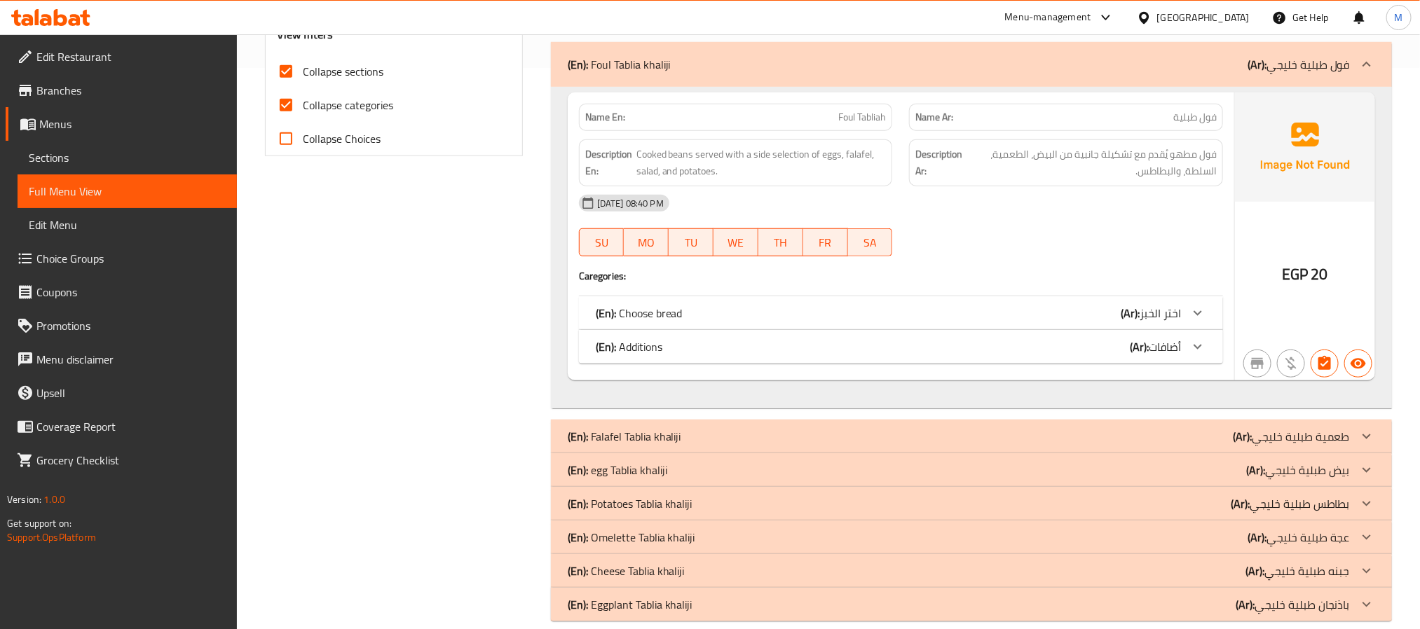
scroll to position [583, 0]
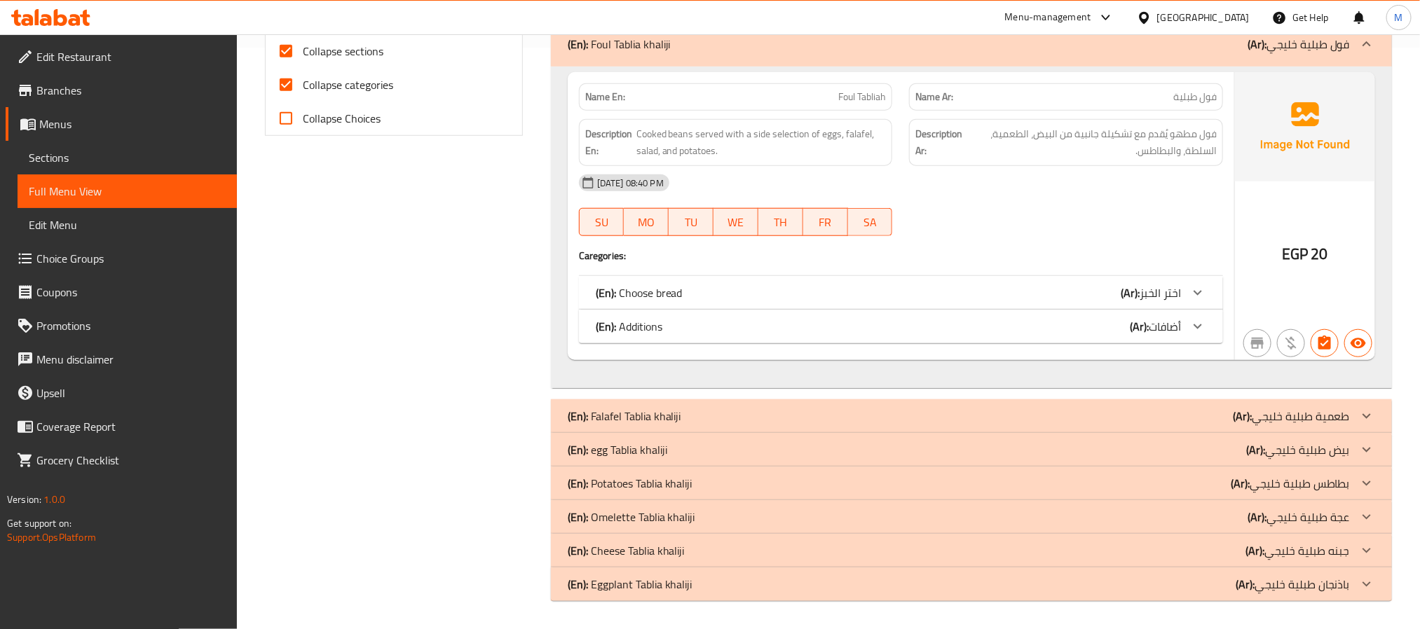
click at [867, 417] on div "(En): Falafel Tablia khaliji (Ar): طعمية طبلية خليجي" at bounding box center [959, 416] width 782 height 17
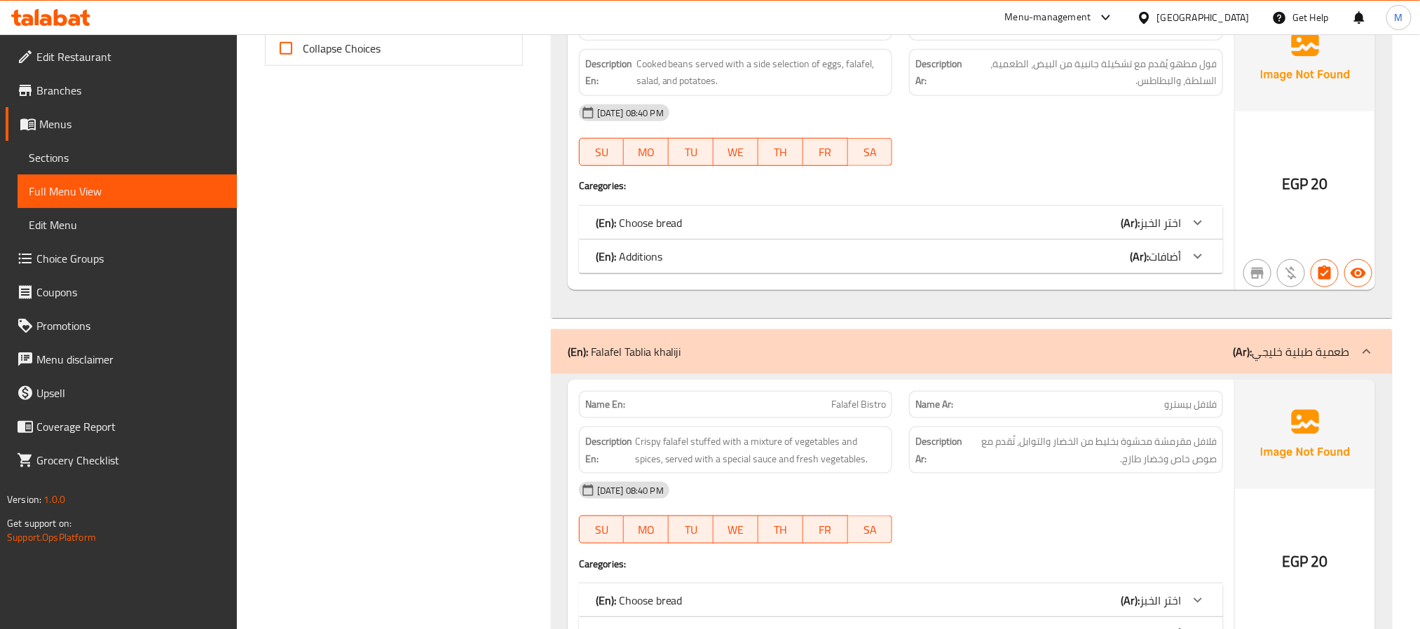
scroll to position [688, 0]
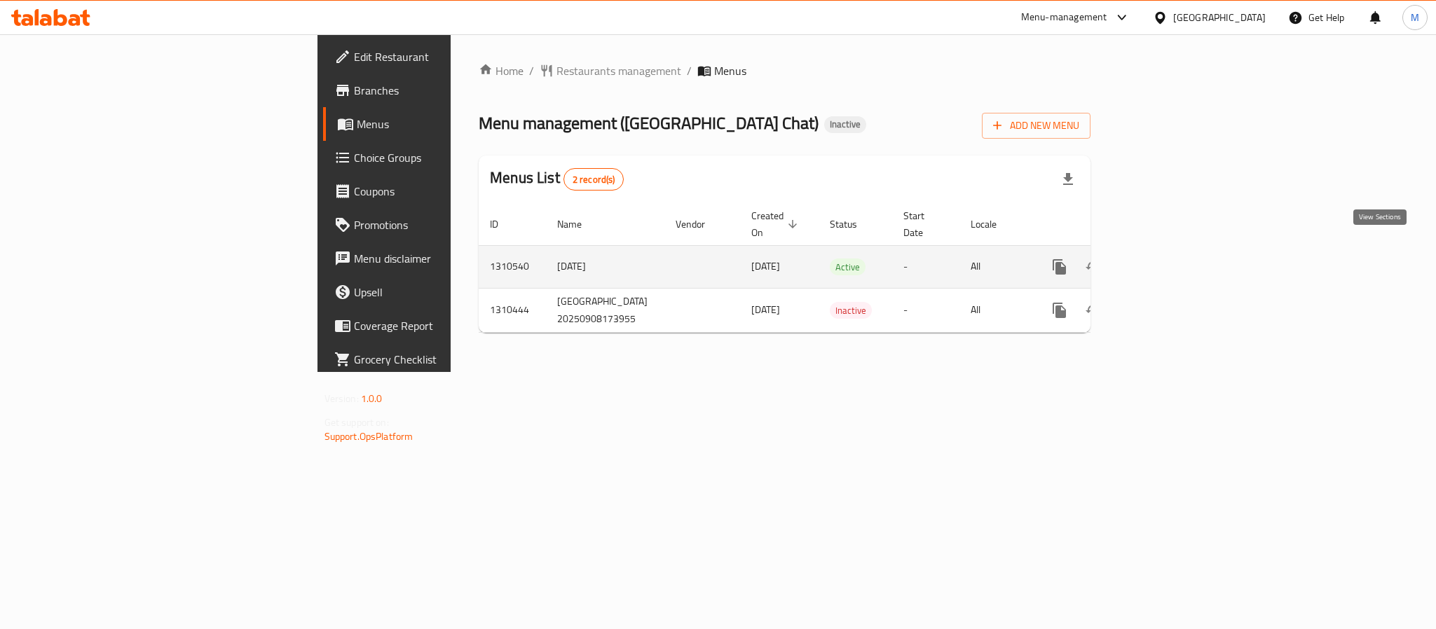
click at [1177, 251] on link "enhanced table" at bounding box center [1161, 267] width 34 height 34
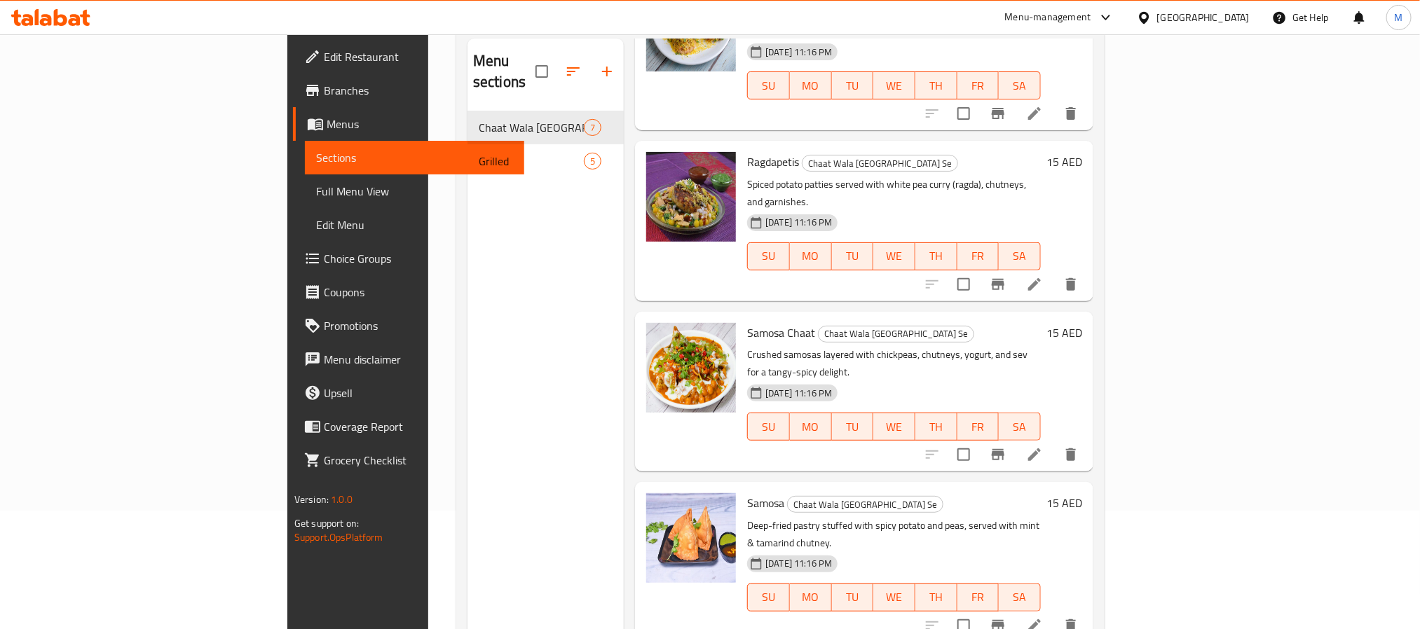
scroll to position [196, 0]
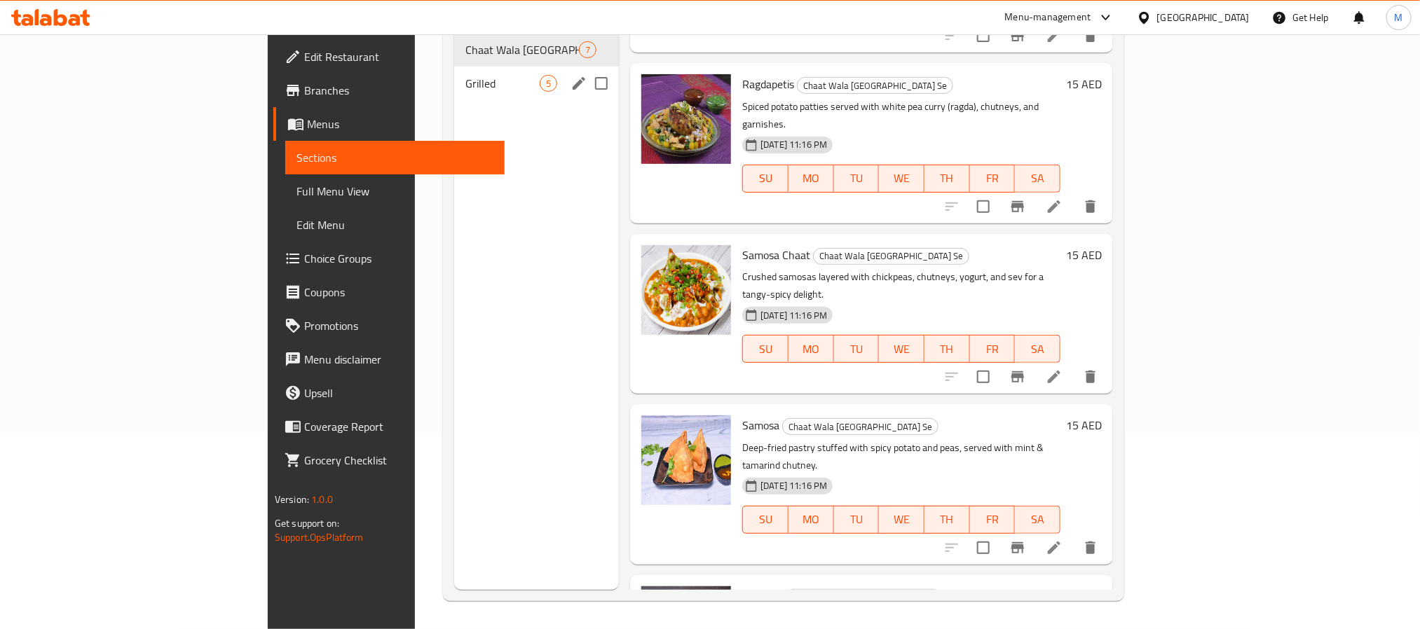
click at [465, 75] on span "Grilled" at bounding box center [502, 83] width 74 height 17
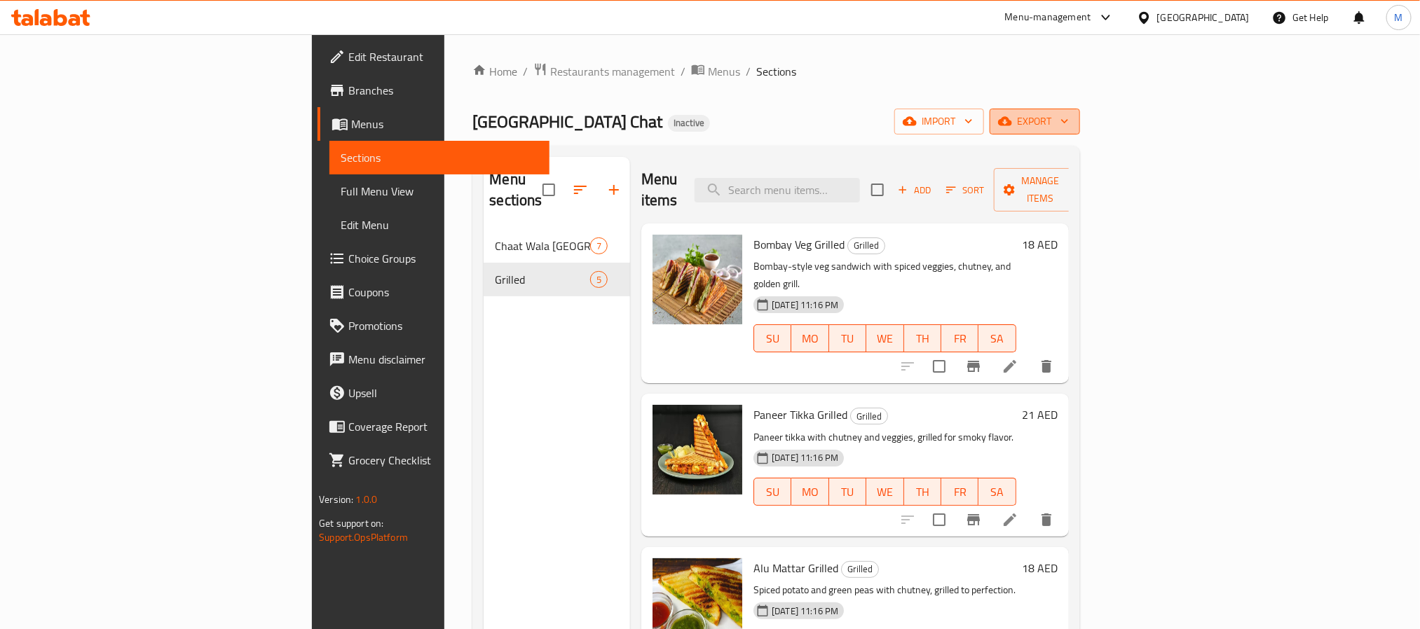
click at [1069, 125] on span "export" at bounding box center [1035, 122] width 68 height 18
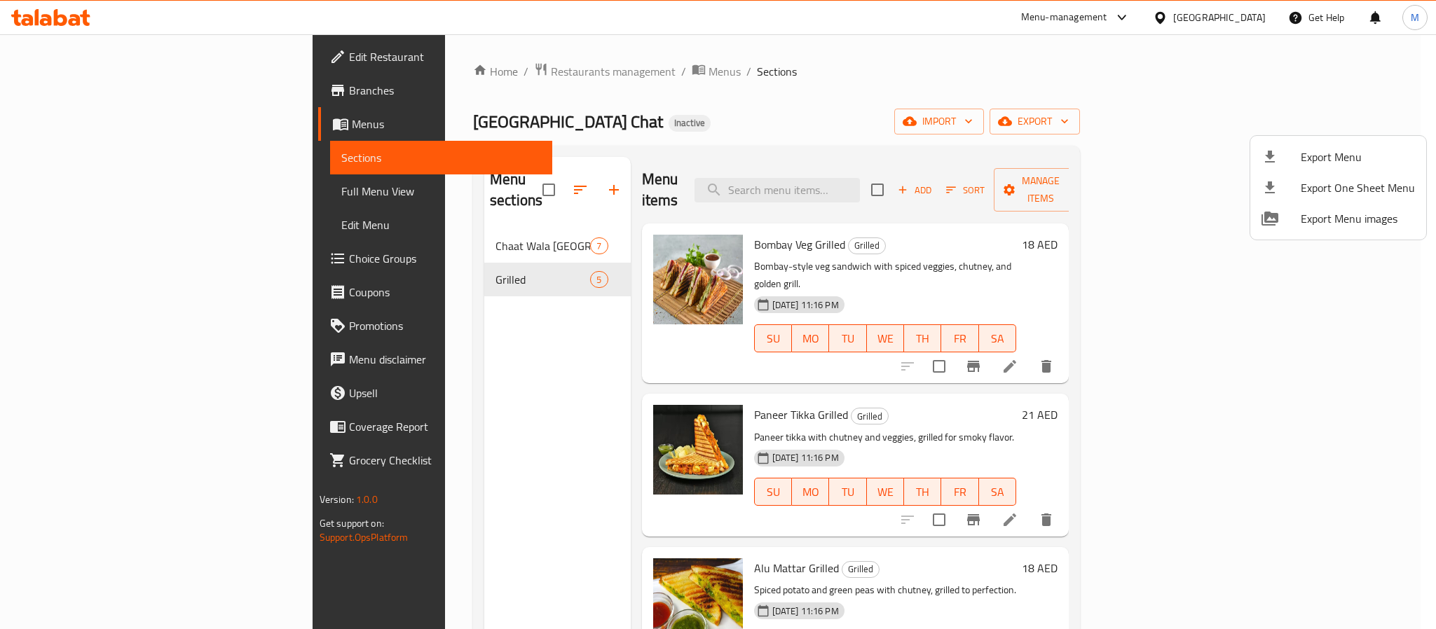
click at [1306, 149] on span "Export Menu" at bounding box center [1358, 157] width 114 height 17
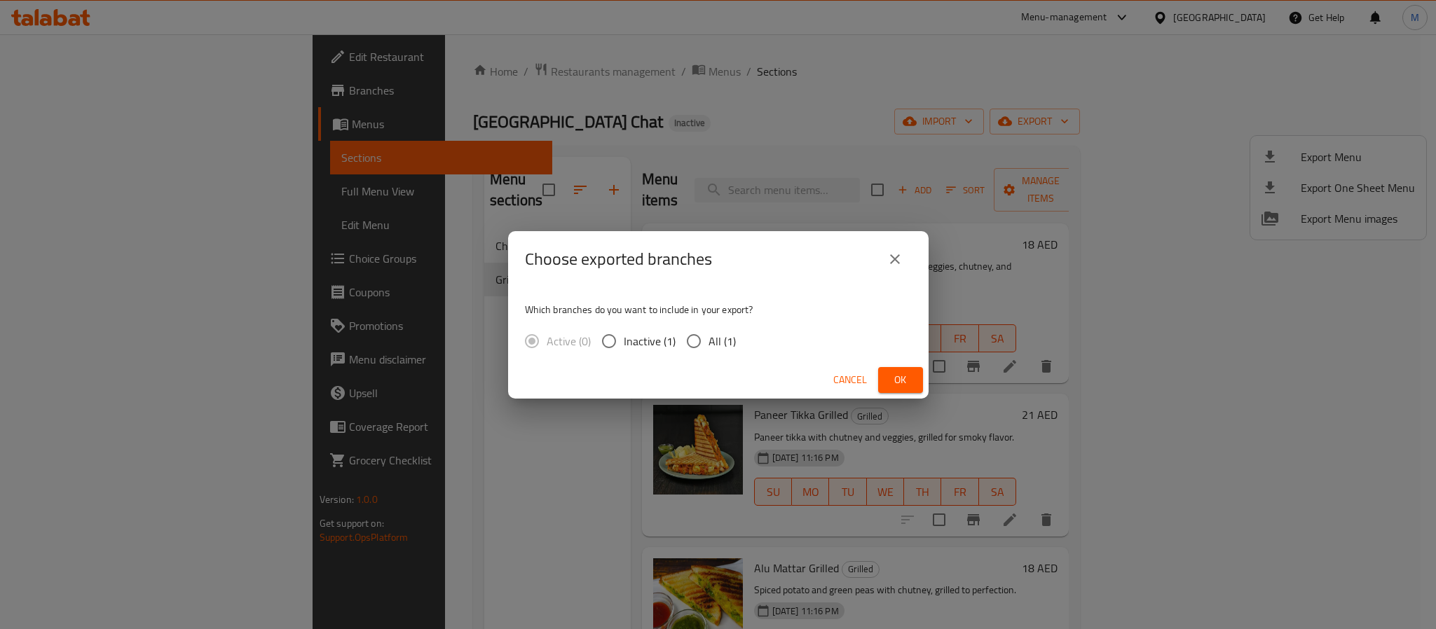
click at [713, 333] on span "All (1)" at bounding box center [721, 341] width 27 height 17
click at [708, 331] on input "All (1)" at bounding box center [693, 341] width 29 height 29
radio input "true"
click at [884, 367] on button "Ok" at bounding box center [900, 380] width 45 height 26
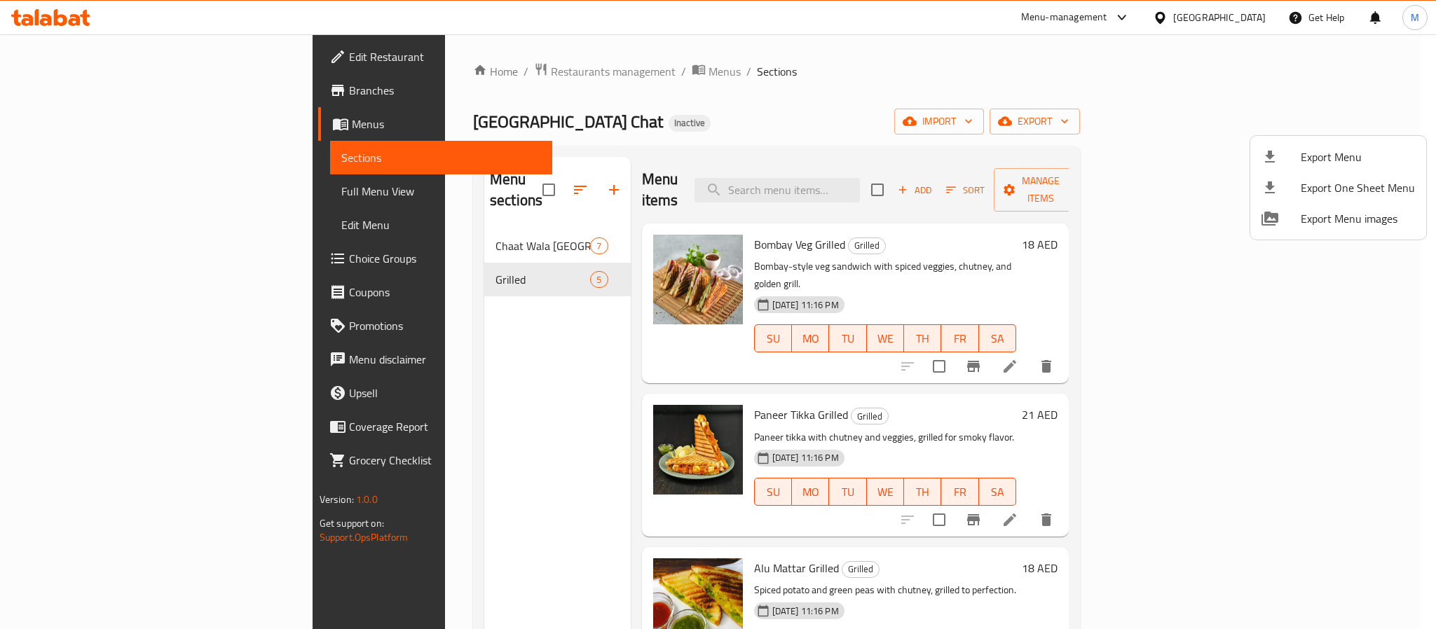
click at [400, 70] on div at bounding box center [718, 314] width 1436 height 629
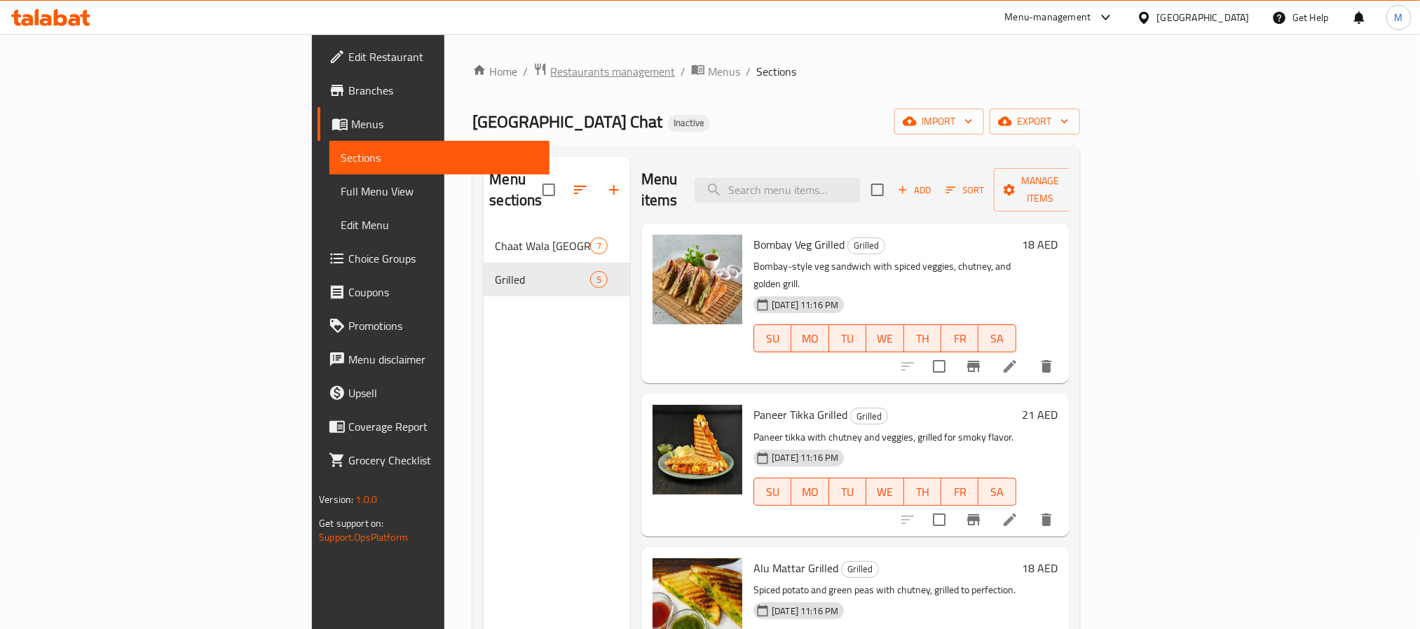
click at [550, 70] on span "Restaurants management" at bounding box center [612, 71] width 125 height 17
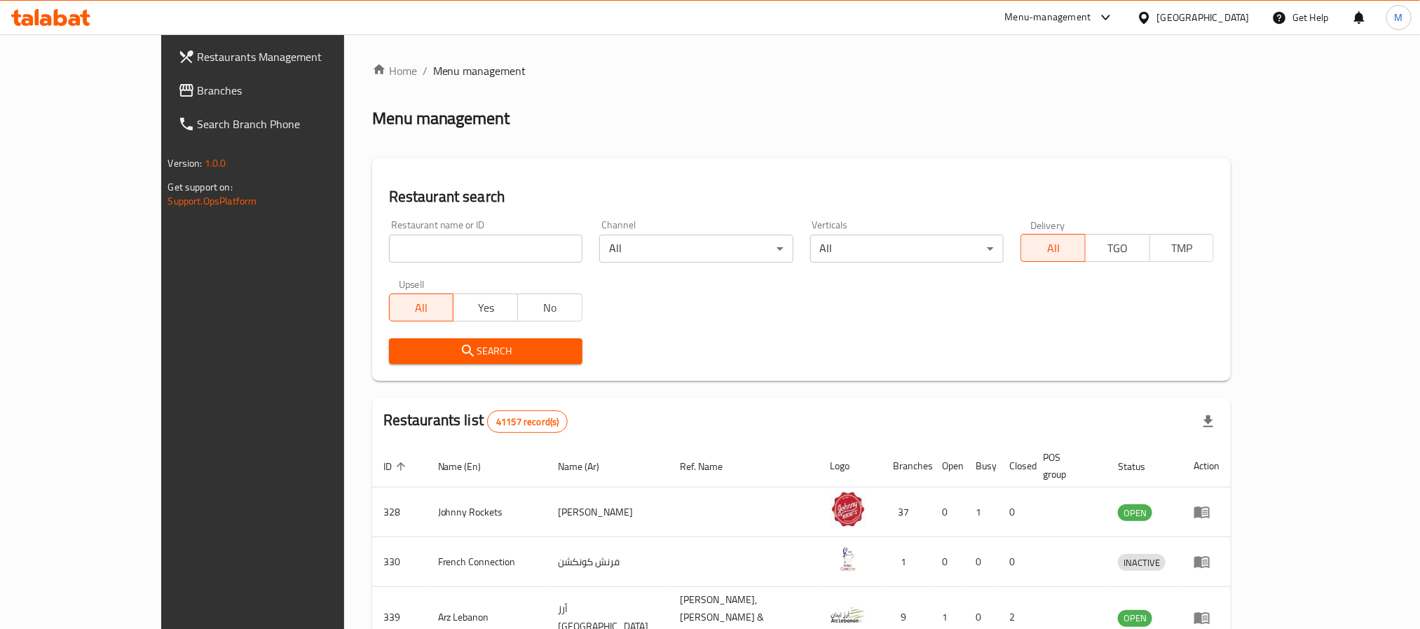
click at [198, 89] on span "Branches" at bounding box center [292, 90] width 189 height 17
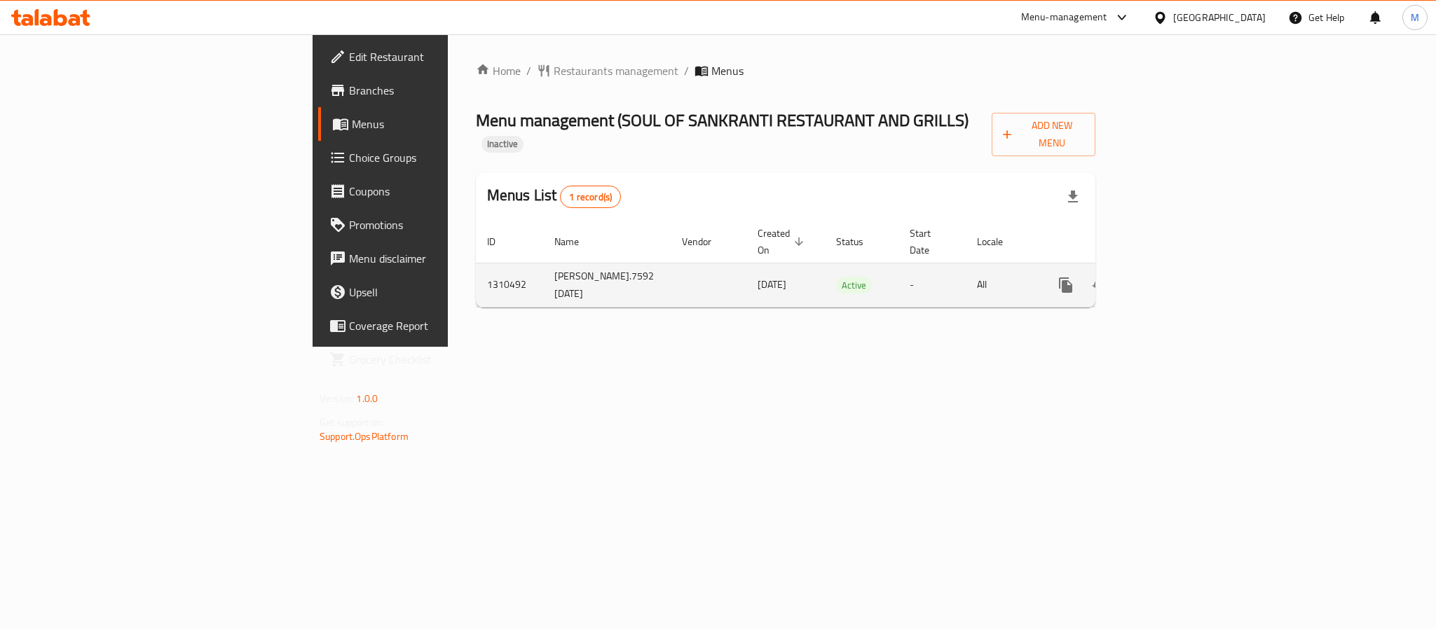
click at [1175, 277] on icon "enhanced table" at bounding box center [1166, 285] width 17 height 17
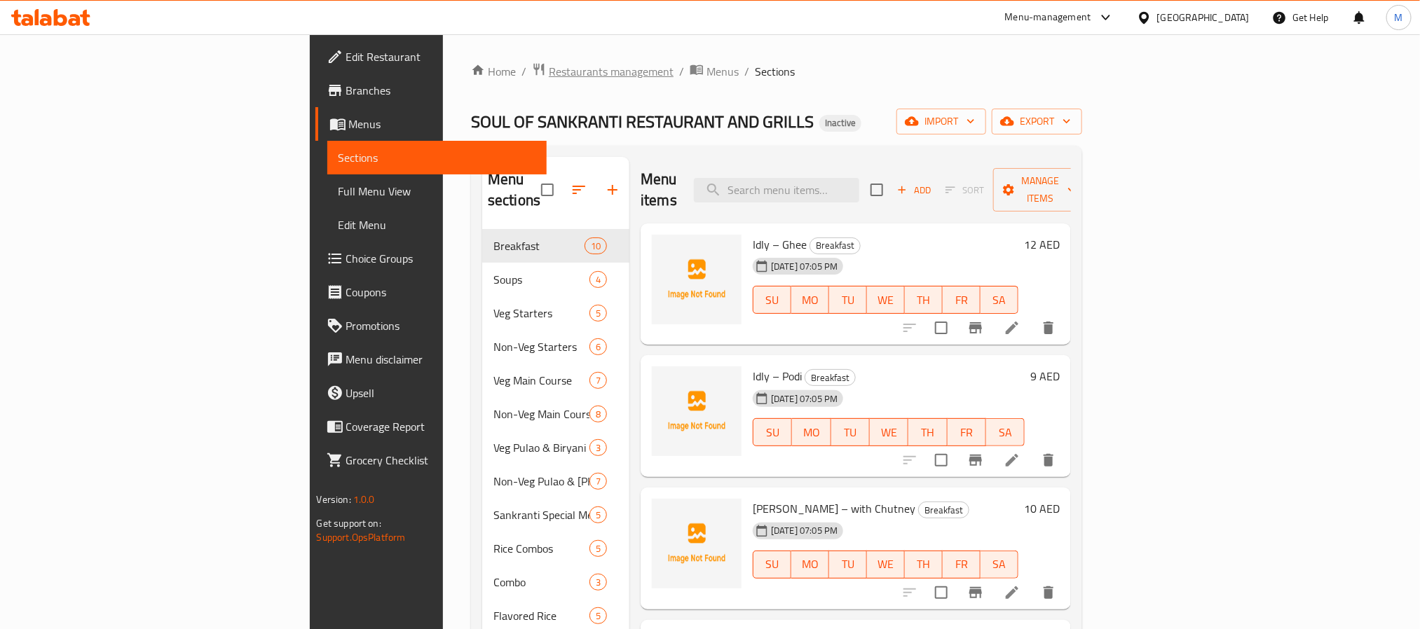
click at [549, 78] on span "Restaurants management" at bounding box center [611, 71] width 125 height 17
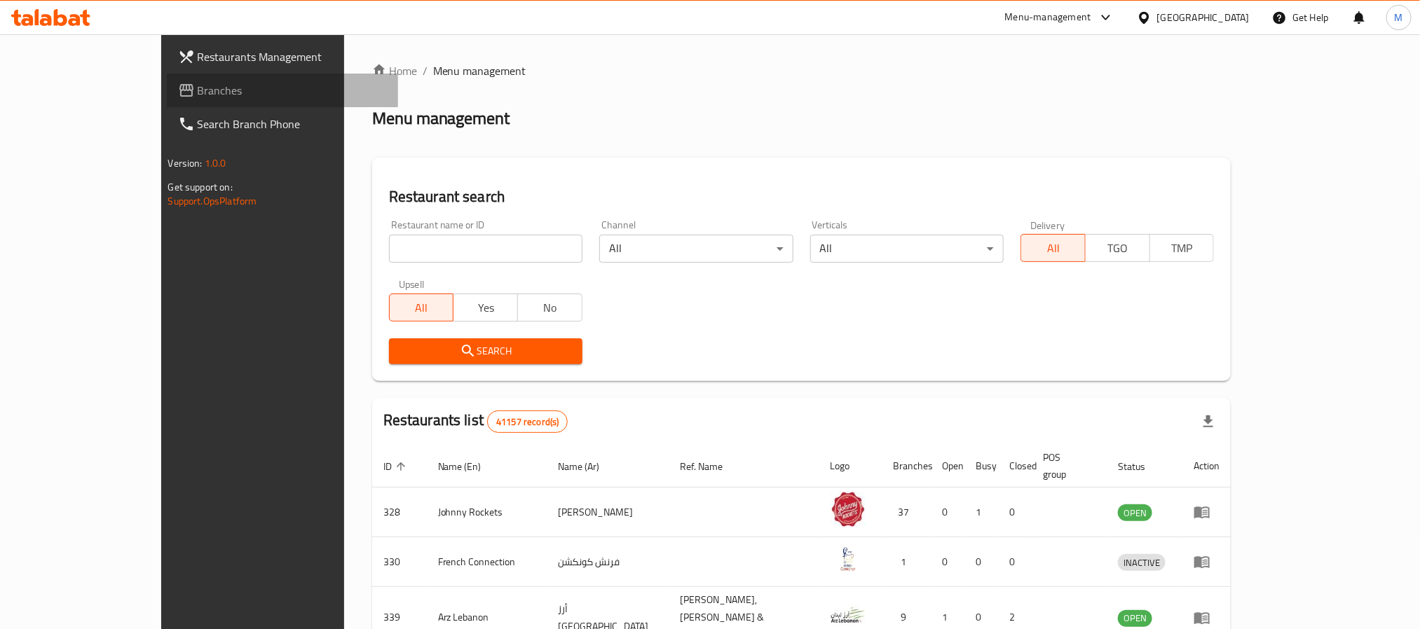
click at [198, 97] on span "Branches" at bounding box center [292, 90] width 189 height 17
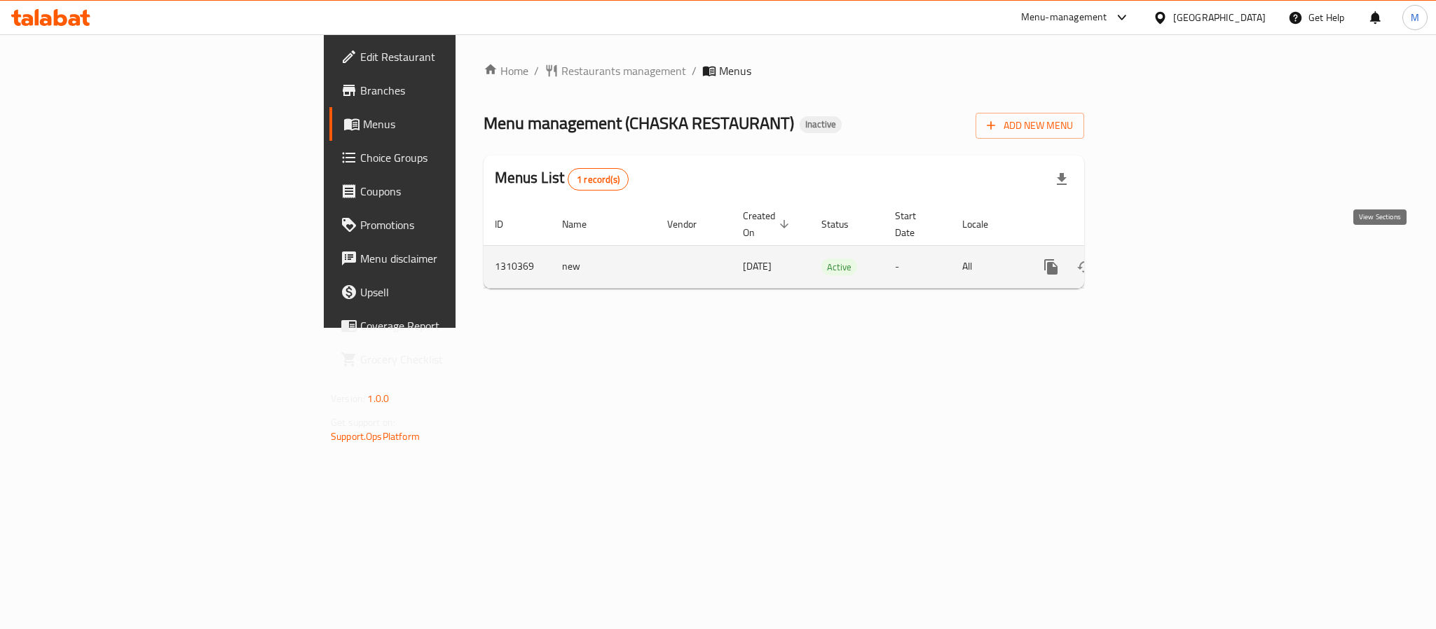
click at [1160, 259] on icon "enhanced table" at bounding box center [1152, 267] width 17 height 17
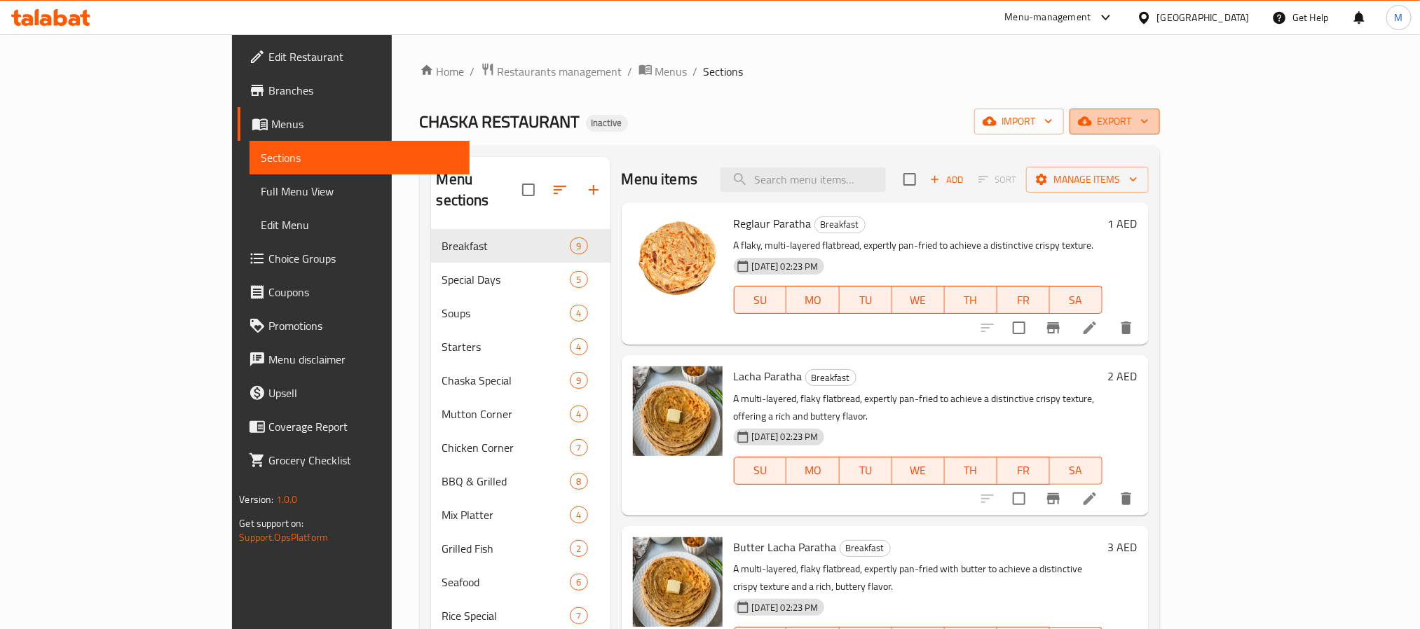
click at [1092, 121] on icon "button" at bounding box center [1085, 121] width 14 height 9
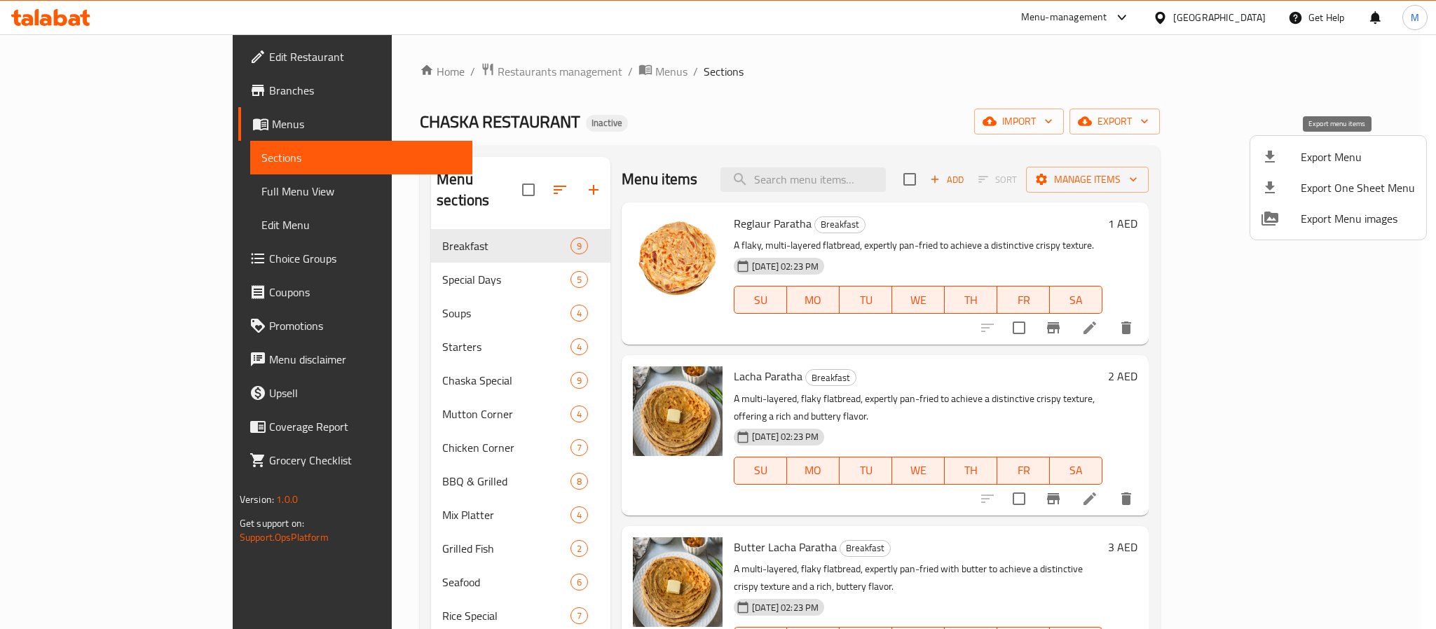
click at [1289, 149] on div at bounding box center [1280, 157] width 39 height 17
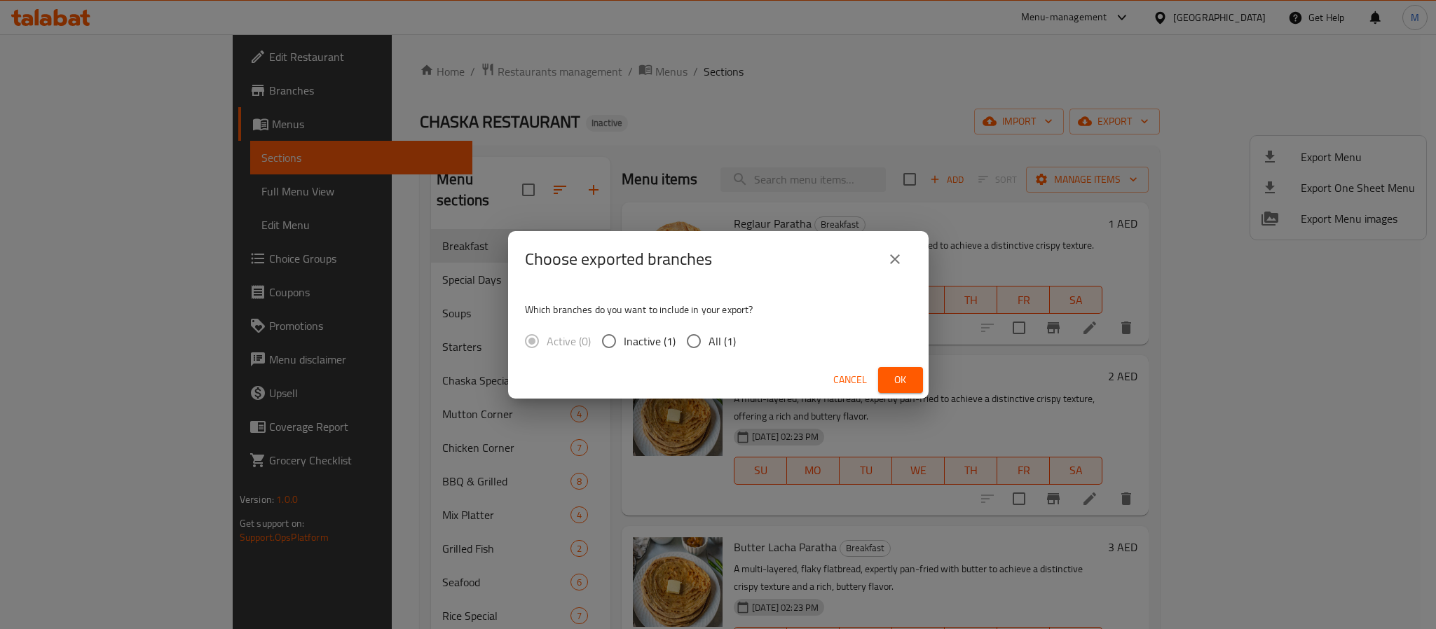
click at [713, 345] on span "All (1)" at bounding box center [721, 341] width 27 height 17
click at [708, 345] on input "All (1)" at bounding box center [693, 341] width 29 height 29
radio input "true"
click at [881, 381] on button "Ok" at bounding box center [900, 380] width 45 height 26
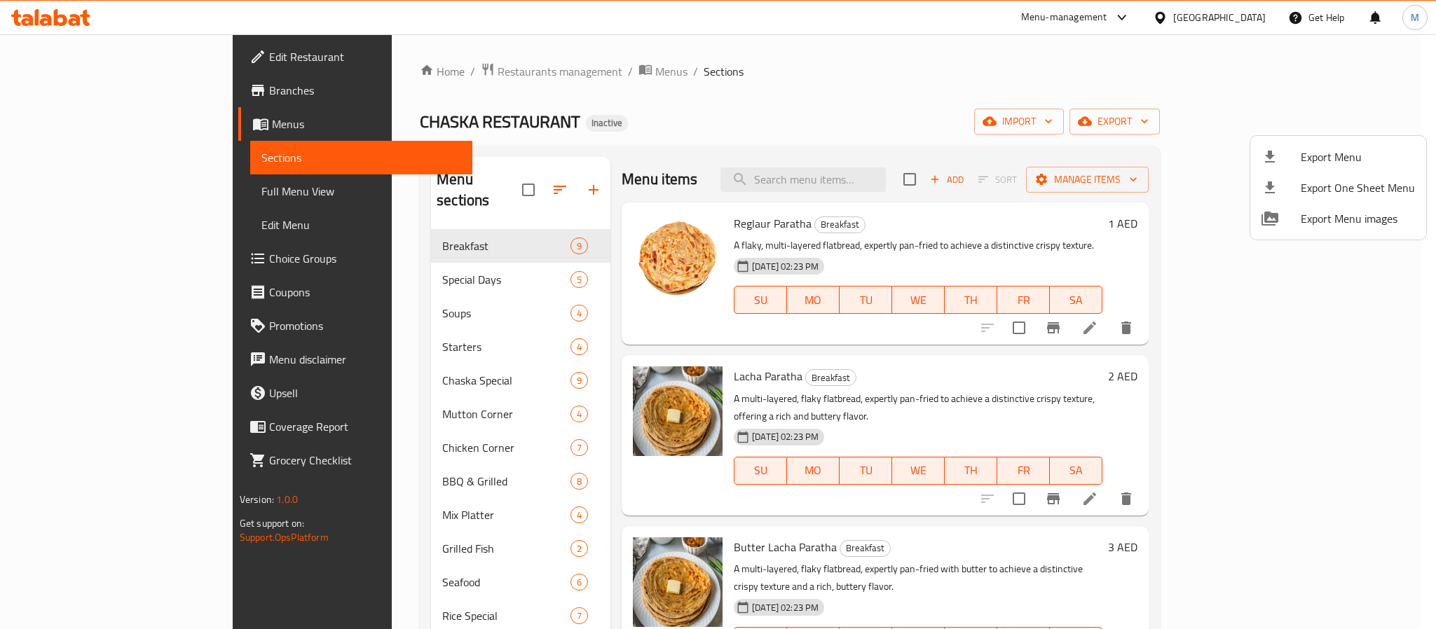
click at [1175, 9] on div at bounding box center [718, 314] width 1436 height 629
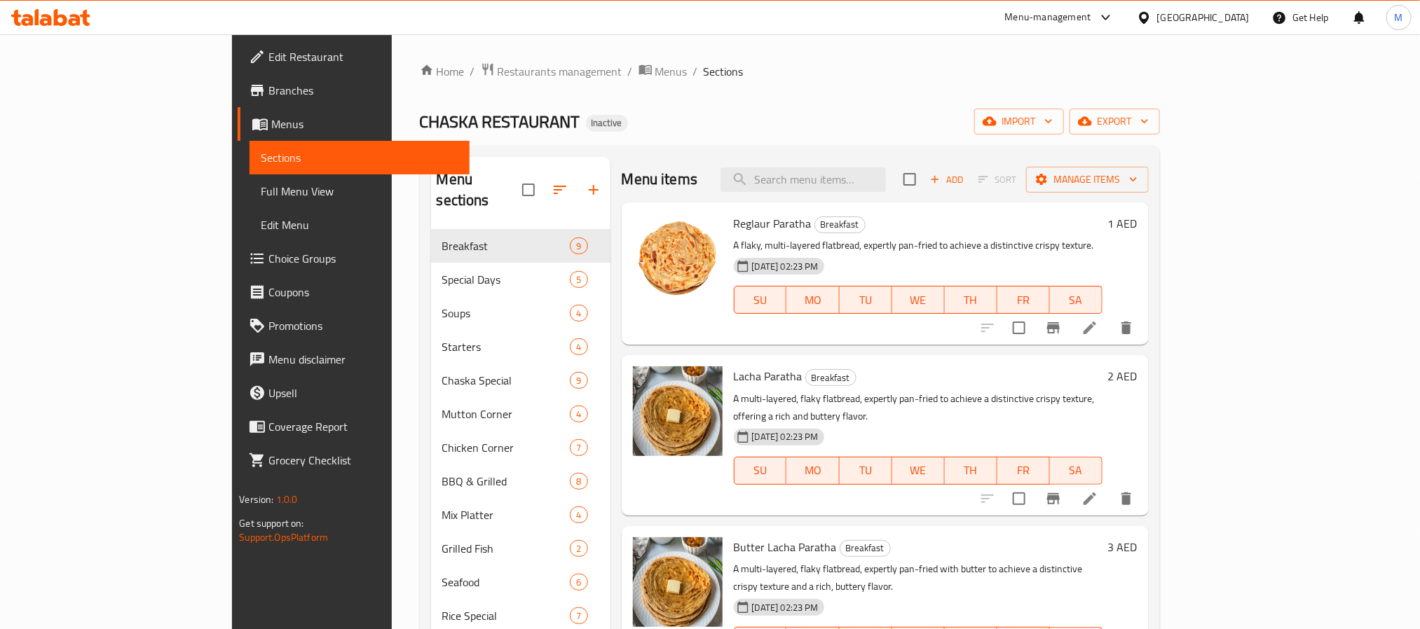
click at [1182, 17] on div "[GEOGRAPHIC_DATA]" at bounding box center [1203, 17] width 93 height 15
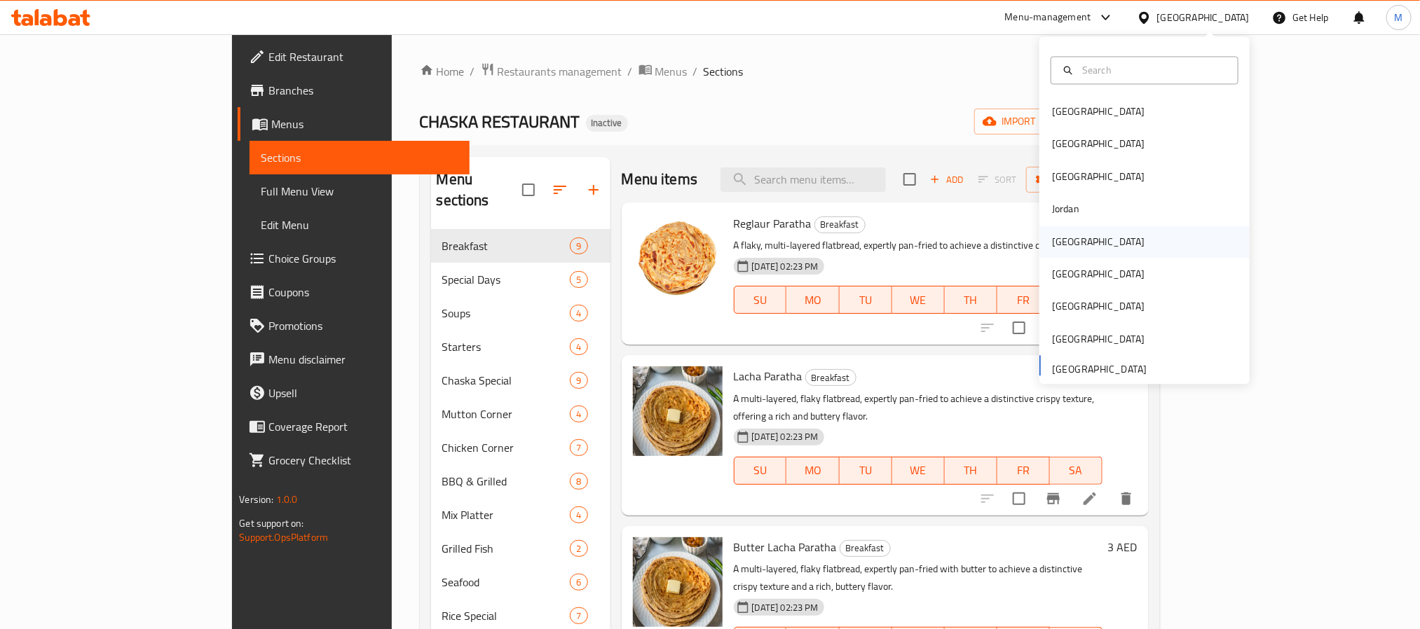
click at [1107, 247] on div "[GEOGRAPHIC_DATA]" at bounding box center [1144, 242] width 210 height 32
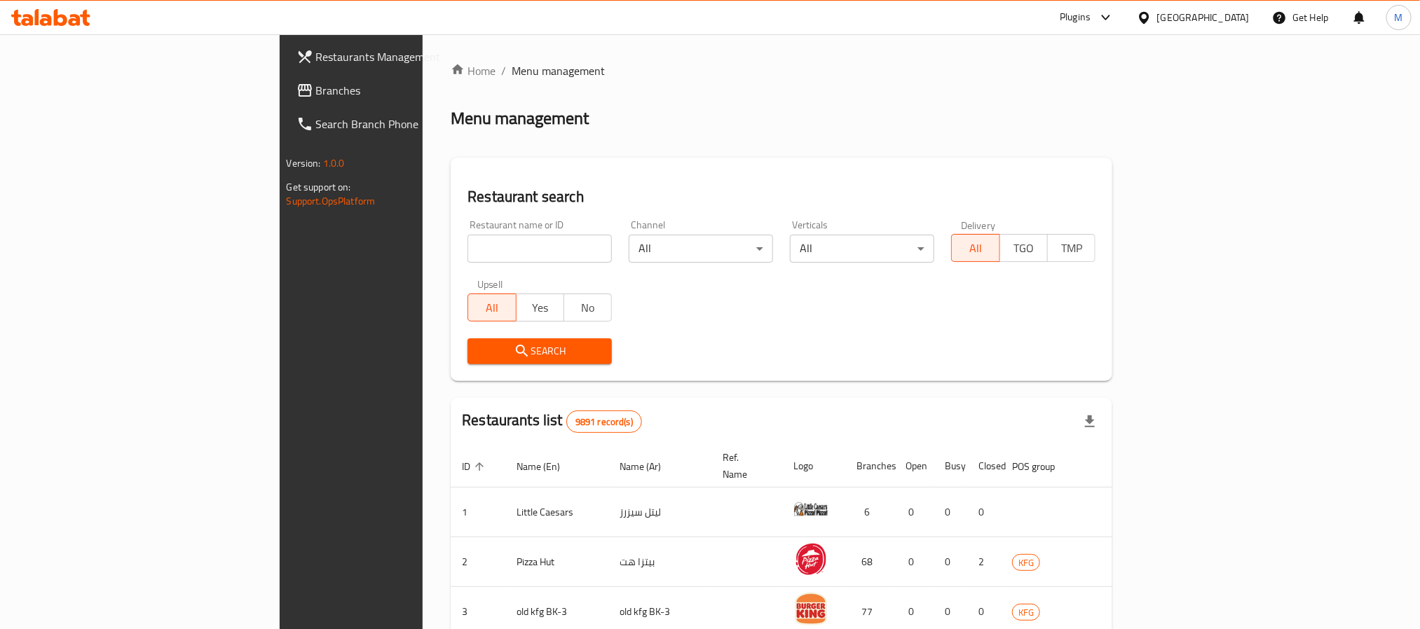
drag, startPoint x: 69, startPoint y: 89, endPoint x: 84, endPoint y: 55, distance: 37.4
click at [316, 89] on span "Branches" at bounding box center [410, 90] width 189 height 17
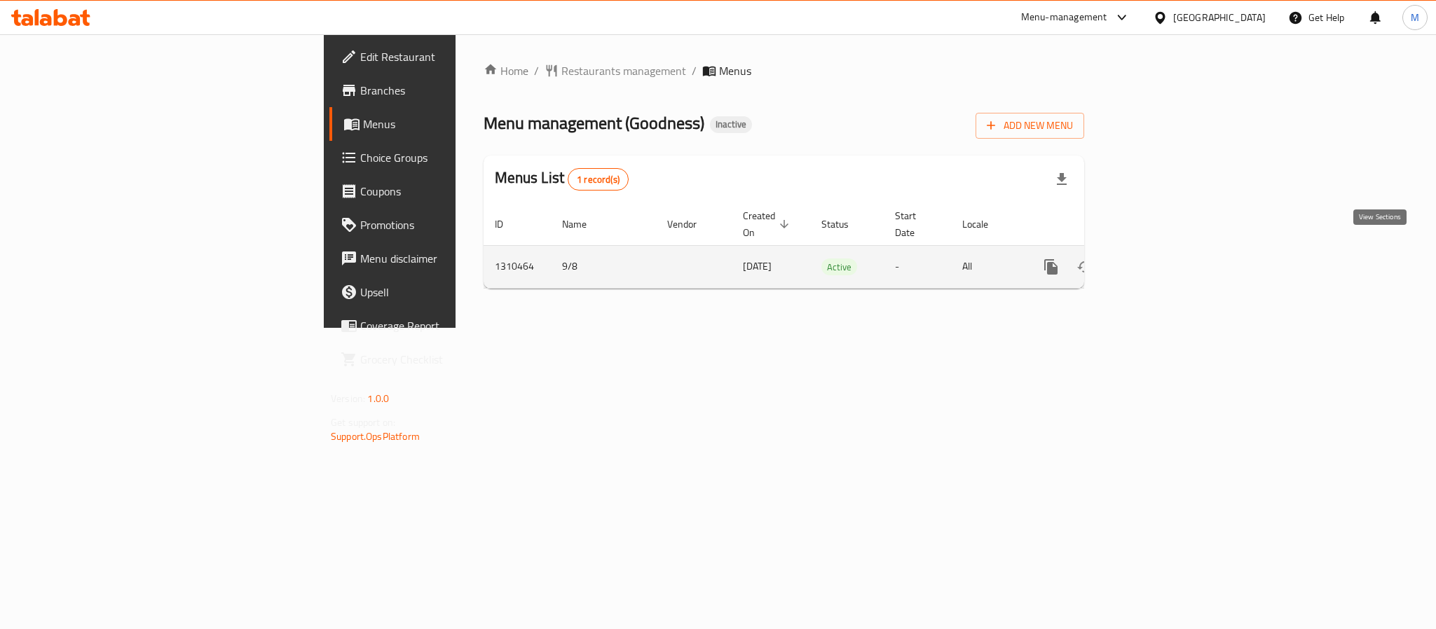
click at [1160, 259] on icon "enhanced table" at bounding box center [1152, 267] width 17 height 17
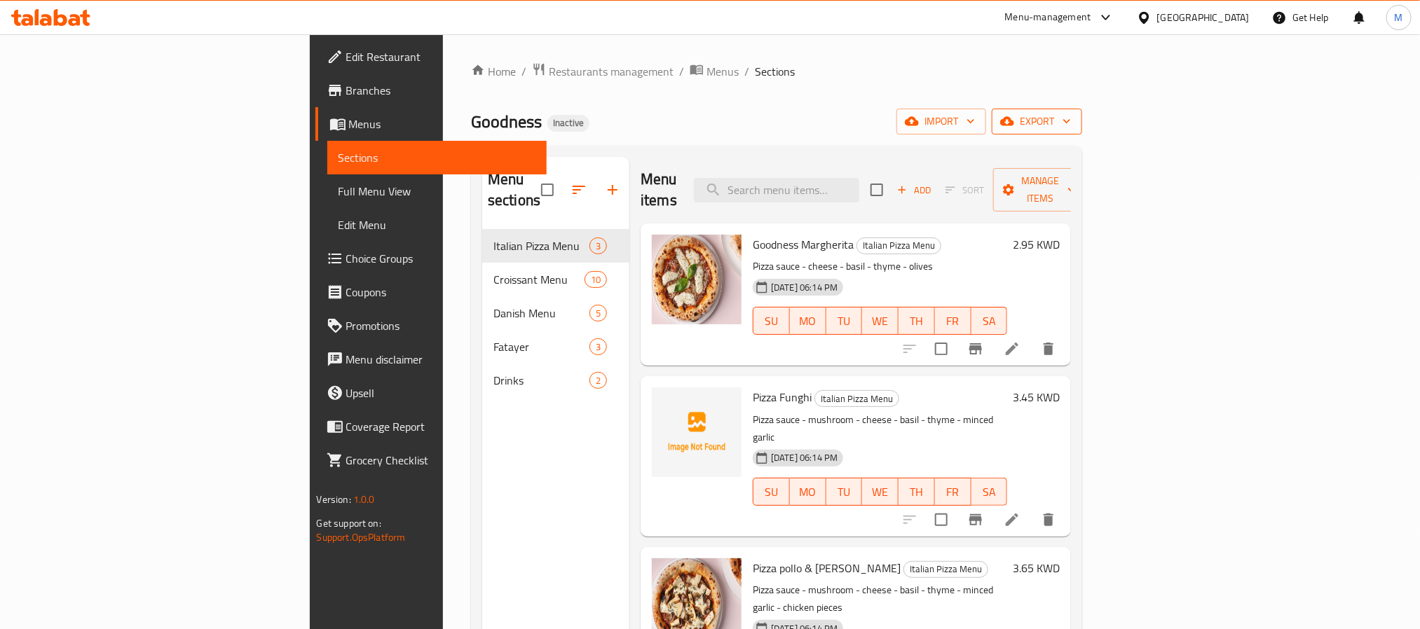
click at [1071, 125] on span "export" at bounding box center [1037, 122] width 68 height 18
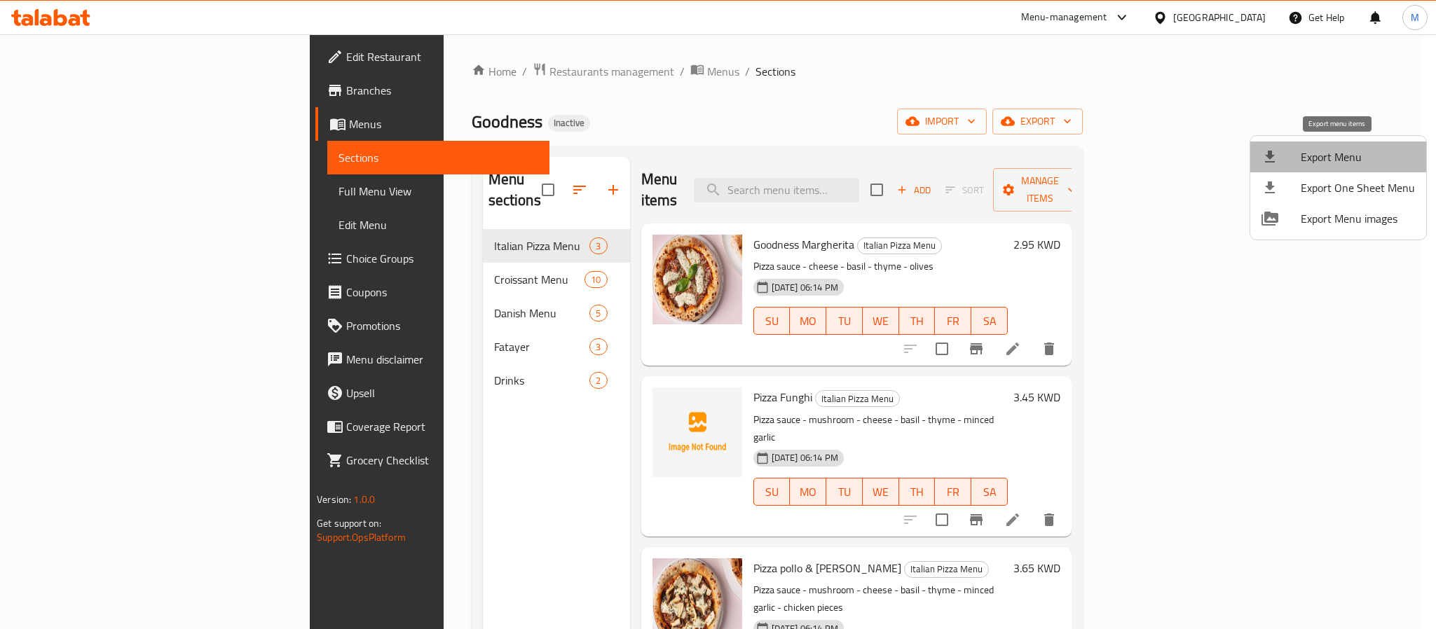
click at [1339, 151] on span "Export Menu" at bounding box center [1358, 157] width 114 height 17
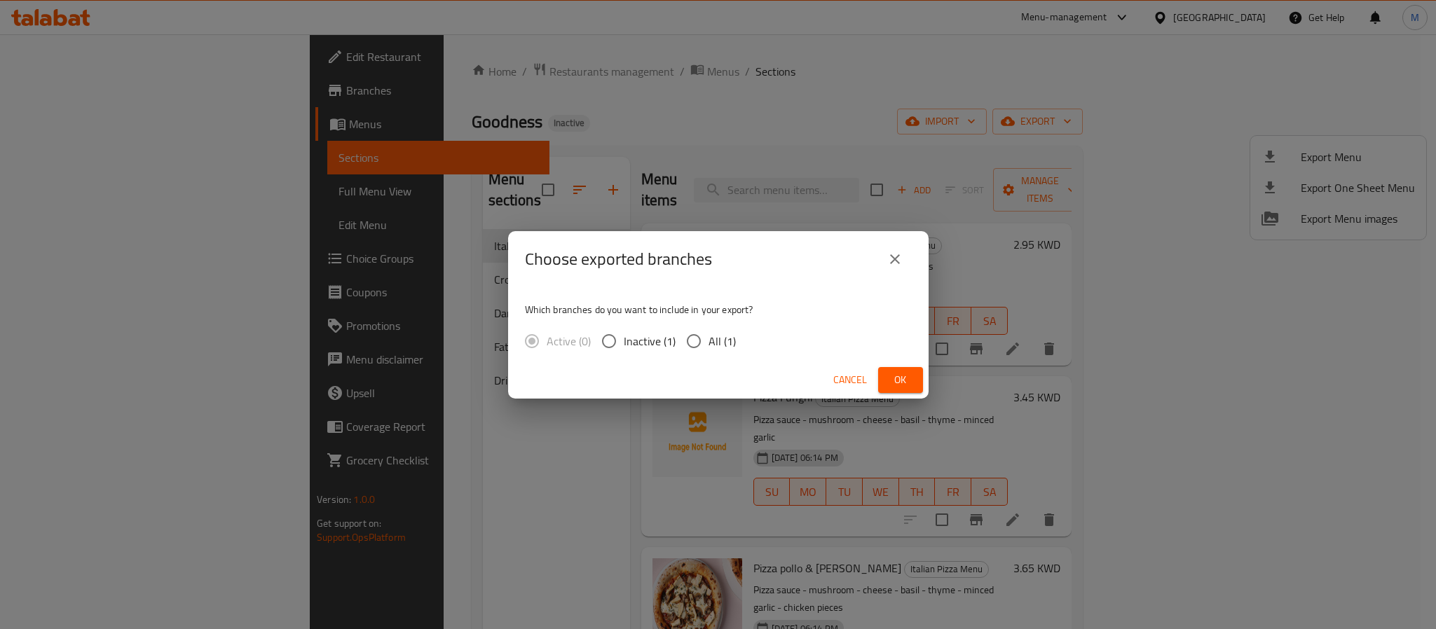
click at [729, 348] on span "All (1)" at bounding box center [721, 341] width 27 height 17
click at [708, 348] on input "All (1)" at bounding box center [693, 341] width 29 height 29
radio input "true"
click at [907, 381] on span "Ok" at bounding box center [900, 380] width 22 height 18
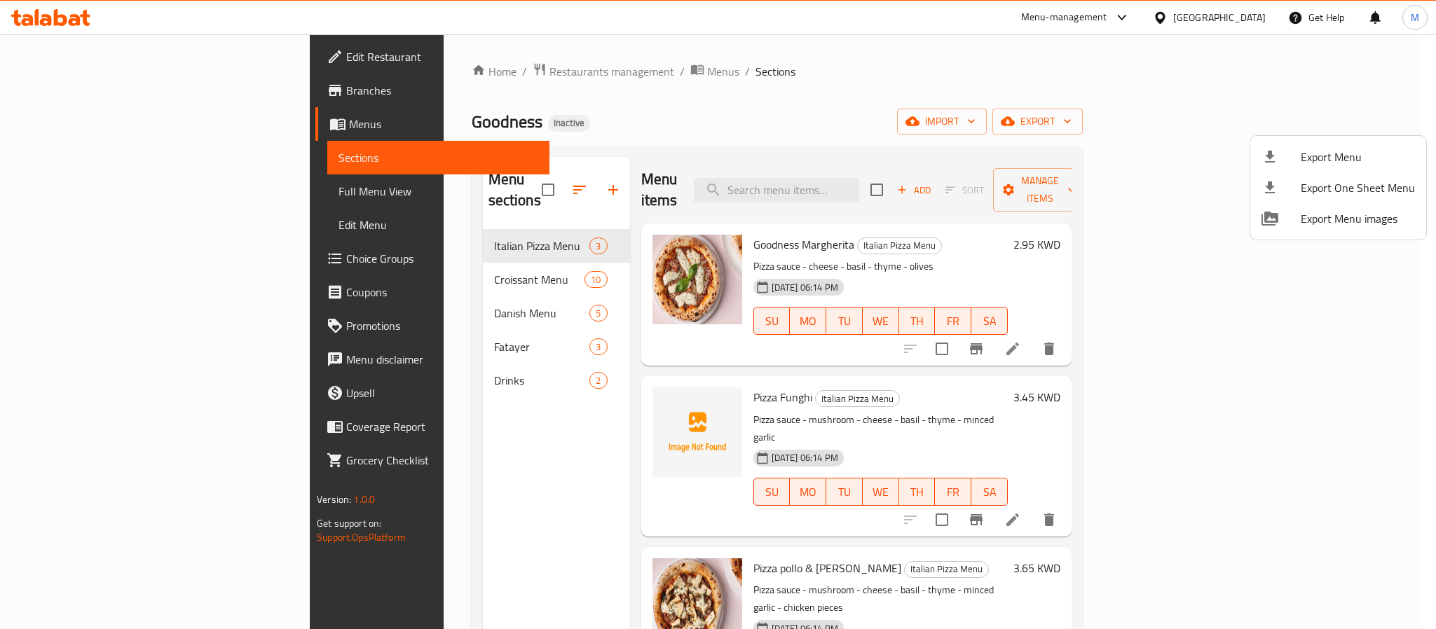
click at [1237, 20] on div at bounding box center [718, 314] width 1436 height 629
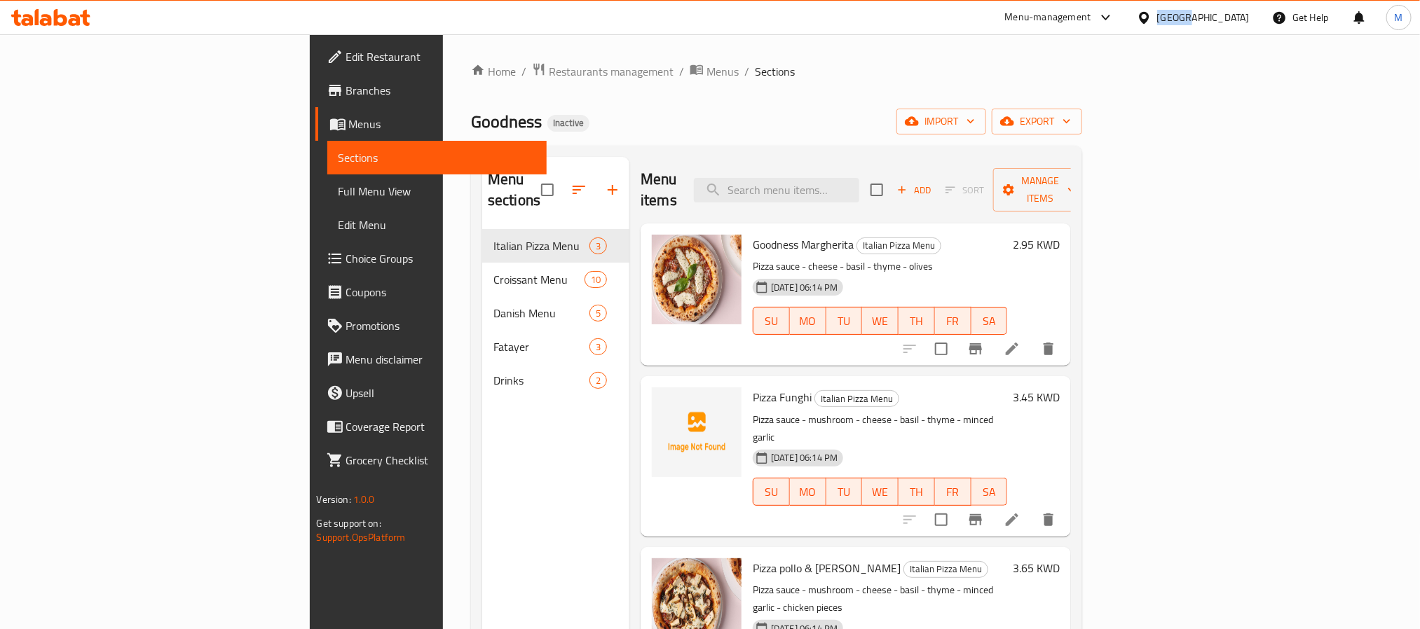
click at [1237, 20] on div "[GEOGRAPHIC_DATA]" at bounding box center [1203, 17] width 93 height 15
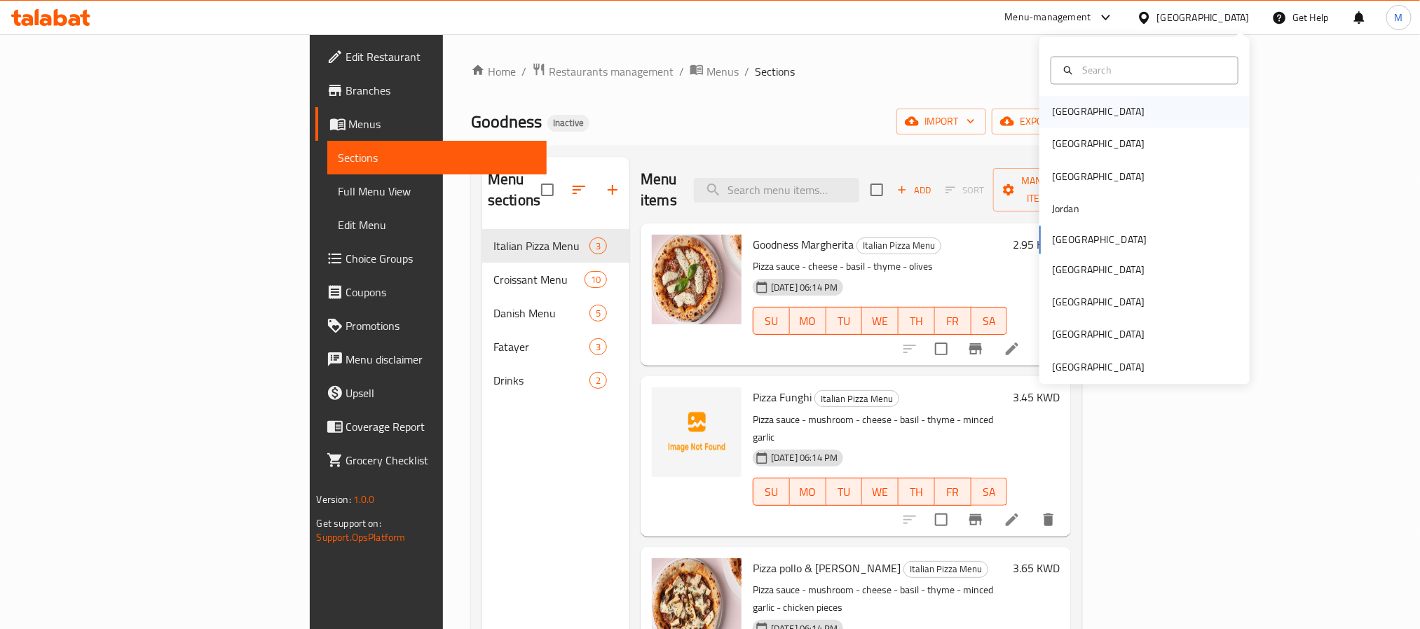
click at [1115, 121] on div "[GEOGRAPHIC_DATA]" at bounding box center [1144, 112] width 210 height 32
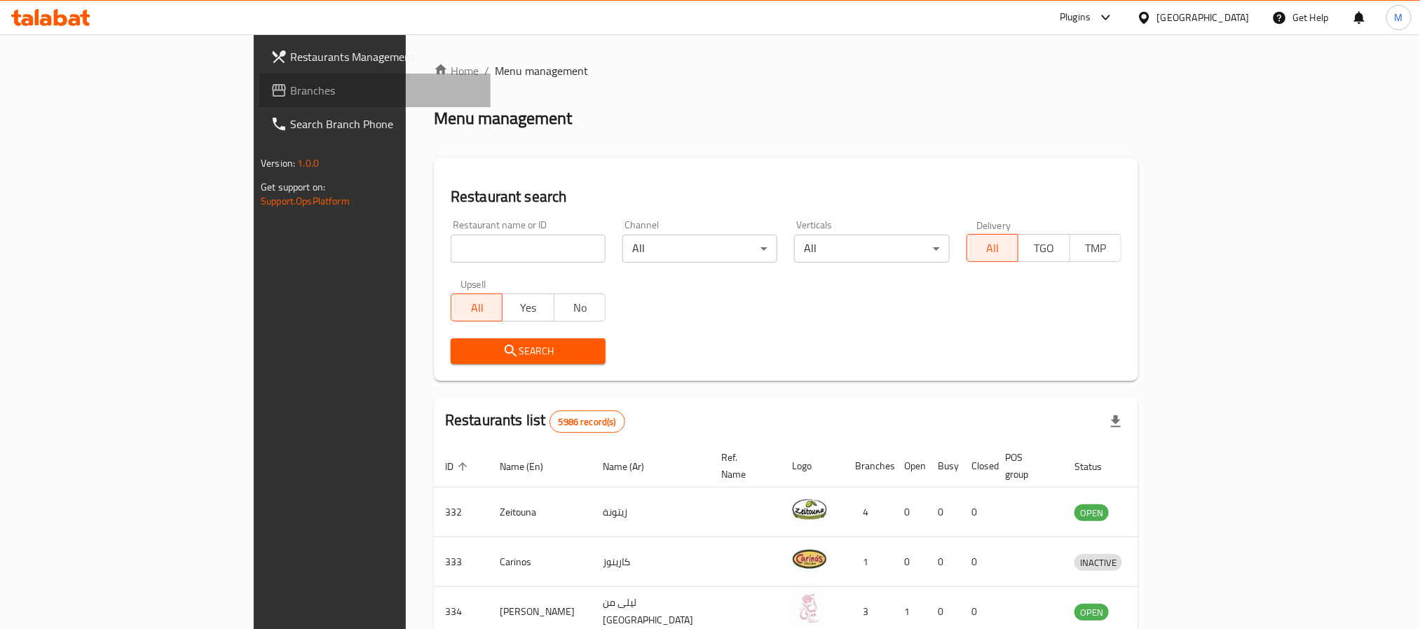
drag, startPoint x: 99, startPoint y: 100, endPoint x: 95, endPoint y: 51, distance: 48.5
click at [259, 100] on link "Branches" at bounding box center [374, 91] width 231 height 34
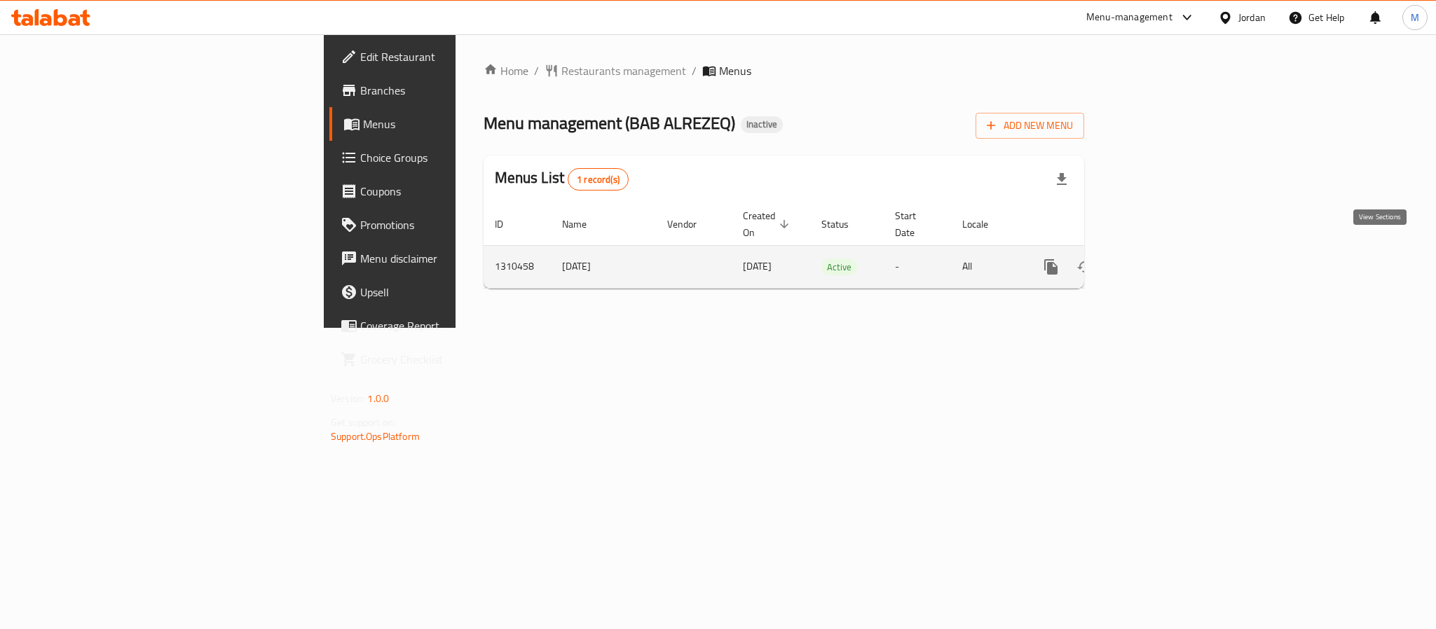
click at [1160, 259] on icon "enhanced table" at bounding box center [1152, 267] width 17 height 17
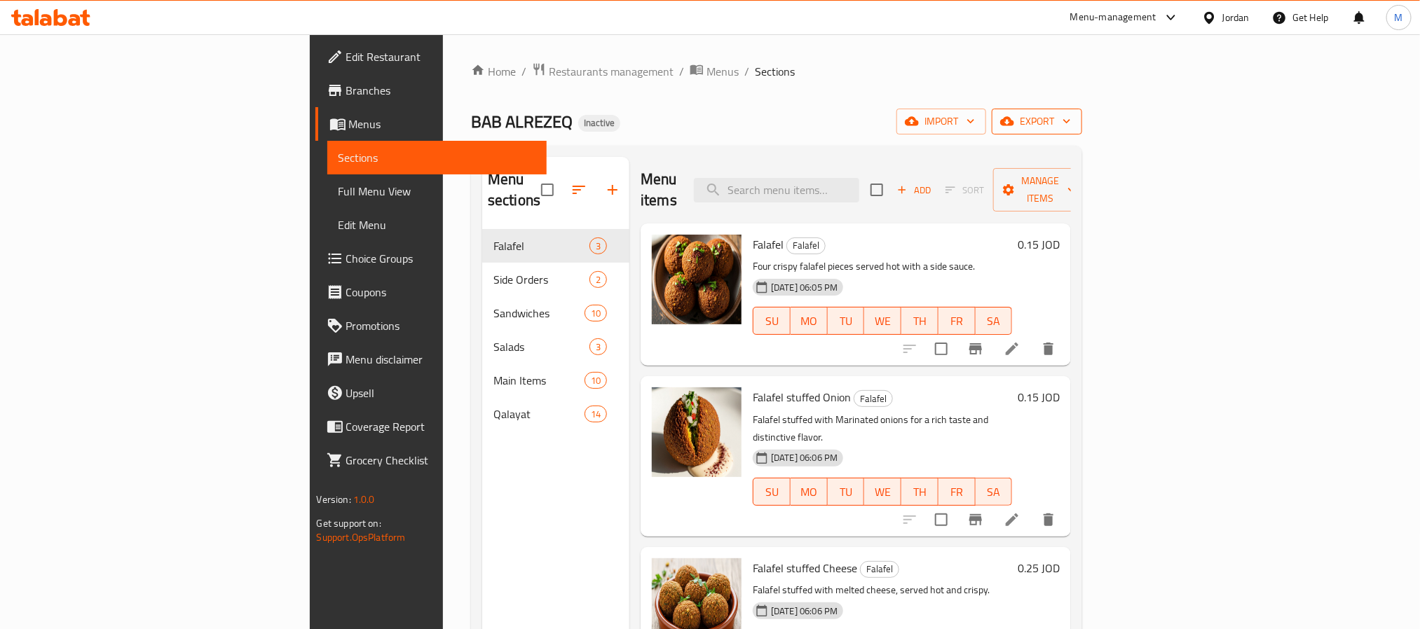
click at [1071, 125] on span "export" at bounding box center [1037, 122] width 68 height 18
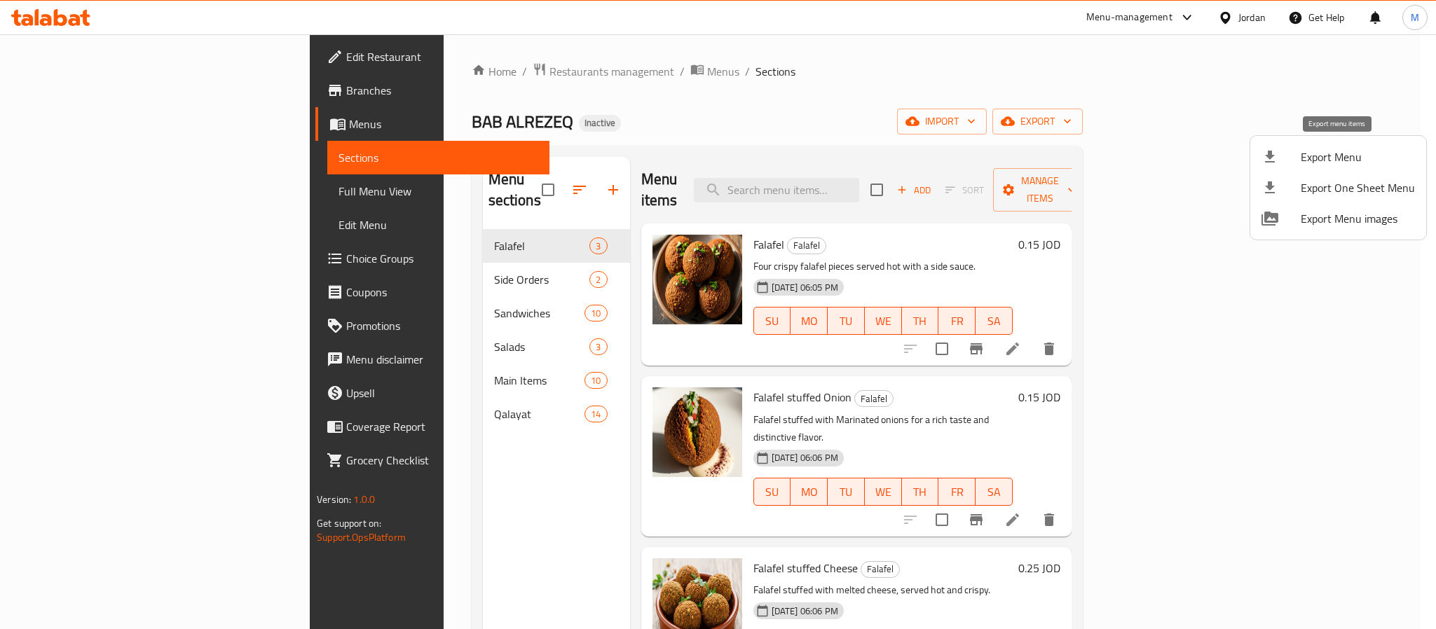
click at [1256, 160] on li "Export Menu" at bounding box center [1338, 157] width 176 height 31
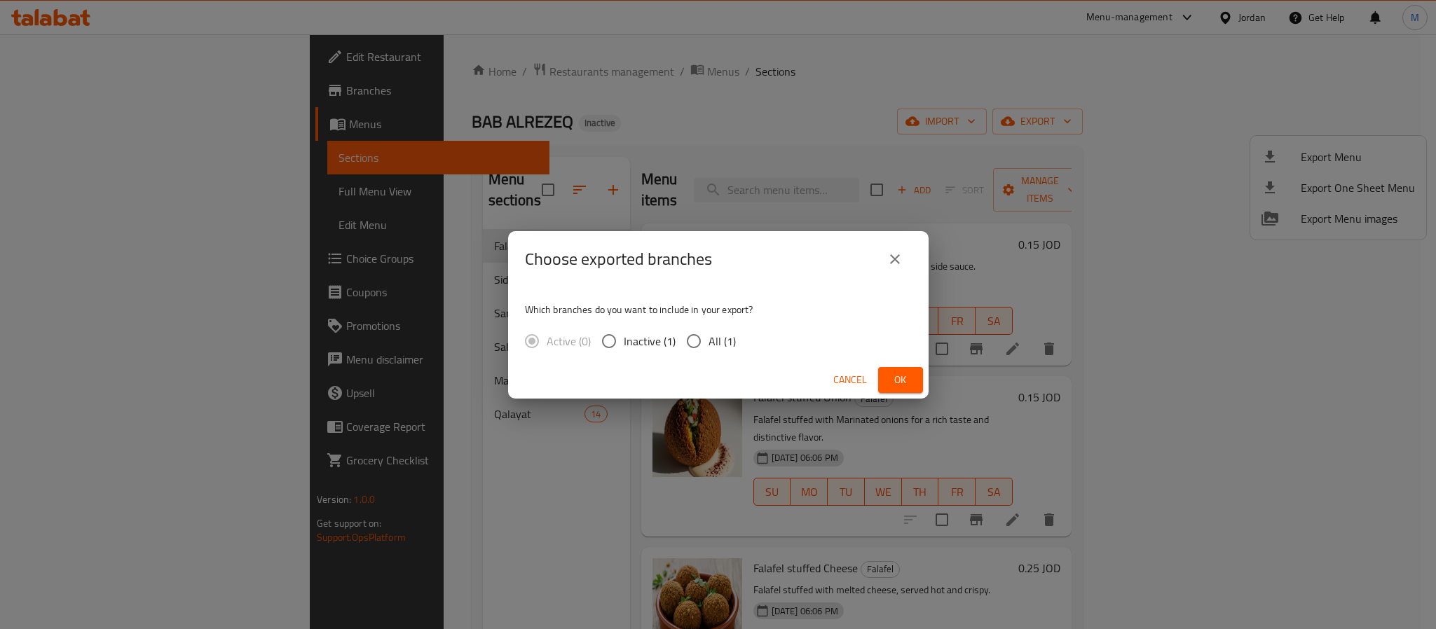
click at [720, 345] on span "All (1)" at bounding box center [721, 341] width 27 height 17
click at [708, 345] on input "All (1)" at bounding box center [693, 341] width 29 height 29
radio input "true"
click at [925, 374] on div "Cancel Ok" at bounding box center [718, 380] width 420 height 37
click at [906, 381] on span "Ok" at bounding box center [900, 380] width 22 height 18
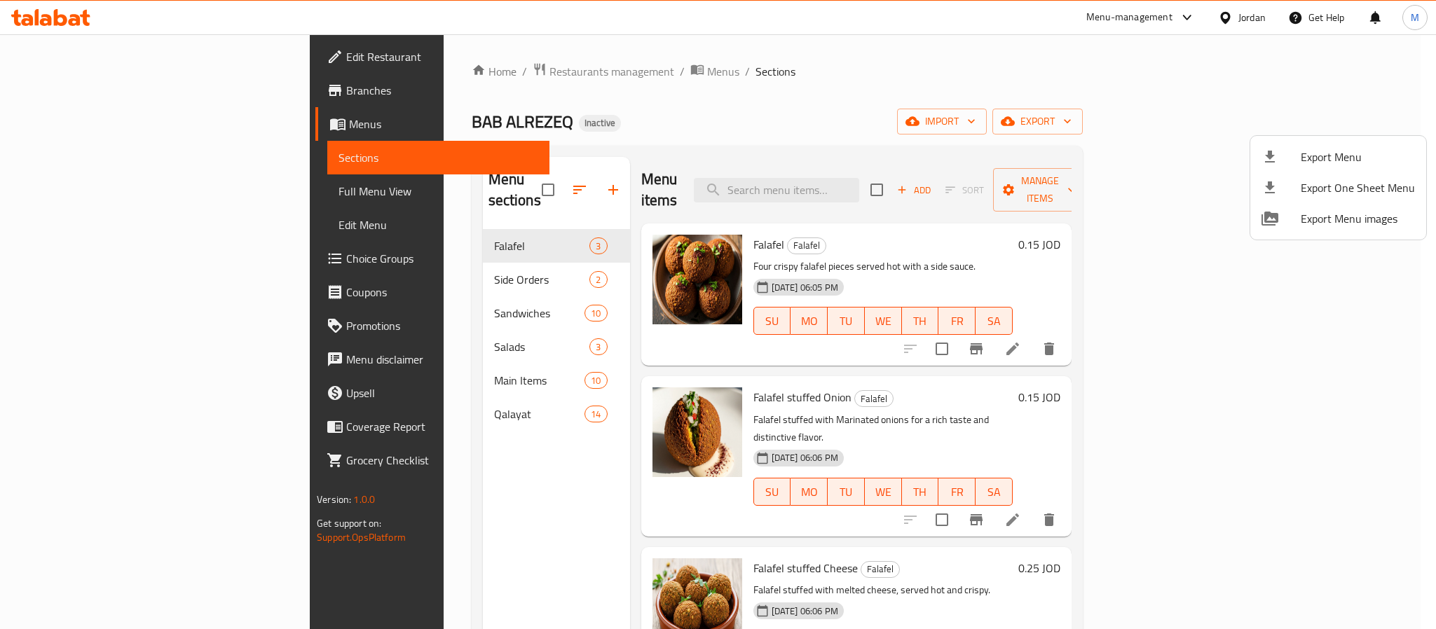
click at [1258, 11] on div at bounding box center [718, 314] width 1436 height 629
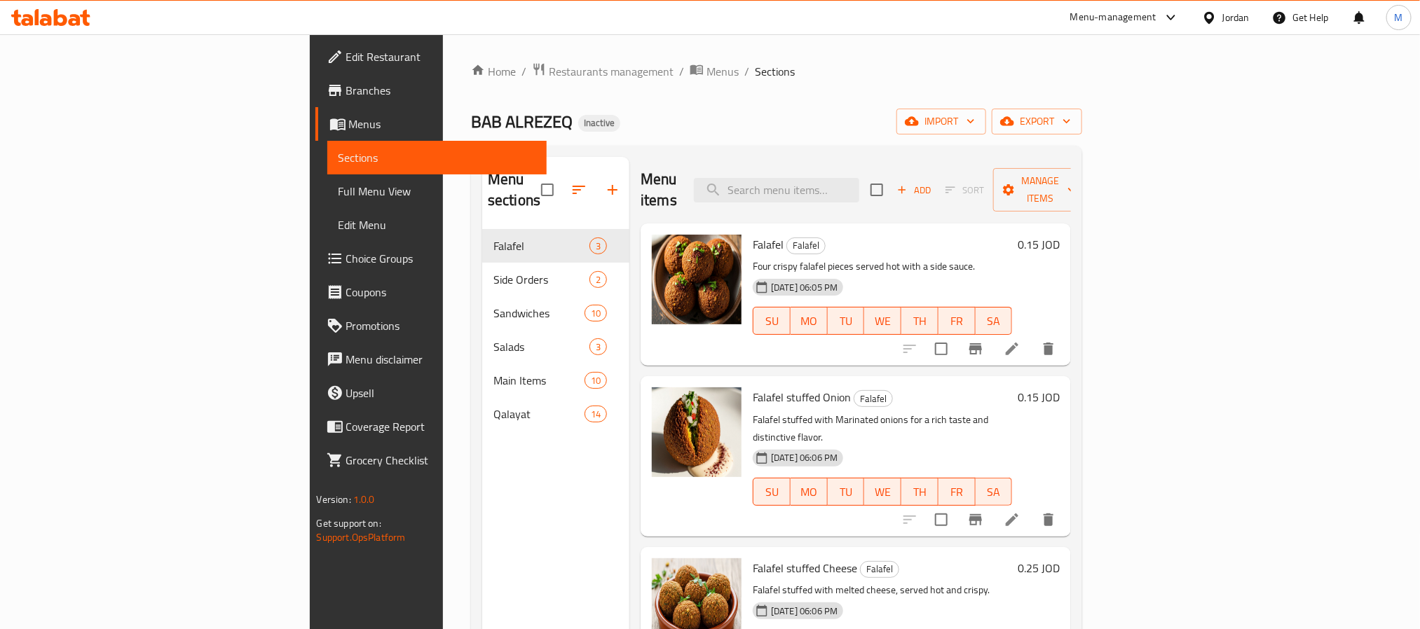
click at [1247, 17] on div "Jordan" at bounding box center [1235, 17] width 27 height 15
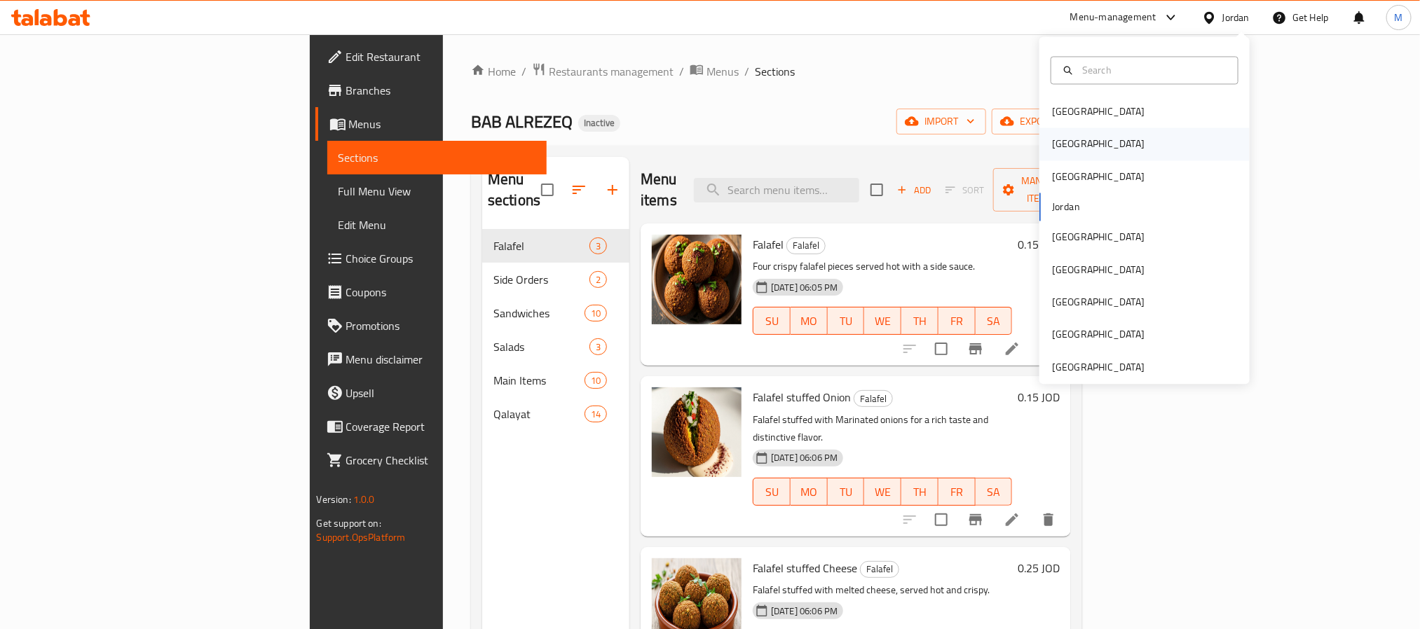
click at [1069, 139] on div "Egypt" at bounding box center [1098, 144] width 115 height 32
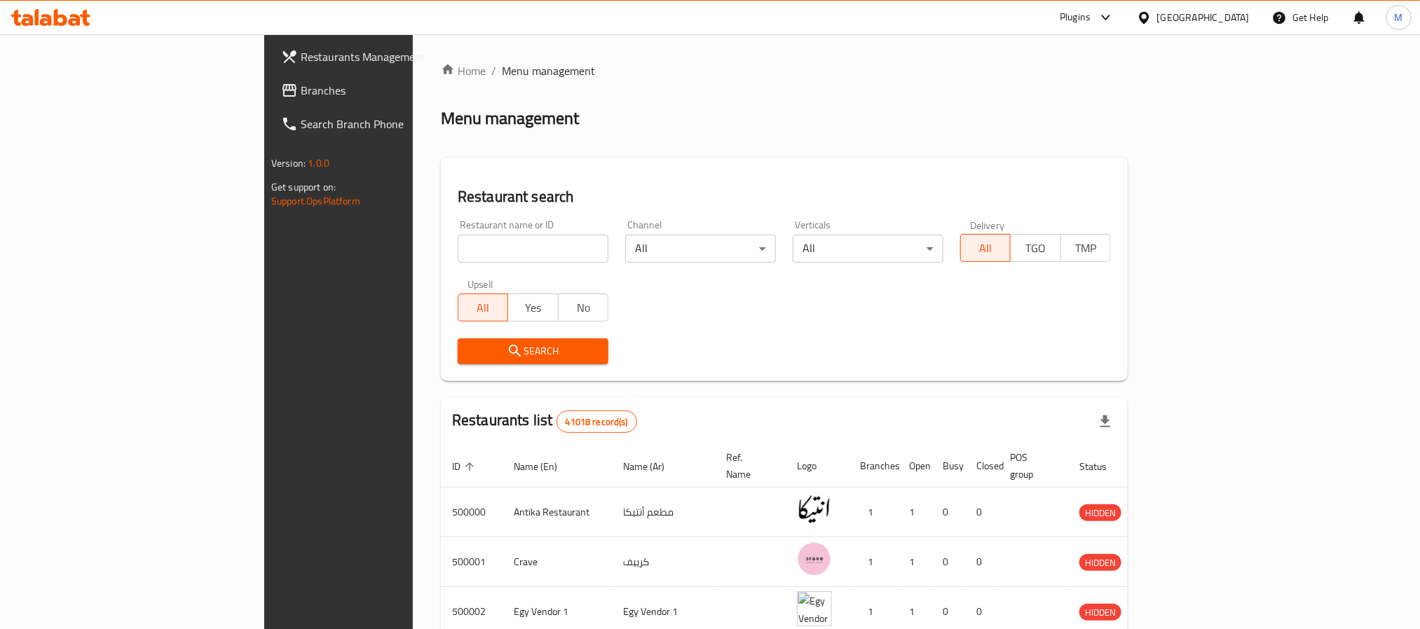
click at [301, 89] on span "Branches" at bounding box center [395, 90] width 189 height 17
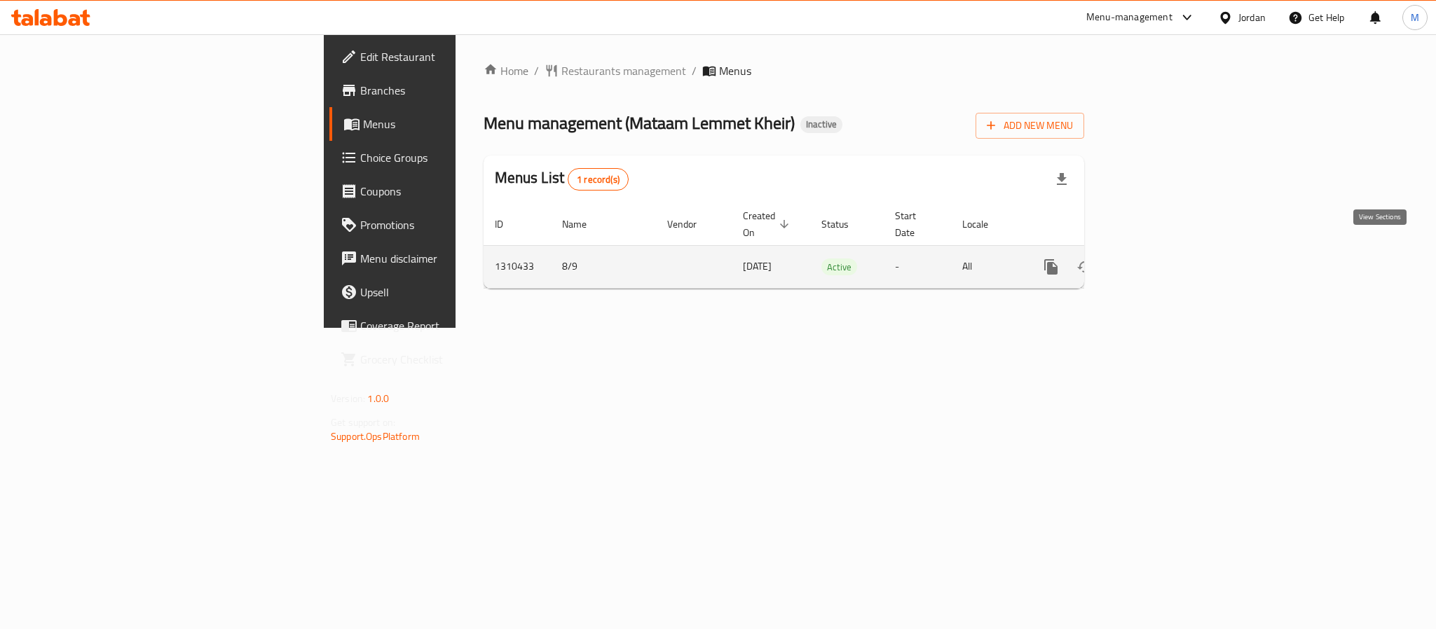
click at [1169, 263] on link "enhanced table" at bounding box center [1152, 267] width 34 height 34
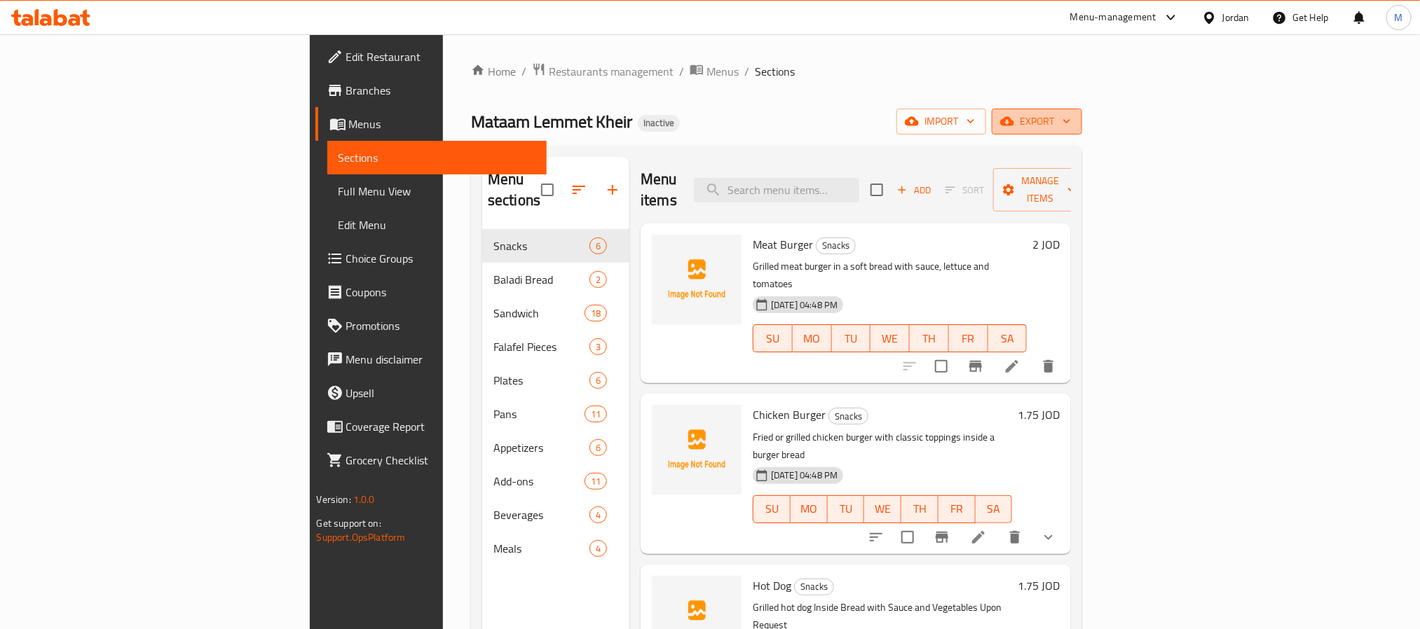
click at [1071, 120] on span "export" at bounding box center [1037, 122] width 68 height 18
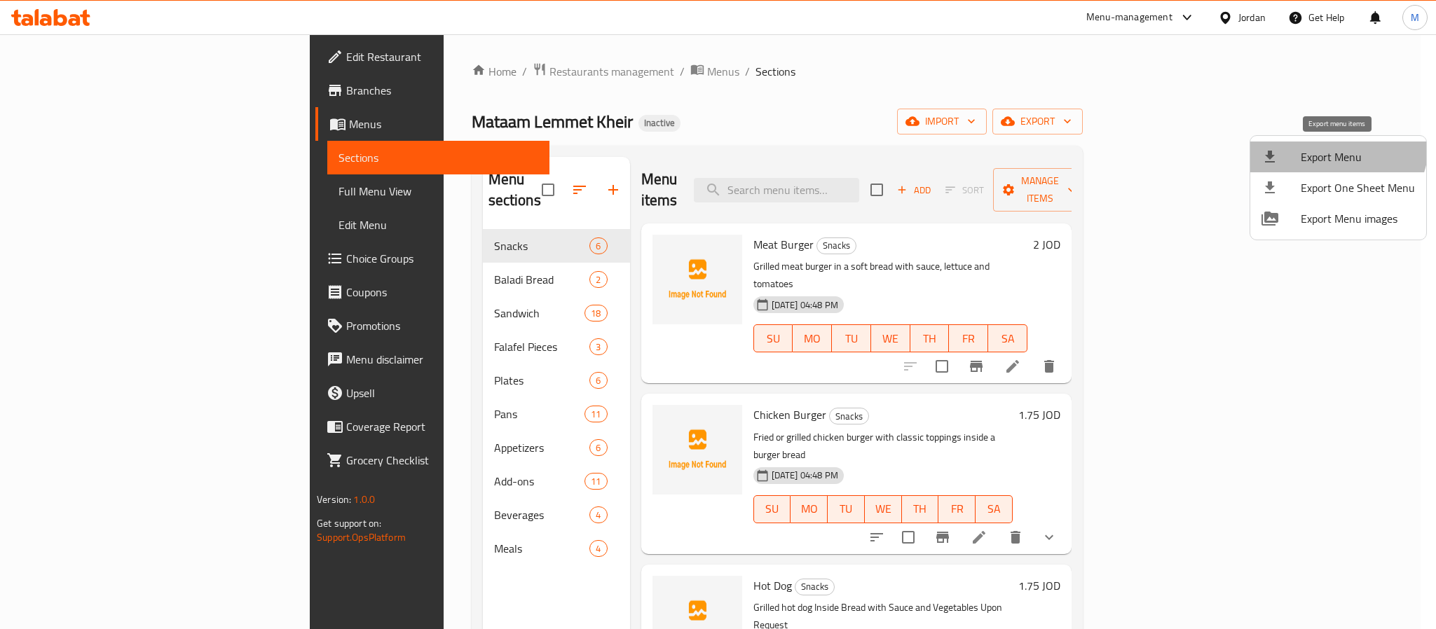
click at [1323, 142] on li "Export Menu" at bounding box center [1338, 157] width 176 height 31
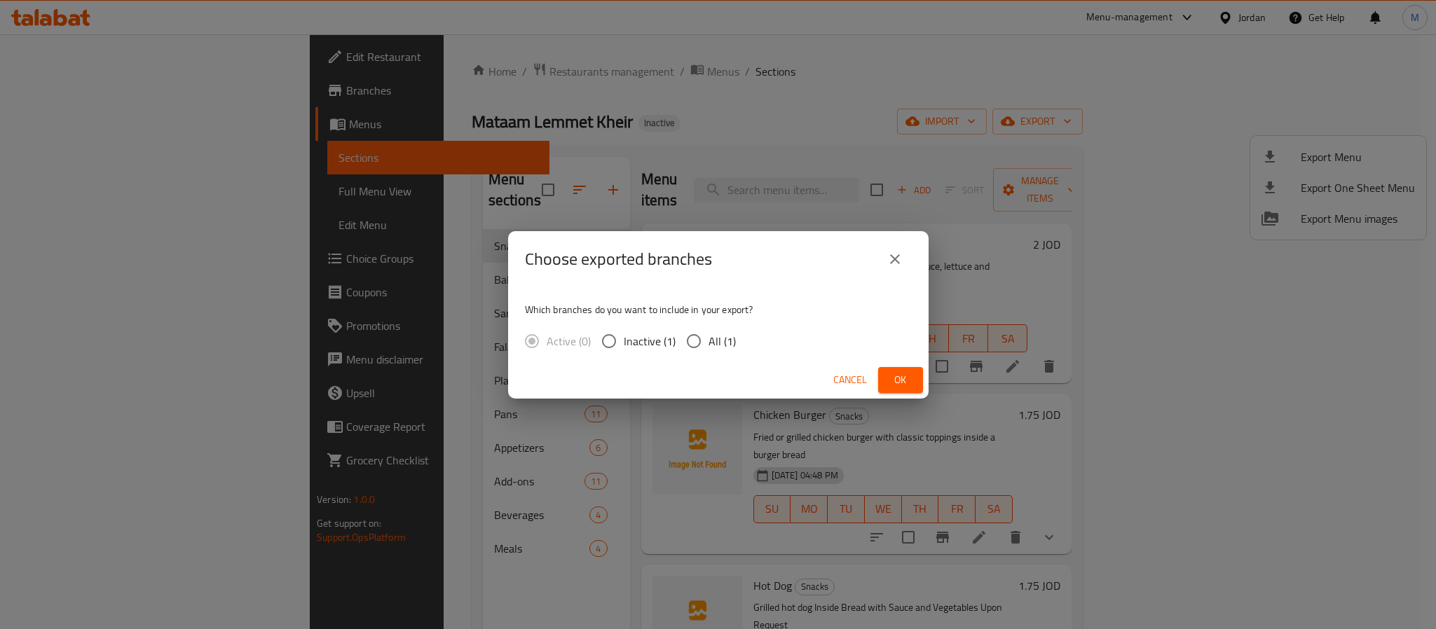
click at [690, 343] on input "All (1)" at bounding box center [693, 341] width 29 height 29
radio input "true"
click at [917, 376] on button "Ok" at bounding box center [900, 380] width 45 height 26
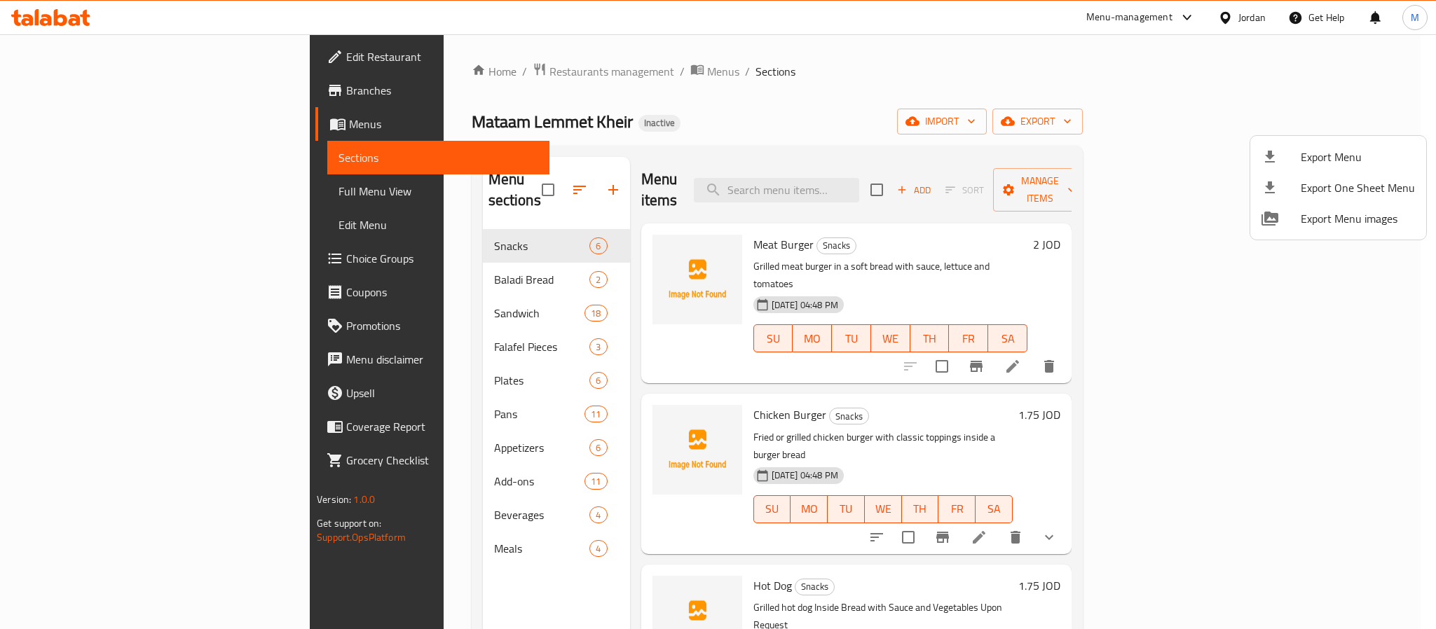
click at [692, 151] on div at bounding box center [718, 314] width 1436 height 629
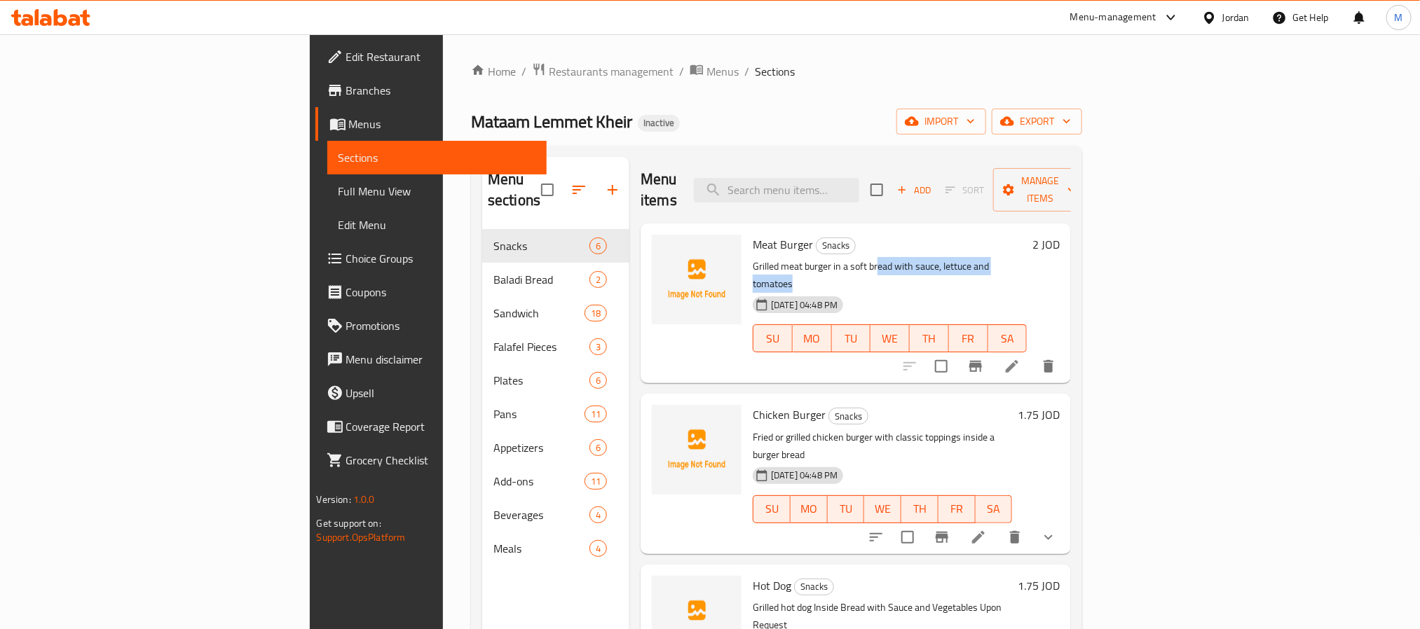
drag, startPoint x: 856, startPoint y: 242, endPoint x: 1047, endPoint y: 240, distance: 191.3
click at [1027, 258] on p "Grilled meat burger in a soft bread with sauce, lettuce and tomatoes" at bounding box center [890, 275] width 274 height 35
click at [753, 234] on span "Meat Burger" at bounding box center [783, 244] width 60 height 21
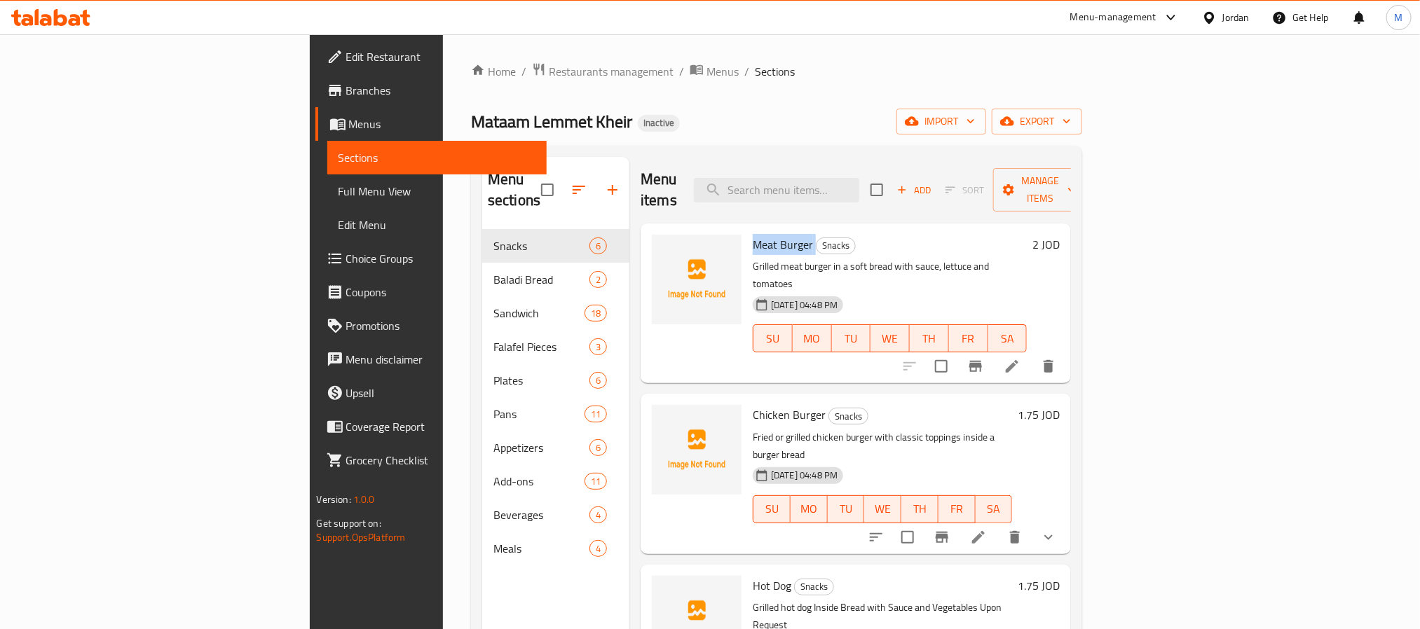
copy h6 "Meat Burger"
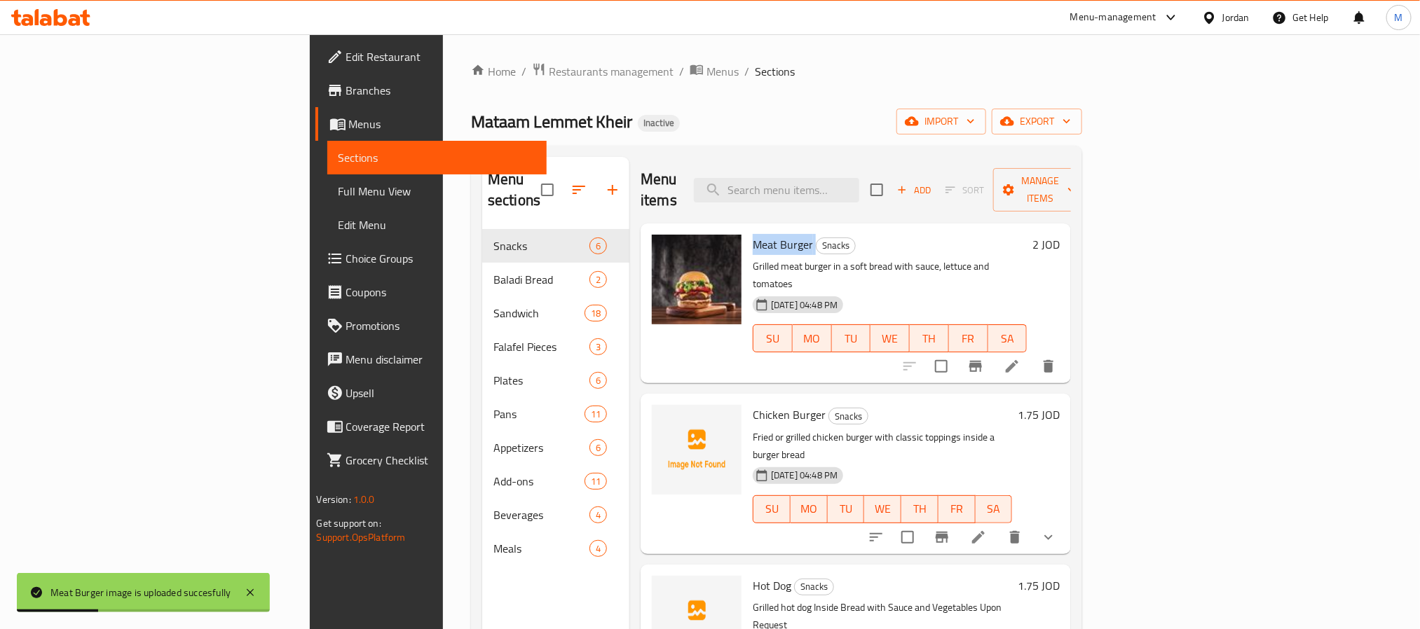
click at [753, 404] on span "Chicken Burger" at bounding box center [789, 414] width 73 height 21
copy h6 "Chicken Burger"
click at [753, 404] on span "Chicken Burger" at bounding box center [789, 414] width 73 height 21
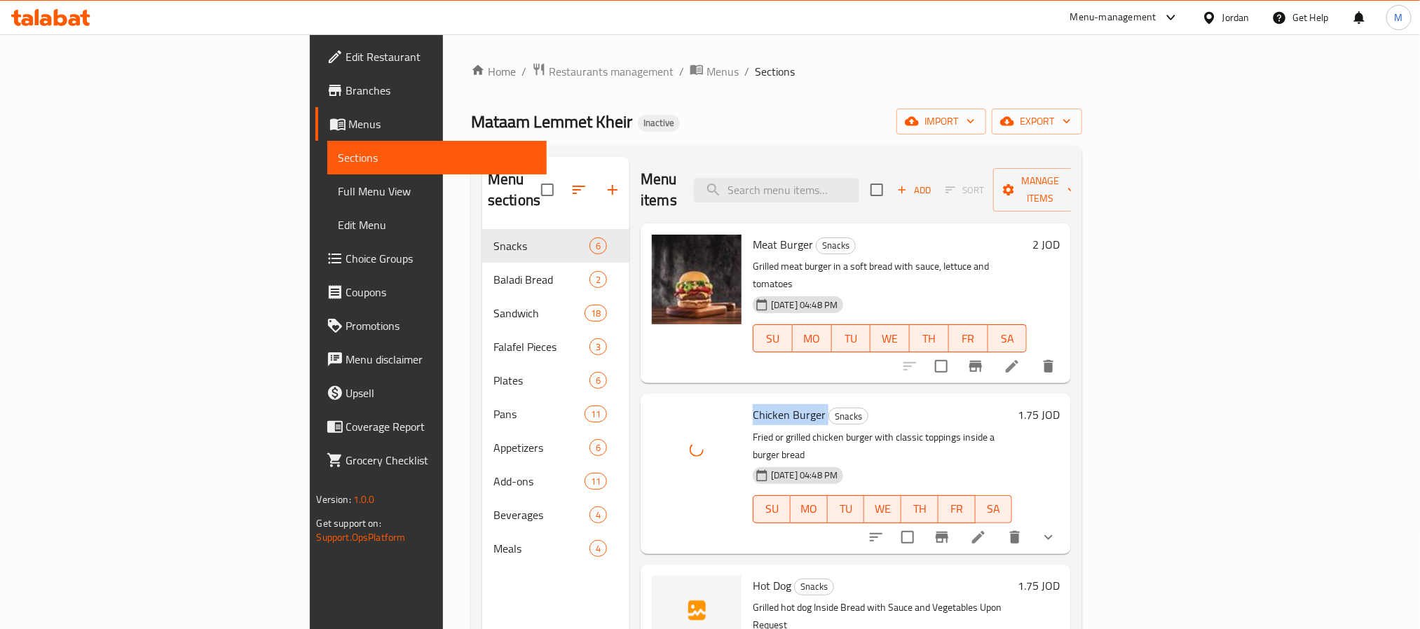
click at [753, 404] on span "Chicken Burger" at bounding box center [789, 414] width 73 height 21
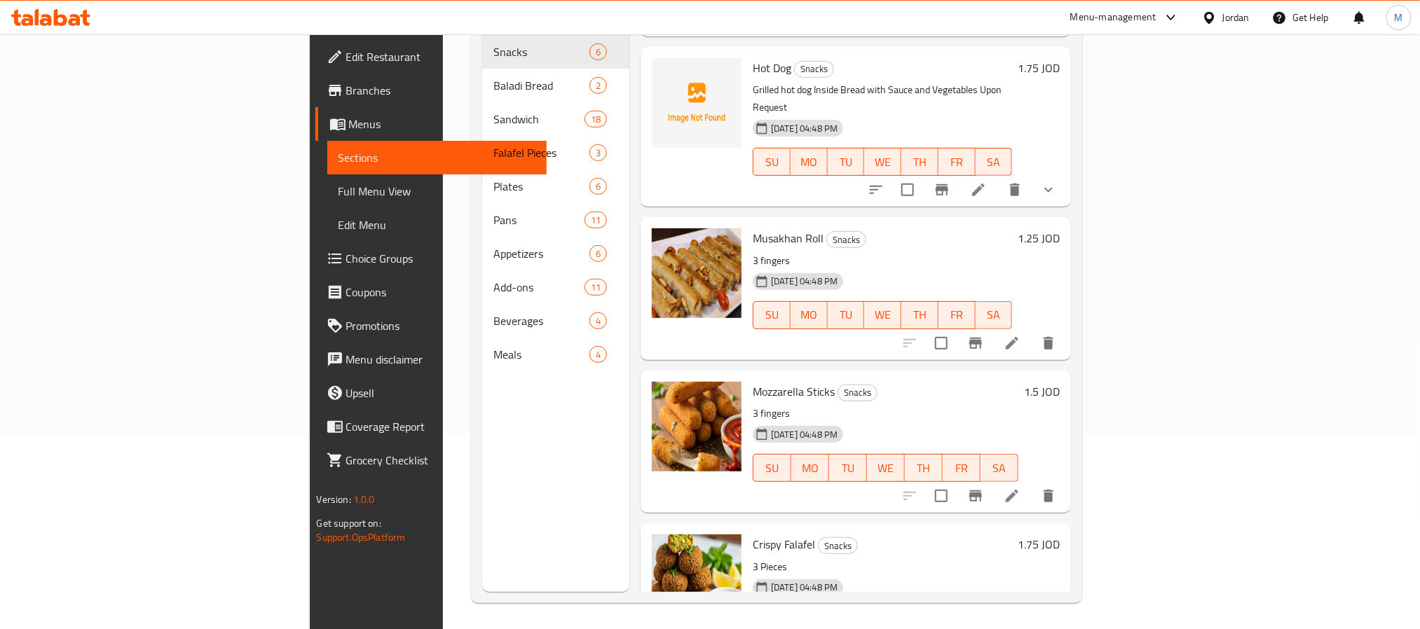
scroll to position [196, 0]
click at [1065, 171] on div at bounding box center [962, 188] width 206 height 34
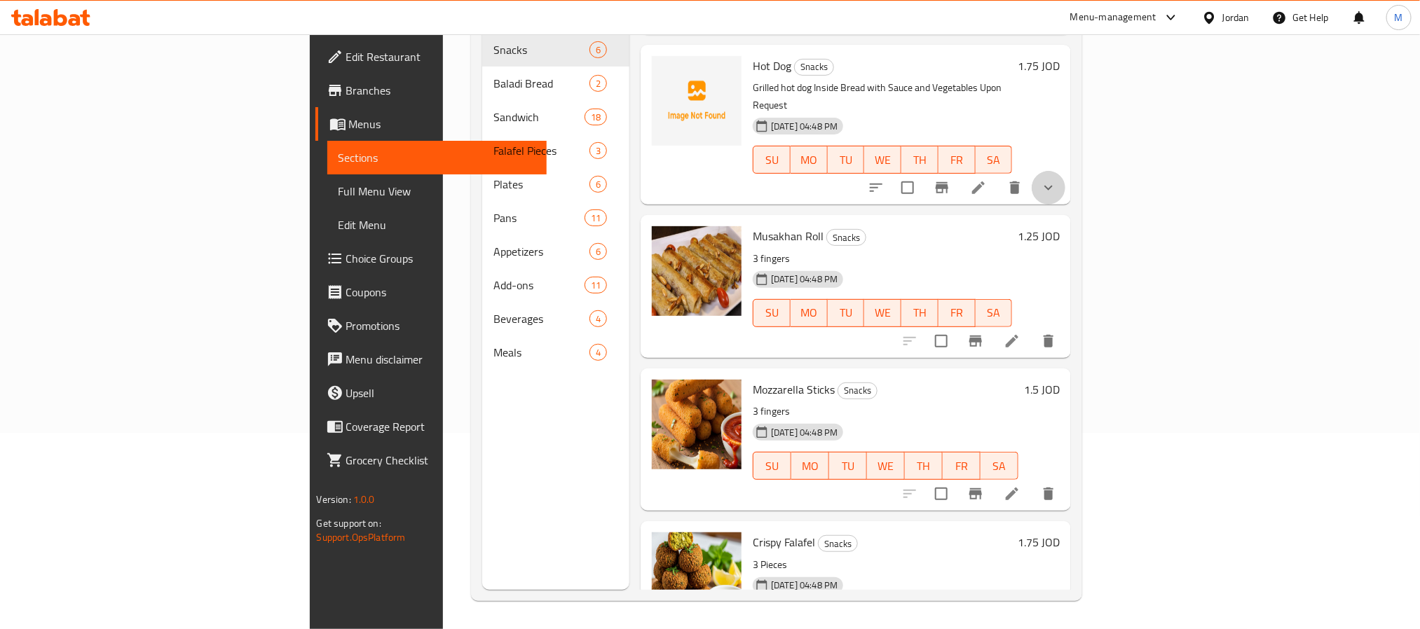
click at [1065, 171] on button "show more" at bounding box center [1049, 188] width 34 height 34
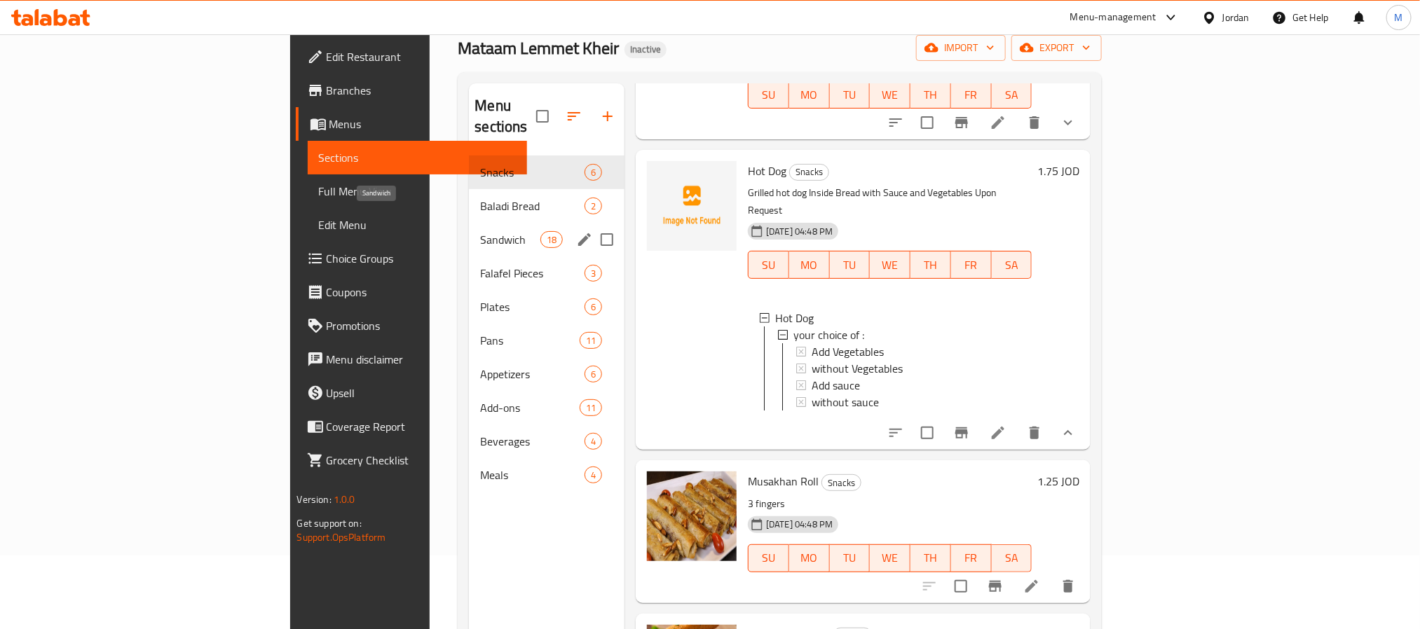
scroll to position [0, 0]
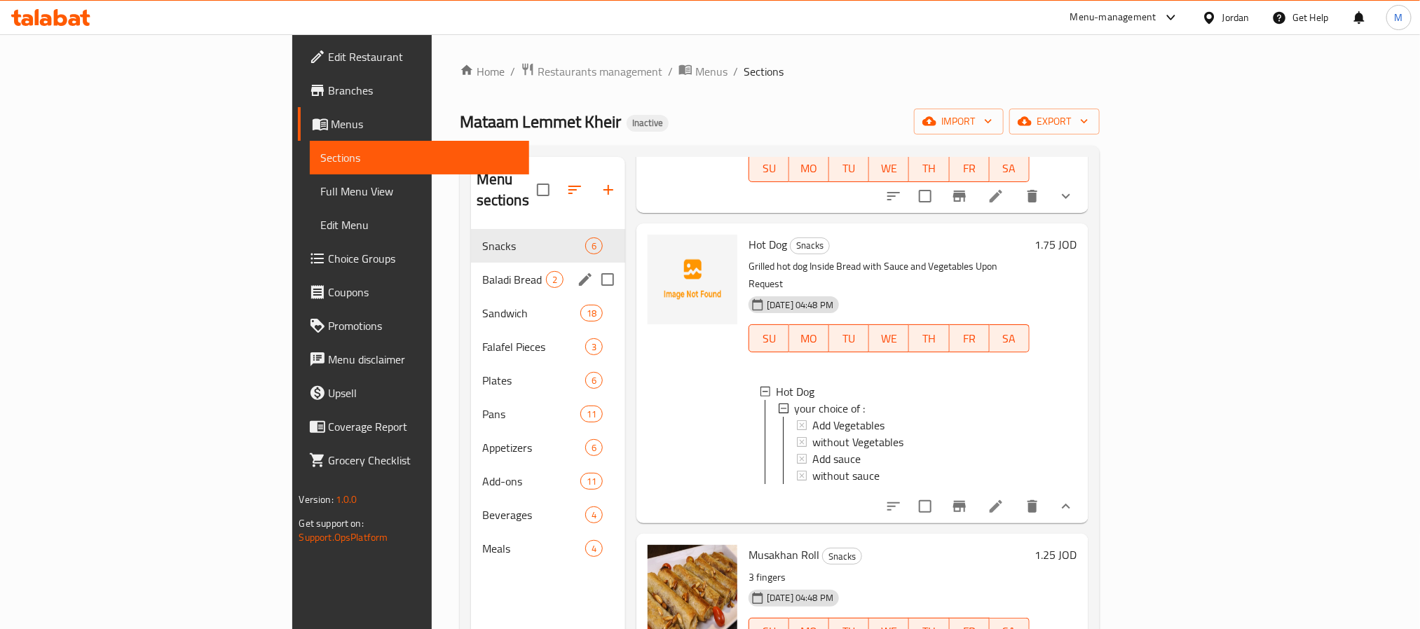
click at [471, 271] on div "Baladi Bread 2" at bounding box center [548, 280] width 154 height 34
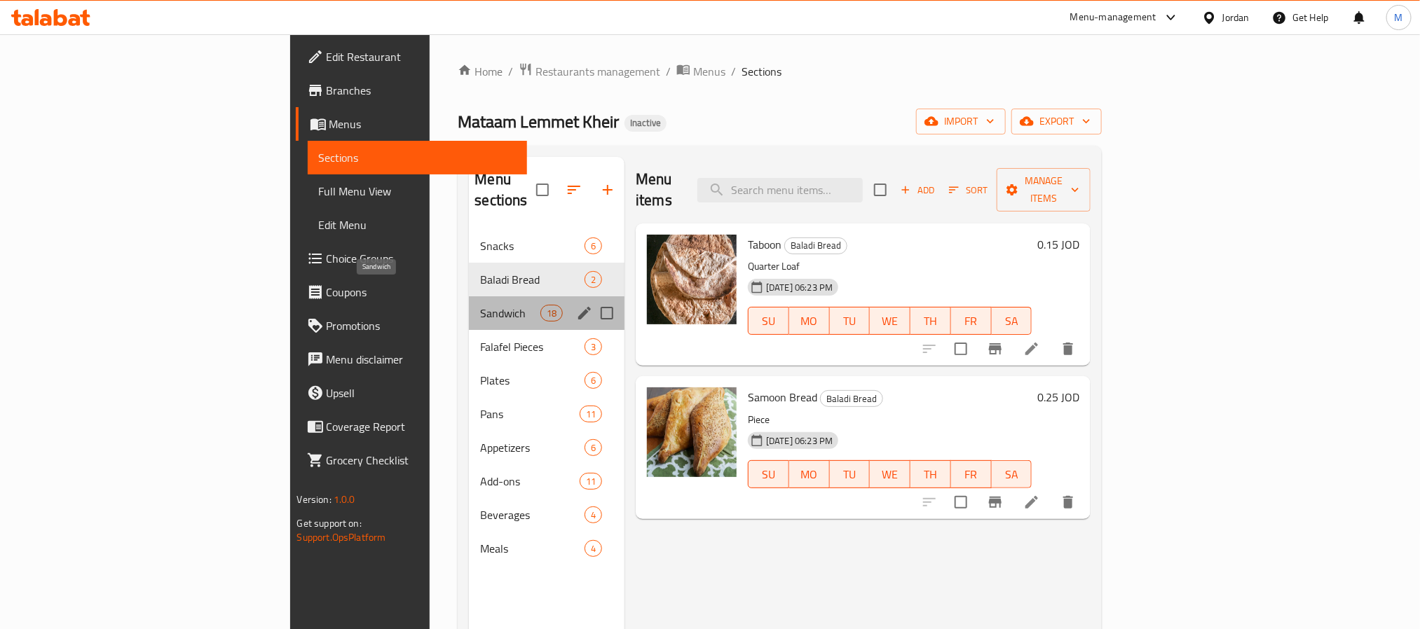
click at [480, 305] on span "Sandwich" at bounding box center [510, 313] width 60 height 17
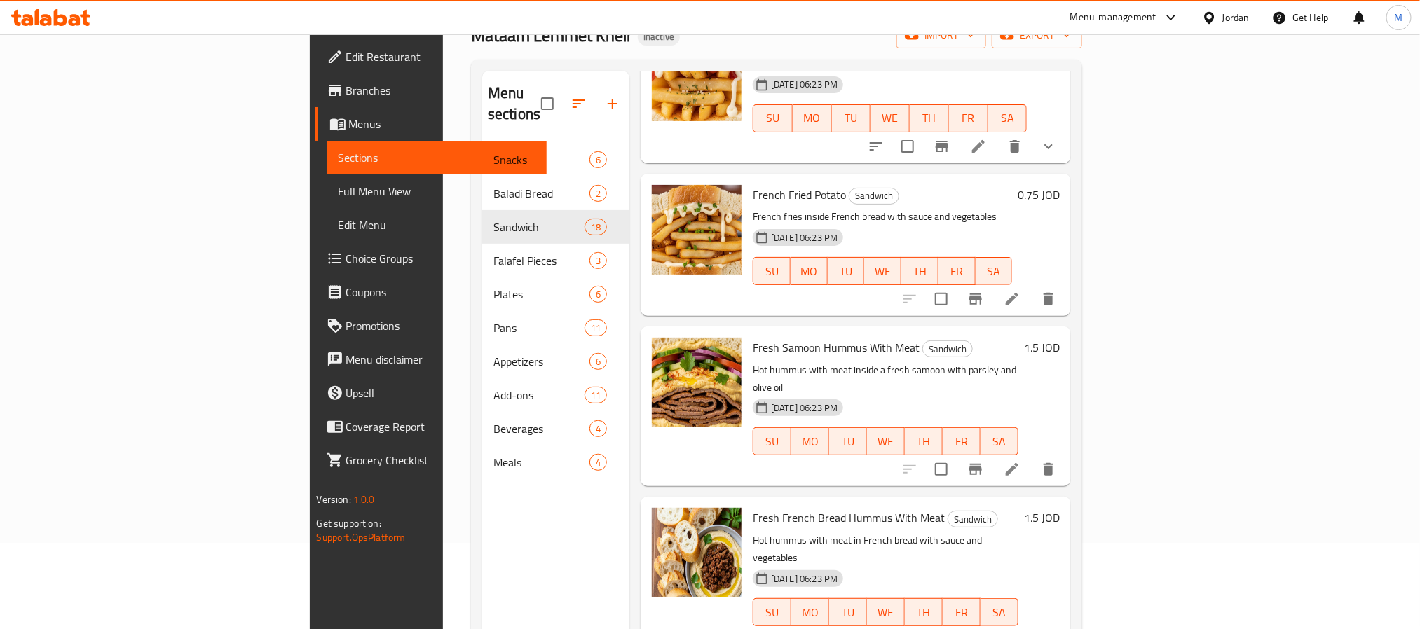
scroll to position [196, 0]
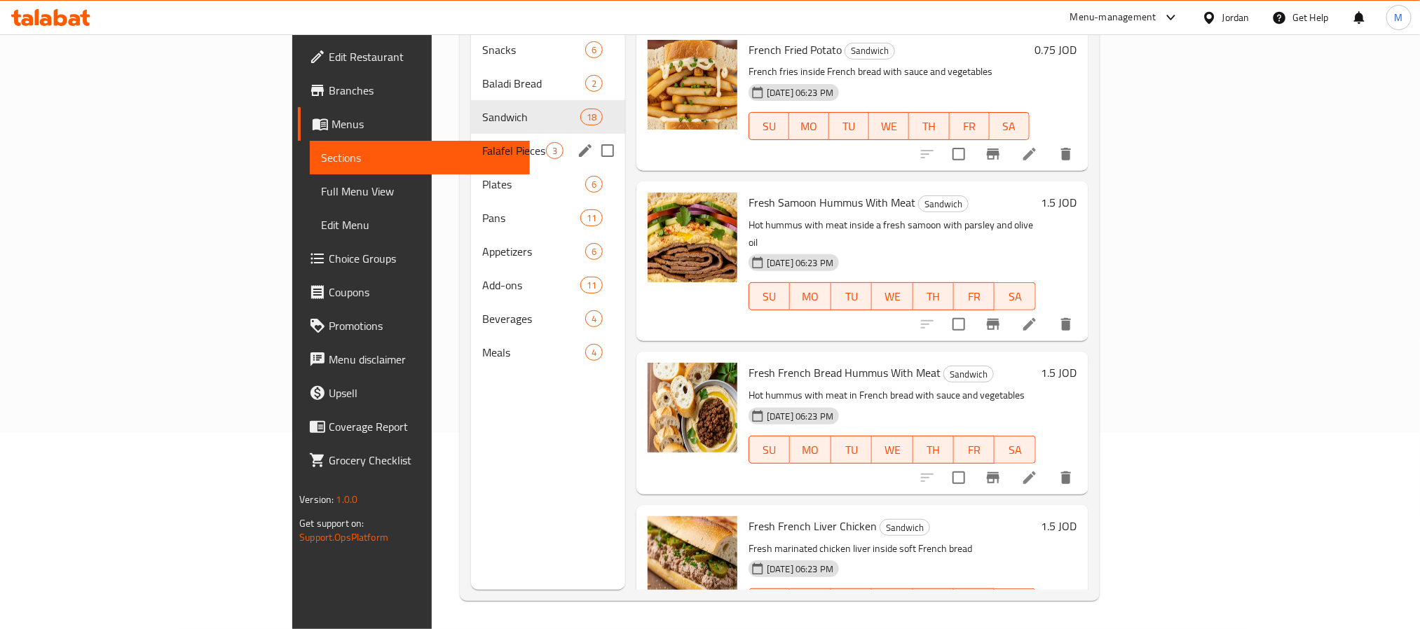
click at [482, 142] on span "Falafel Pieces" at bounding box center [514, 150] width 64 height 17
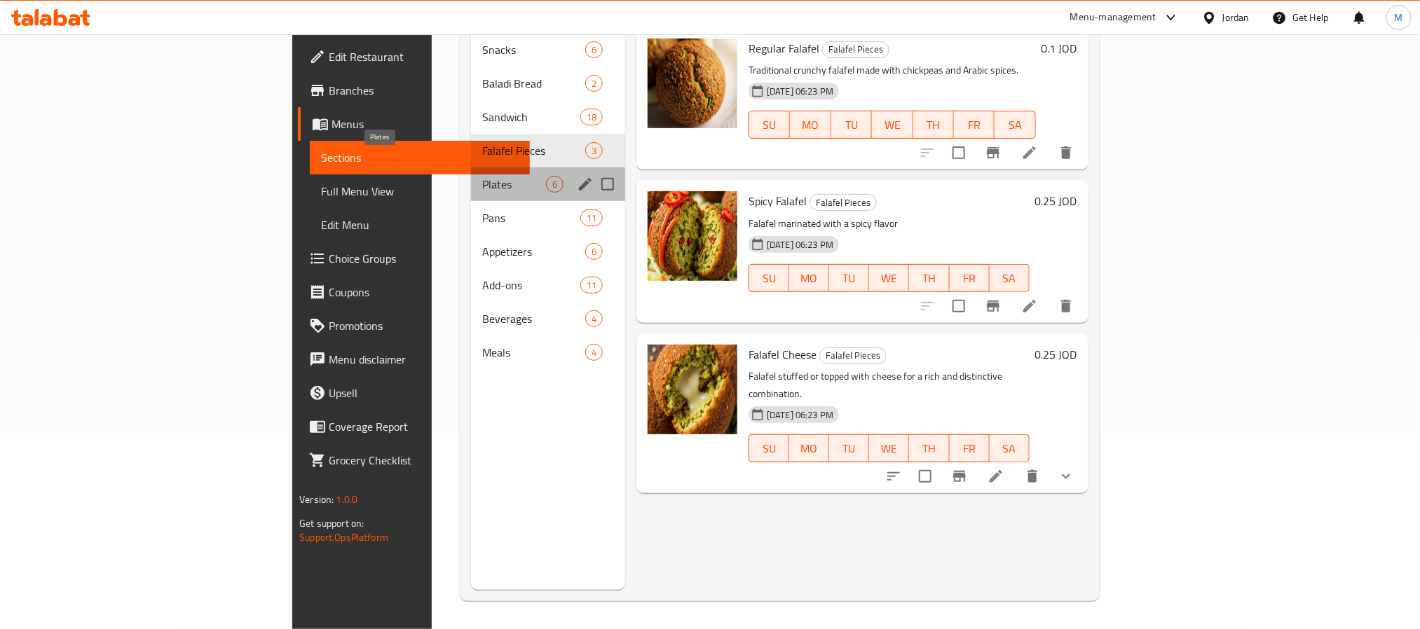
click at [482, 176] on span "Plates" at bounding box center [514, 184] width 64 height 17
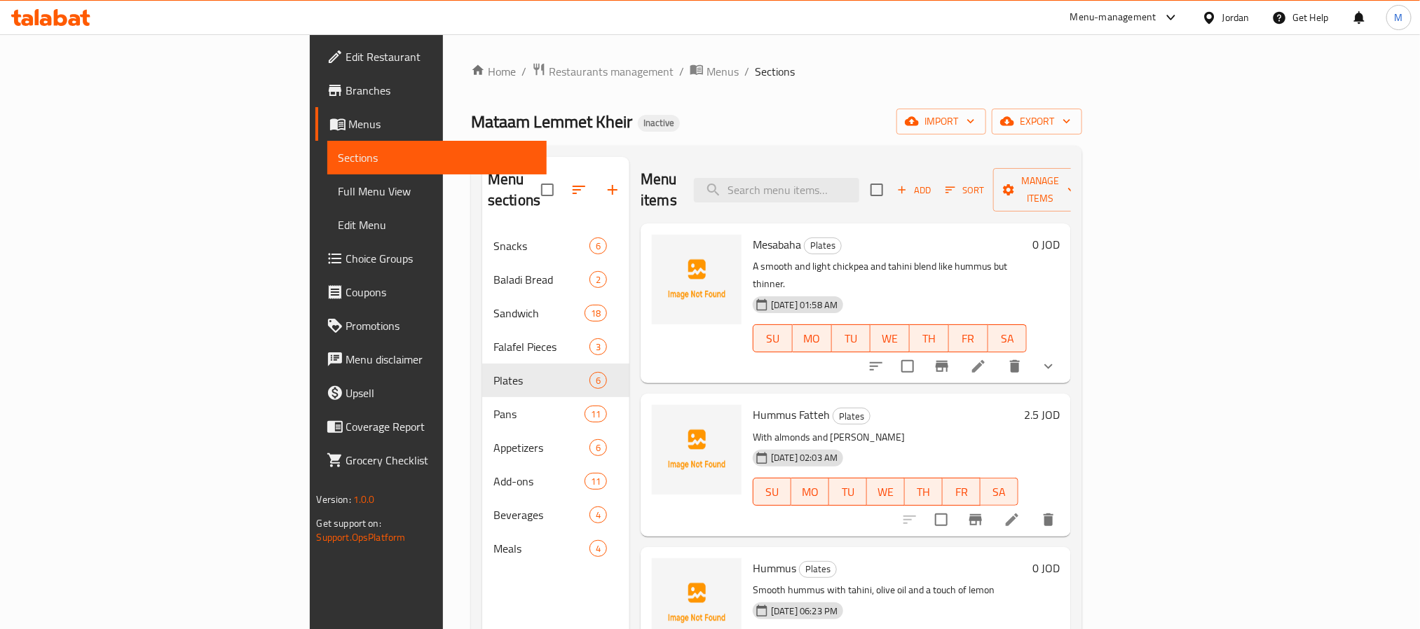
click at [753, 234] on span "Mesabaha" at bounding box center [777, 244] width 48 height 21
copy h6 "Mesabaha"
click at [753, 404] on span "Hummus Fatteh" at bounding box center [791, 414] width 77 height 21
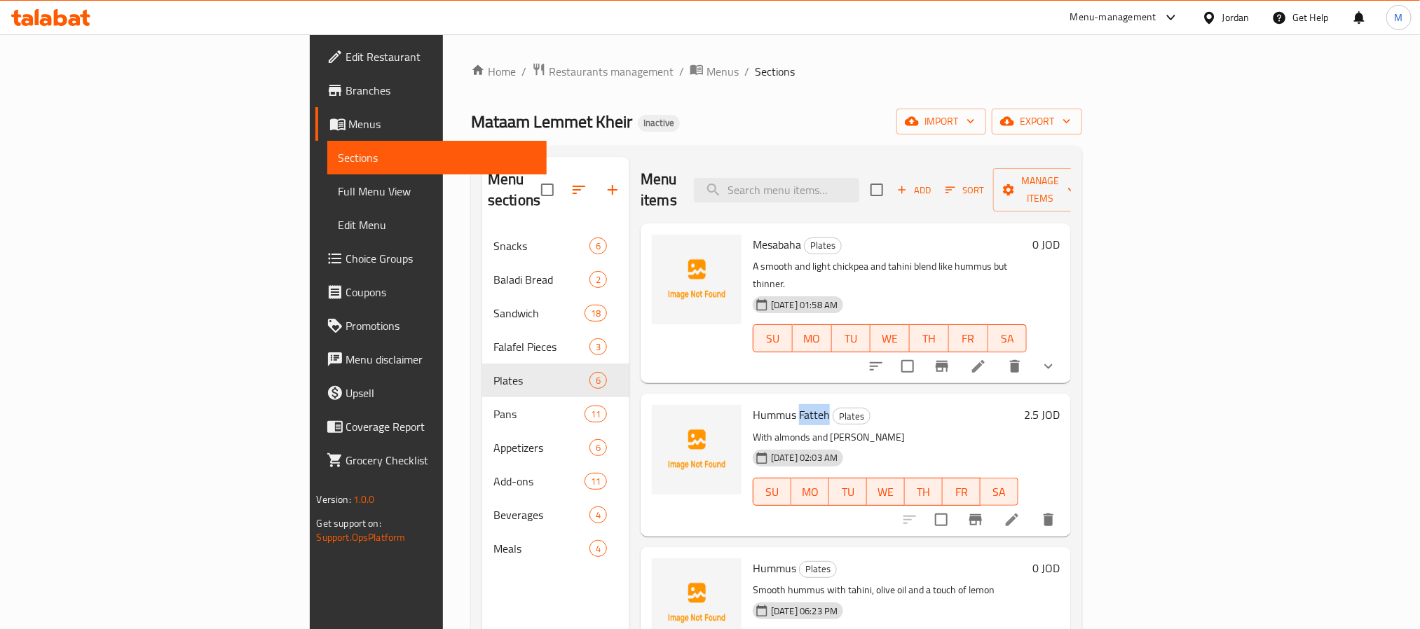
copy span "Fatteh"
click at [753, 404] on span "Hummus Fatteh" at bounding box center [791, 414] width 77 height 21
copy h6 "Hummus Fatteh"
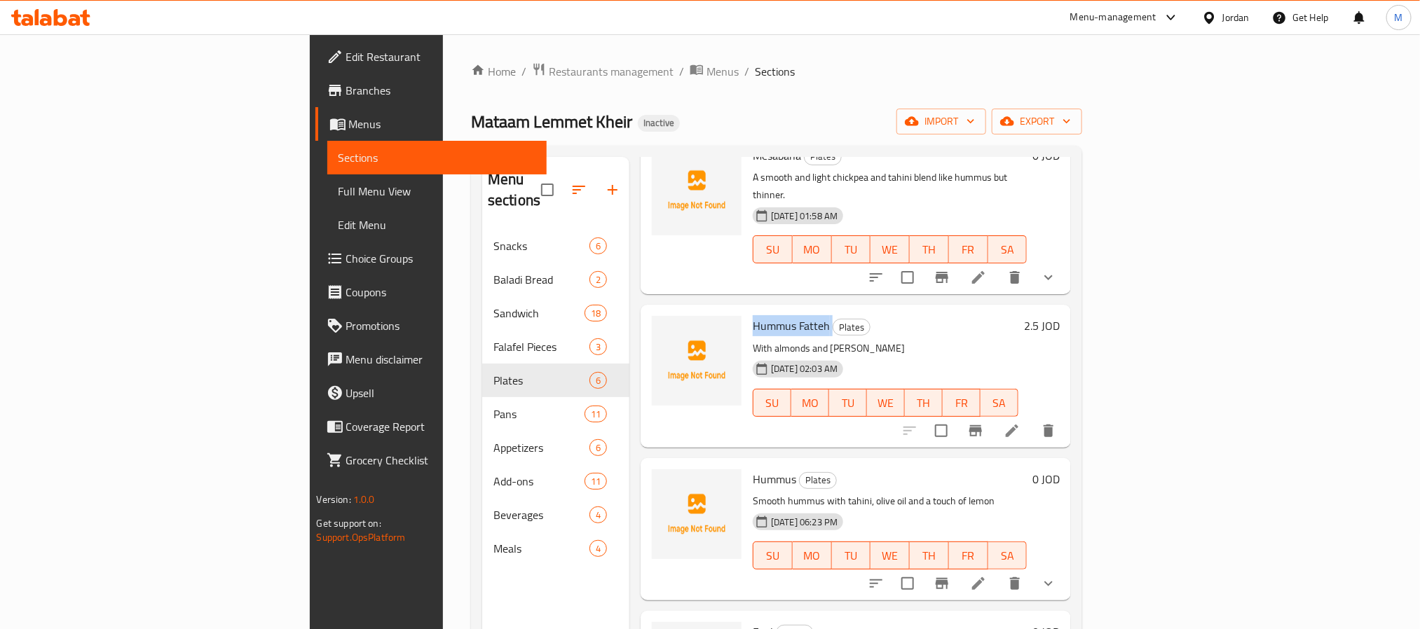
scroll to position [210, 0]
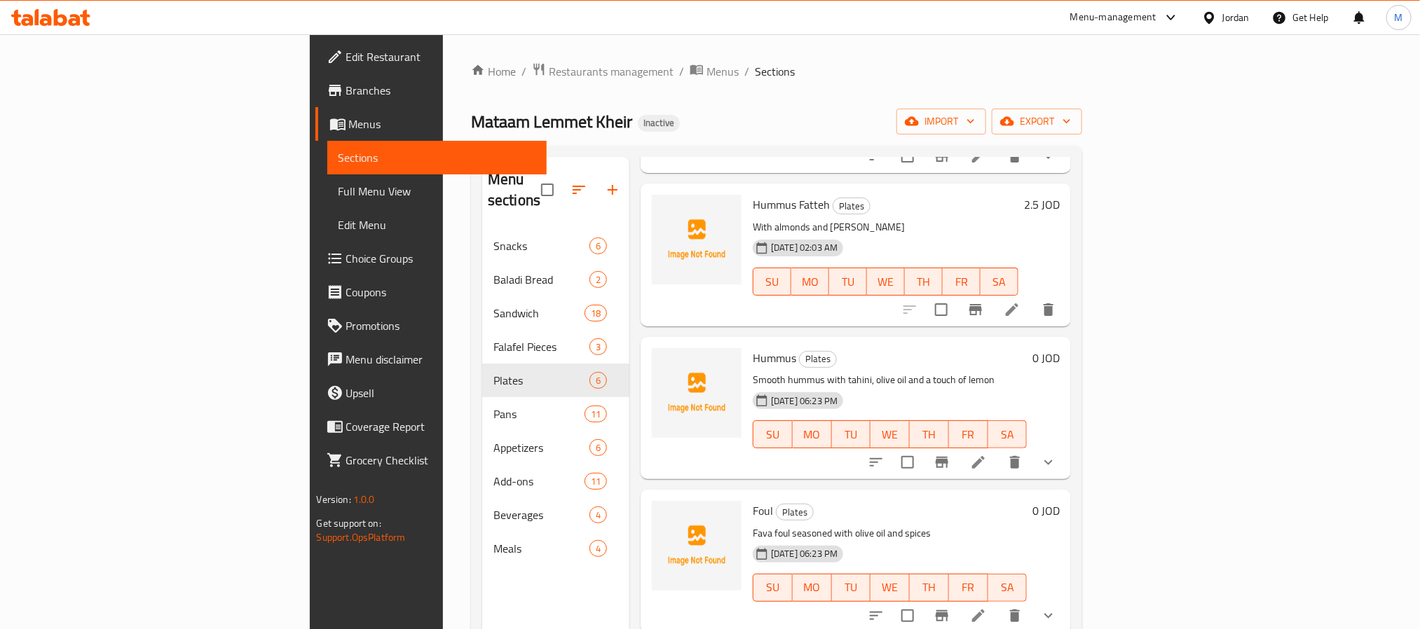
click at [753, 348] on span "Hummus" at bounding box center [774, 358] width 43 height 21
copy h6 "Hummus"
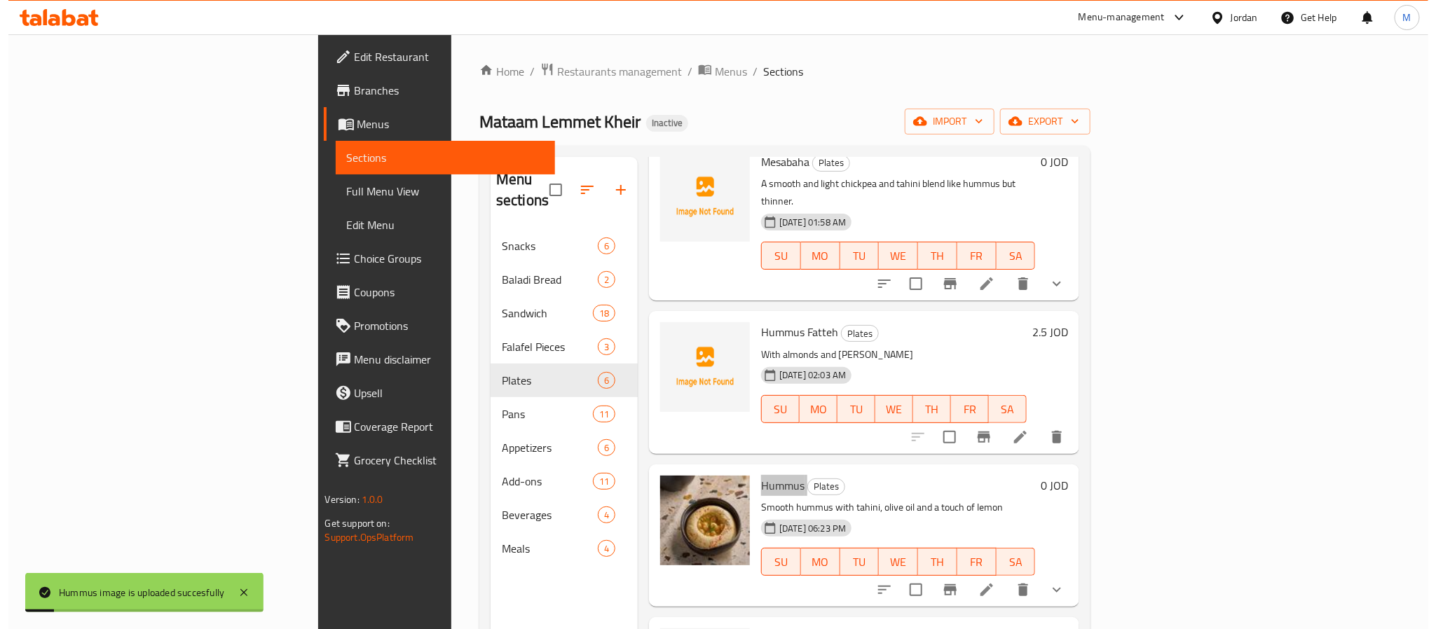
scroll to position [0, 0]
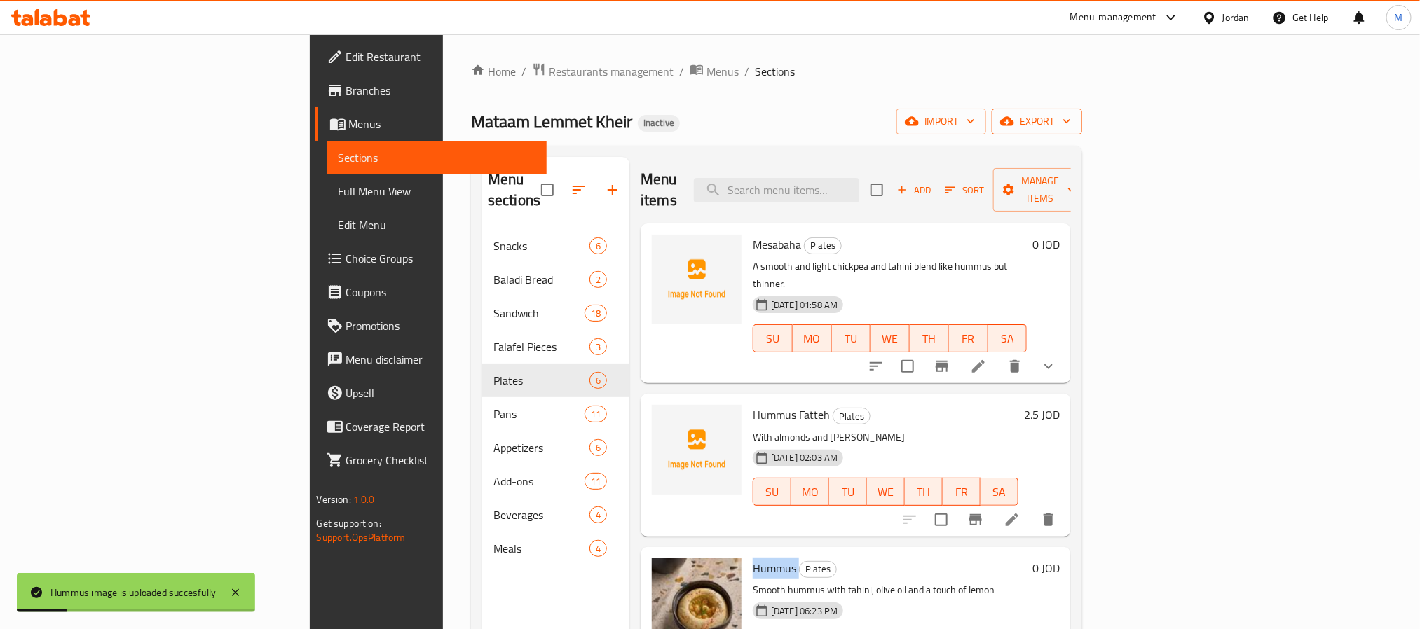
click at [1082, 131] on button "export" at bounding box center [1037, 122] width 90 height 26
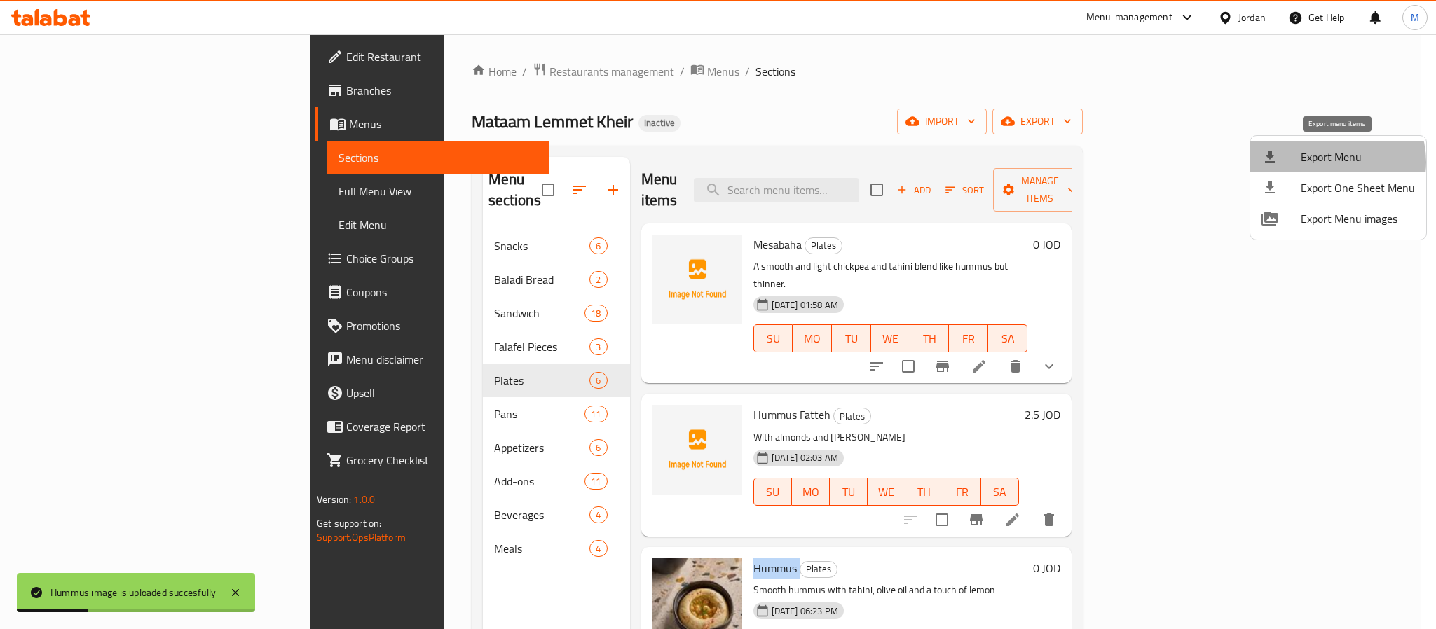
click at [1334, 162] on span "Export Menu" at bounding box center [1358, 157] width 114 height 17
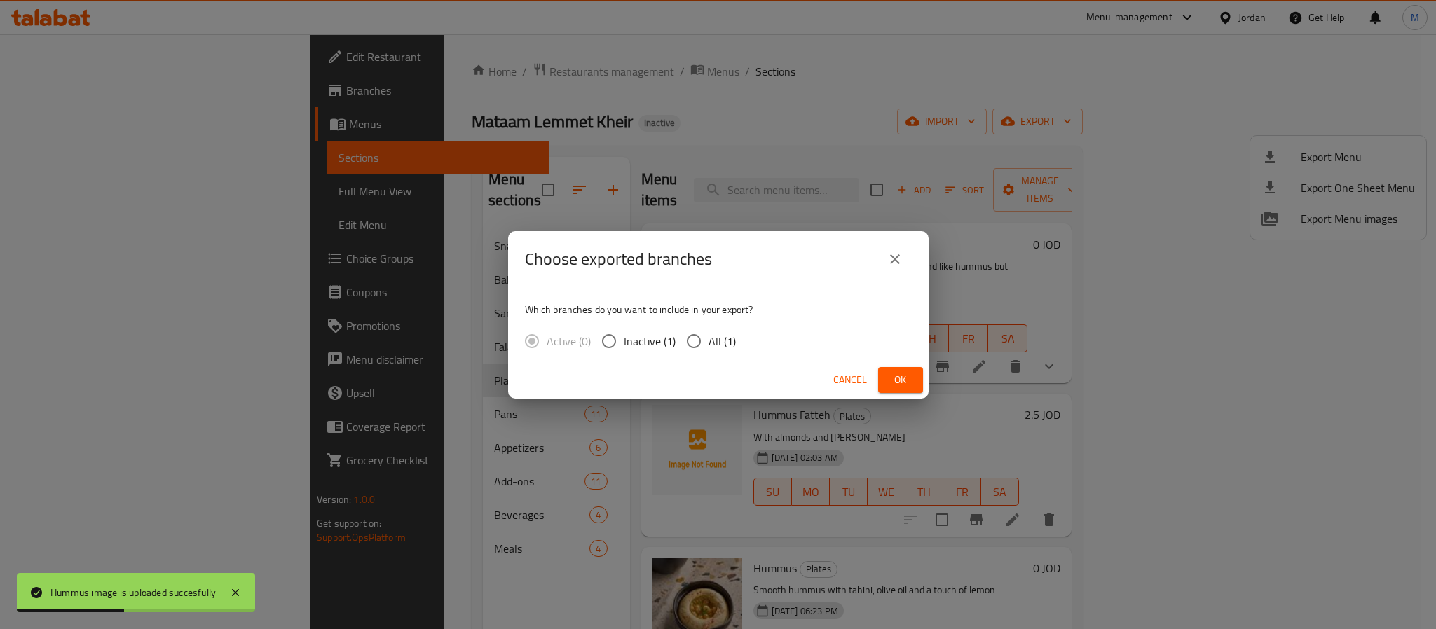
click at [711, 339] on span "All (1)" at bounding box center [721, 341] width 27 height 17
click at [708, 339] on input "All (1)" at bounding box center [693, 341] width 29 height 29
radio input "true"
click at [905, 381] on span "Ok" at bounding box center [900, 380] width 22 height 18
